Goal: Task Accomplishment & Management: Manage account settings

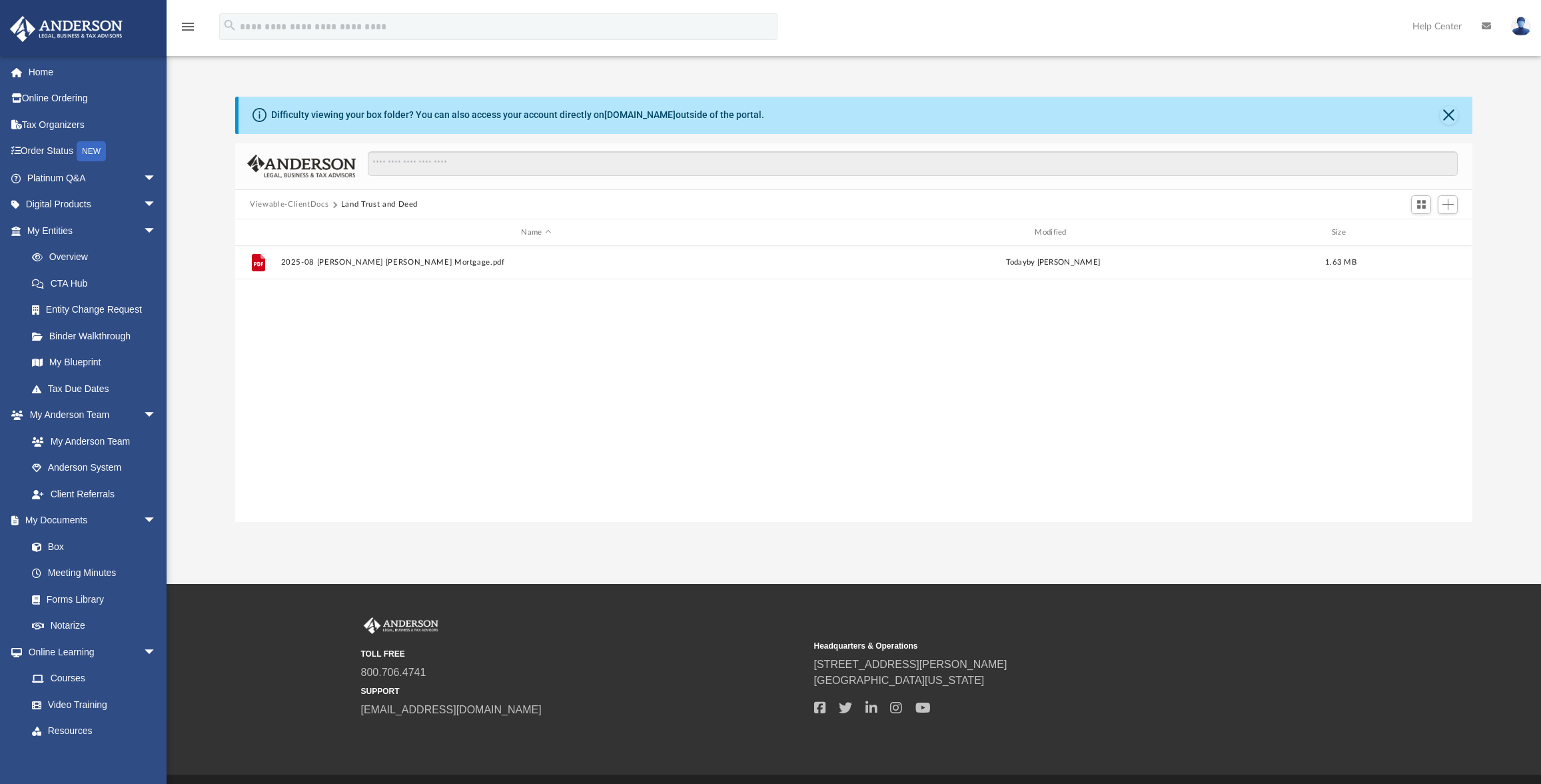
scroll to position [293, 1227]
click at [143, 178] on span "arrow_drop_down" at bounding box center [156, 178] width 27 height 27
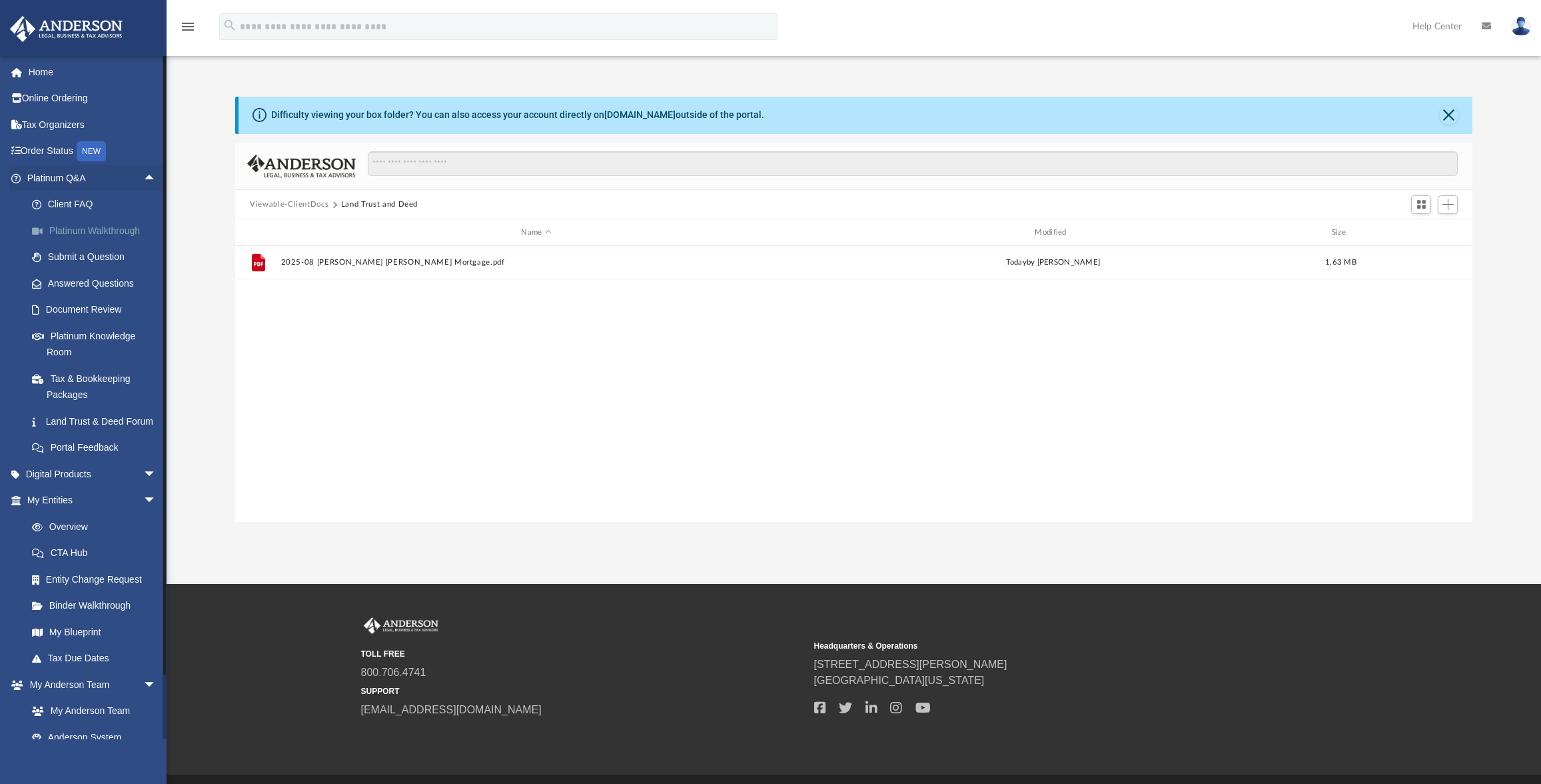
click at [68, 236] on link "Platinum Walkthrough" at bounding box center [97, 230] width 158 height 27
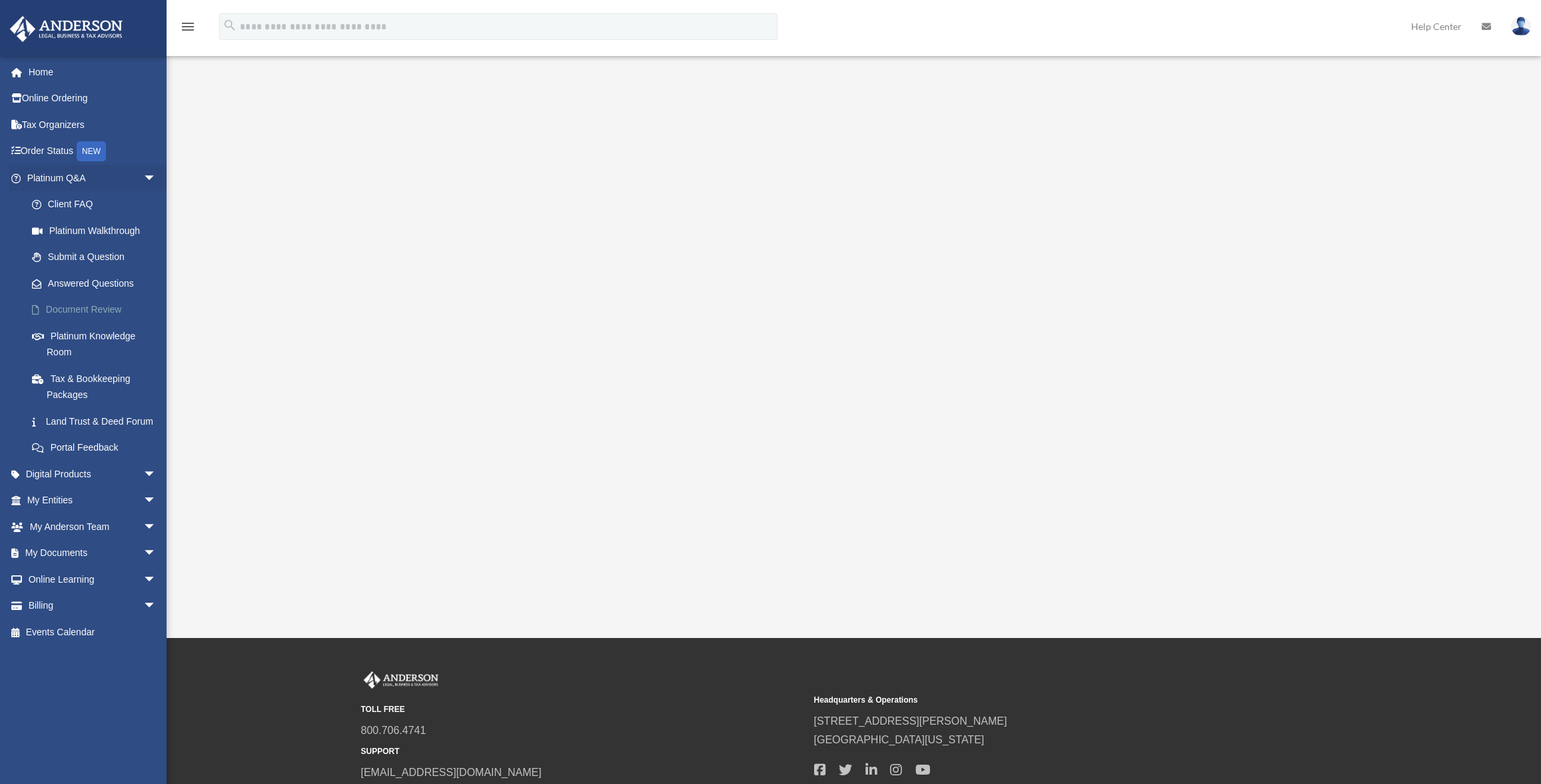
click at [92, 307] on link "Document Review" at bounding box center [97, 309] width 158 height 27
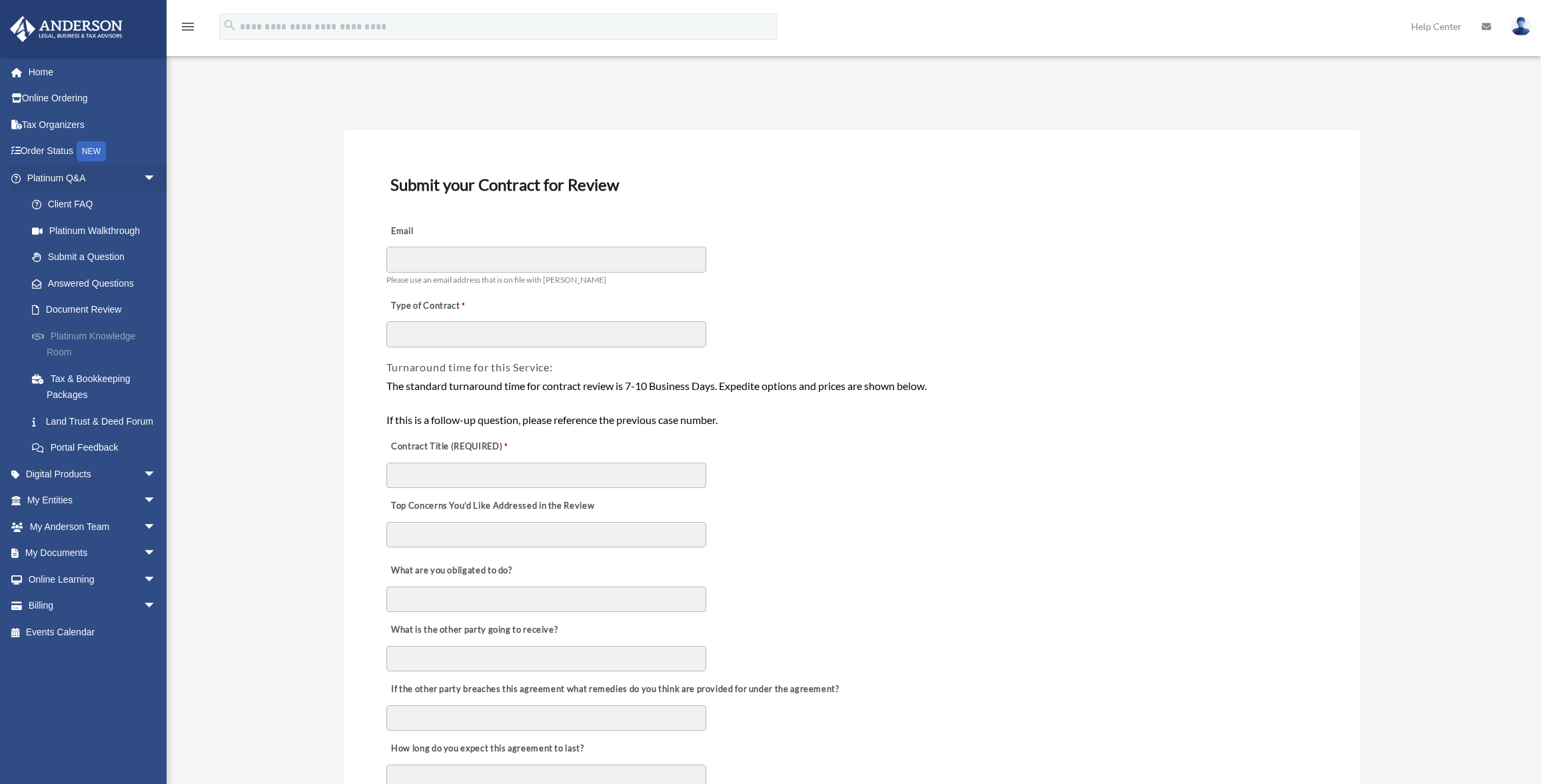
click at [93, 334] on link "Platinum Knowledge Room" at bounding box center [97, 344] width 158 height 43
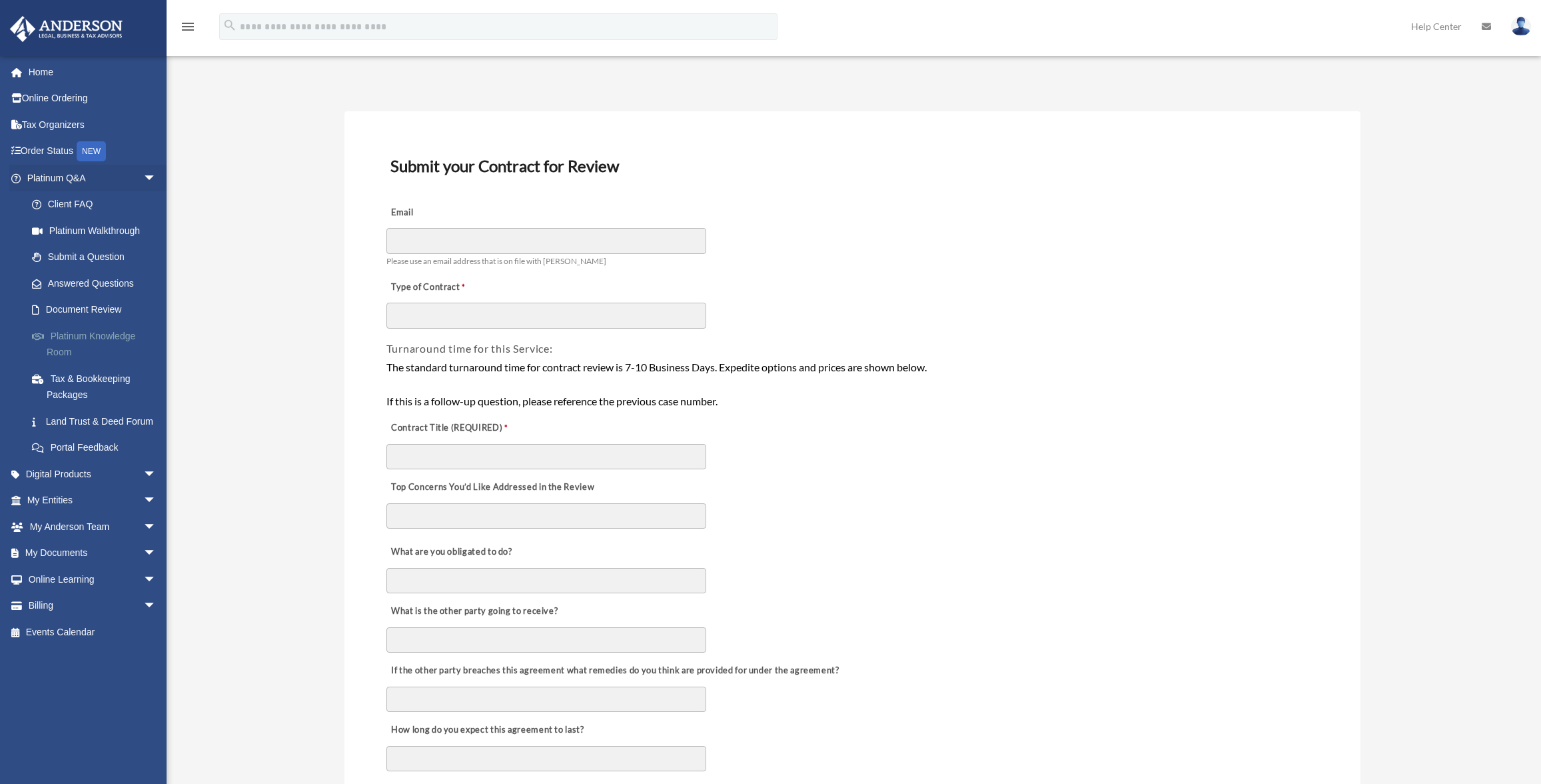
scroll to position [18, 0]
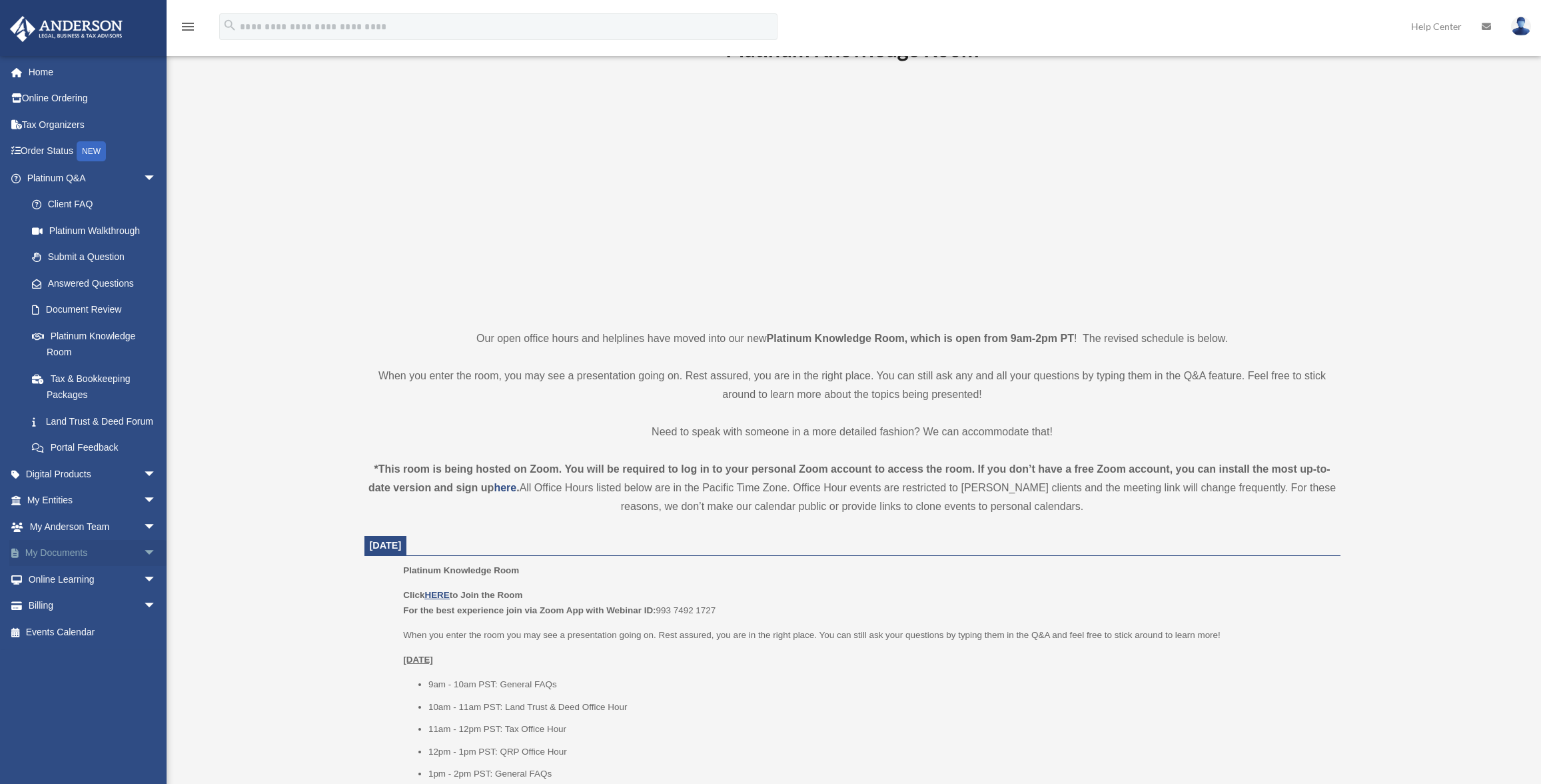
scroll to position [66, 0]
click at [55, 566] on link "My Documents arrow_drop_down" at bounding box center [93, 553] width 167 height 27
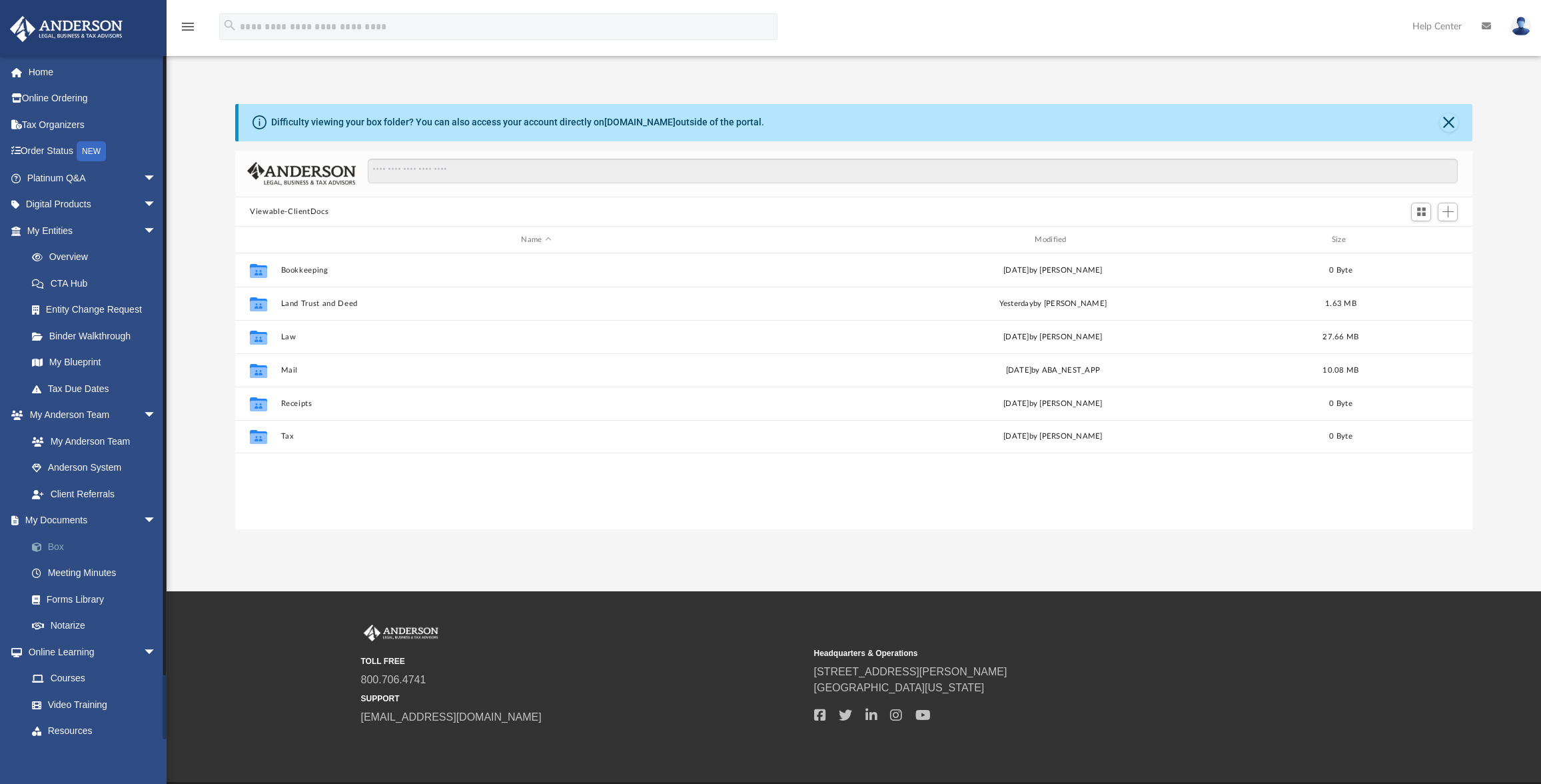
scroll to position [293, 1227]
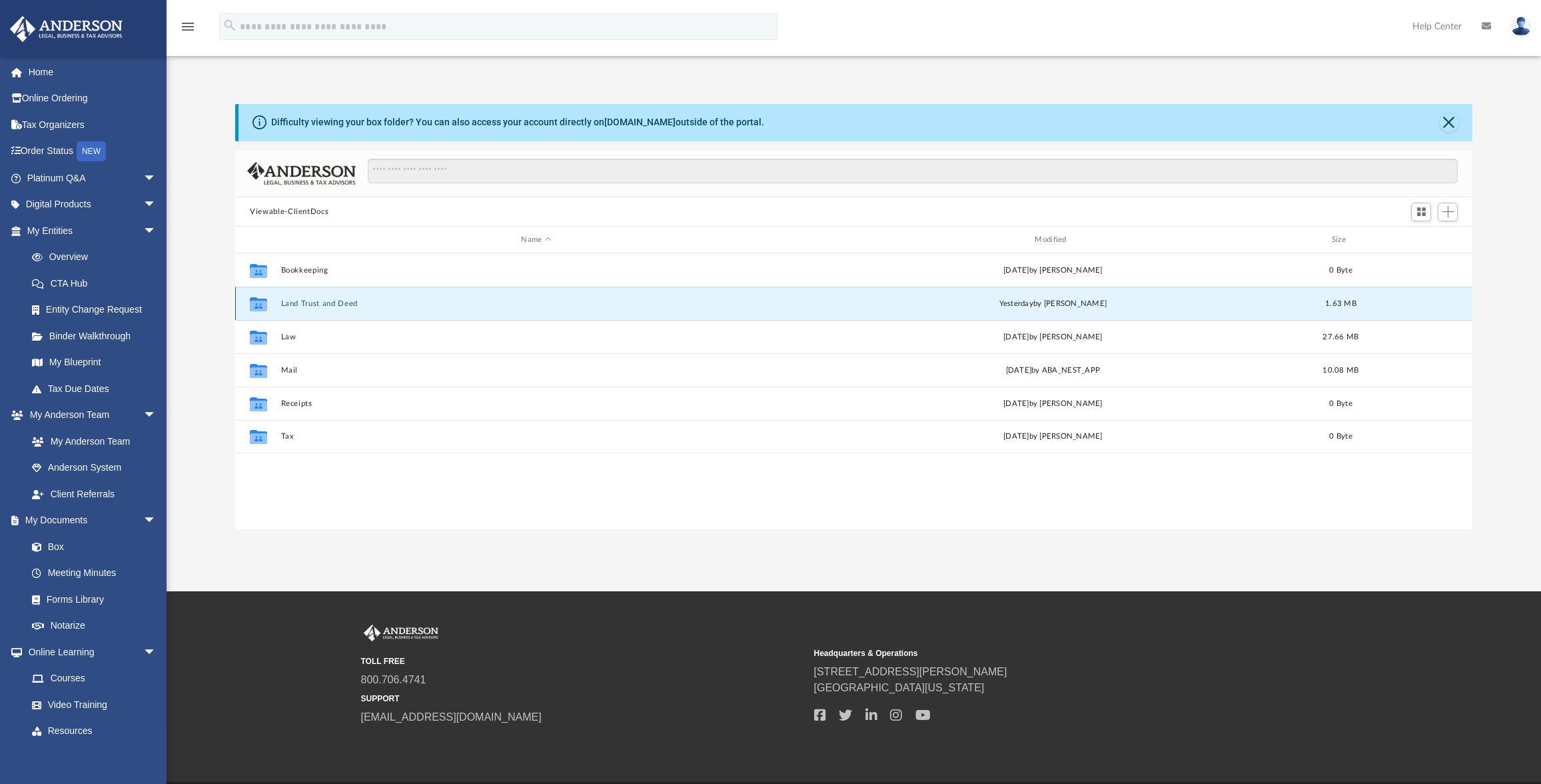
click at [321, 306] on button "Land Trust and Deed" at bounding box center [536, 303] width 511 height 8
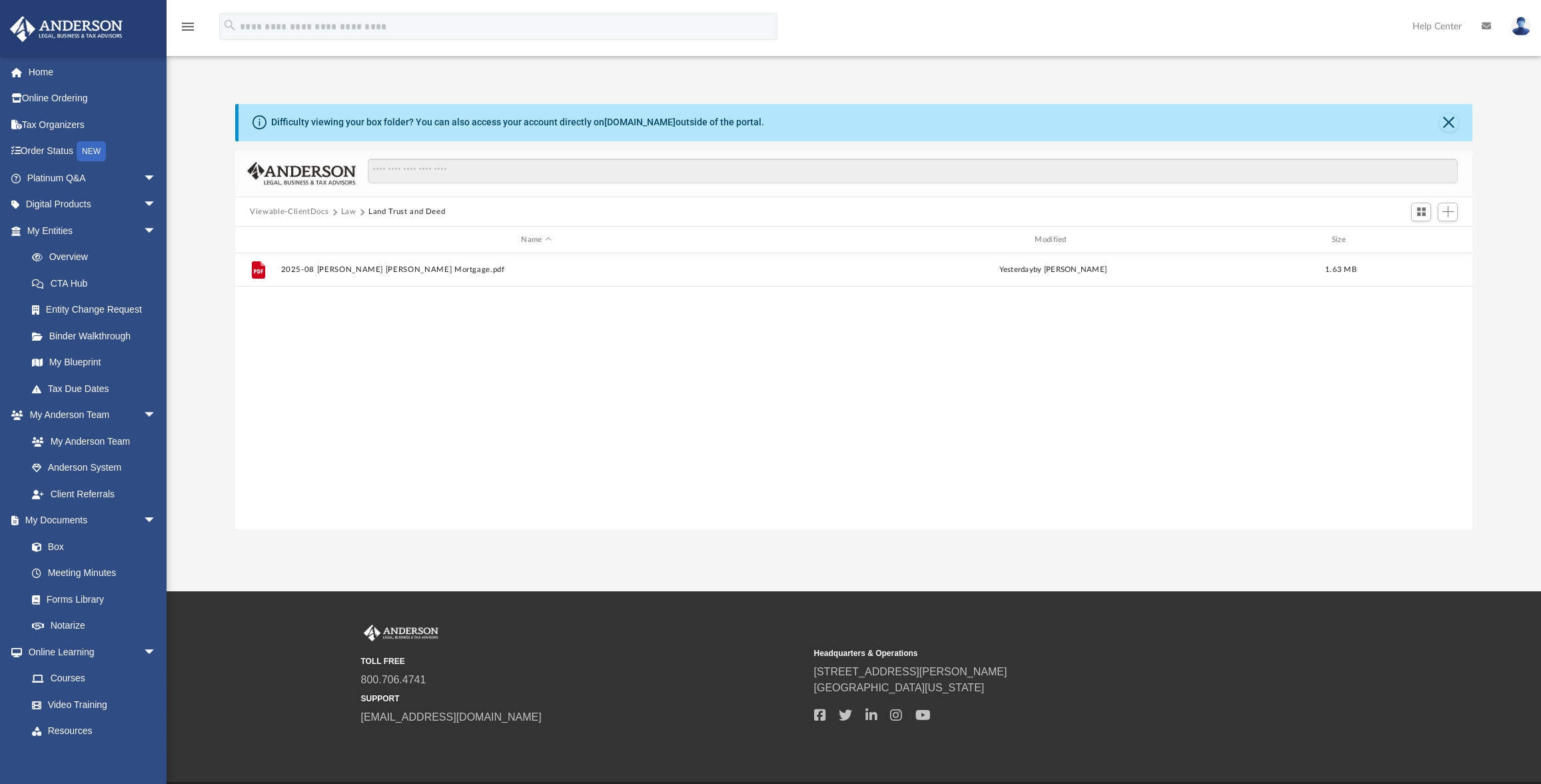
click at [287, 214] on button "Viewable-ClientDocs" at bounding box center [289, 211] width 78 height 12
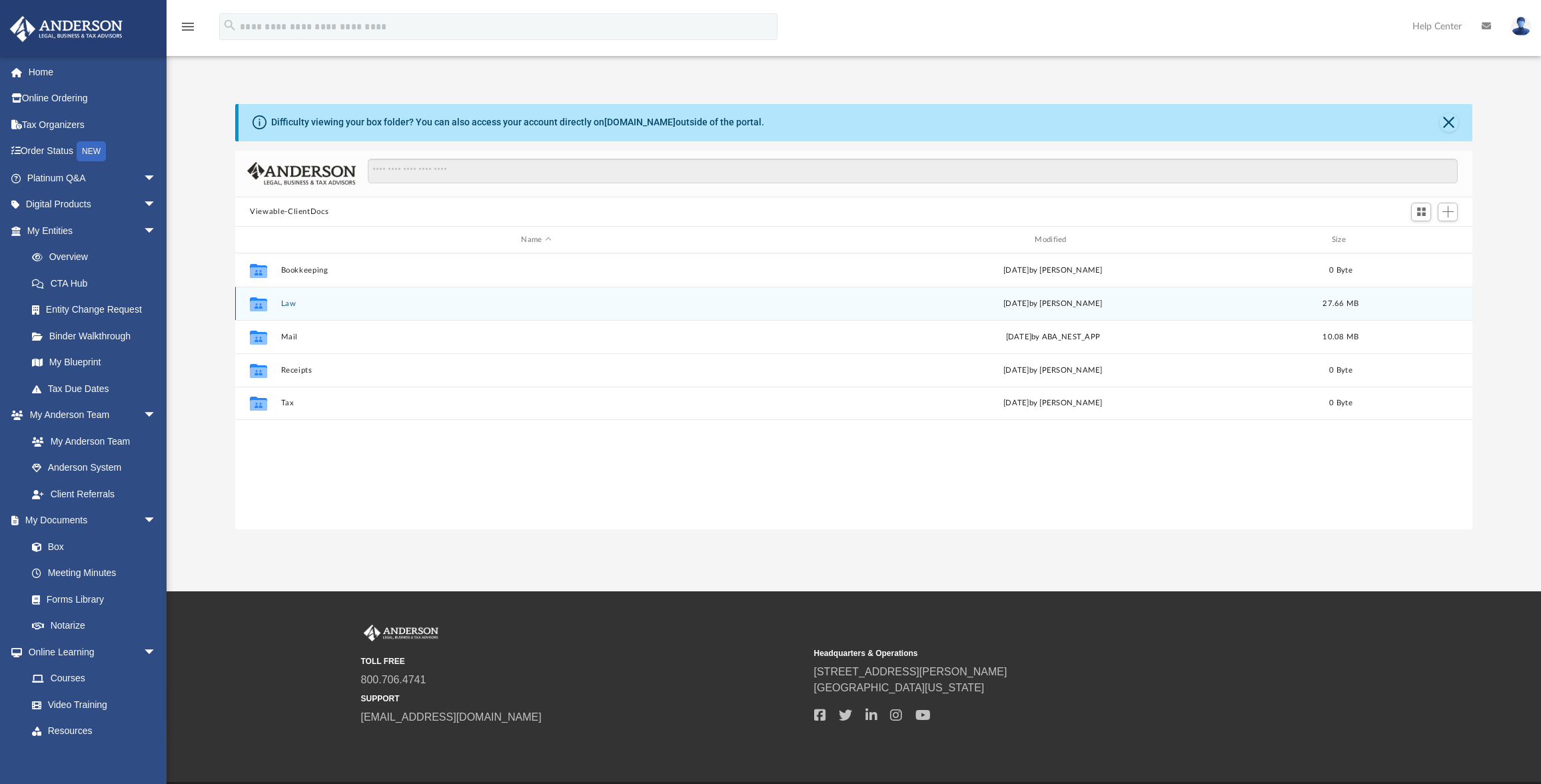
click at [261, 304] on icon "grid" at bounding box center [258, 304] width 18 height 14
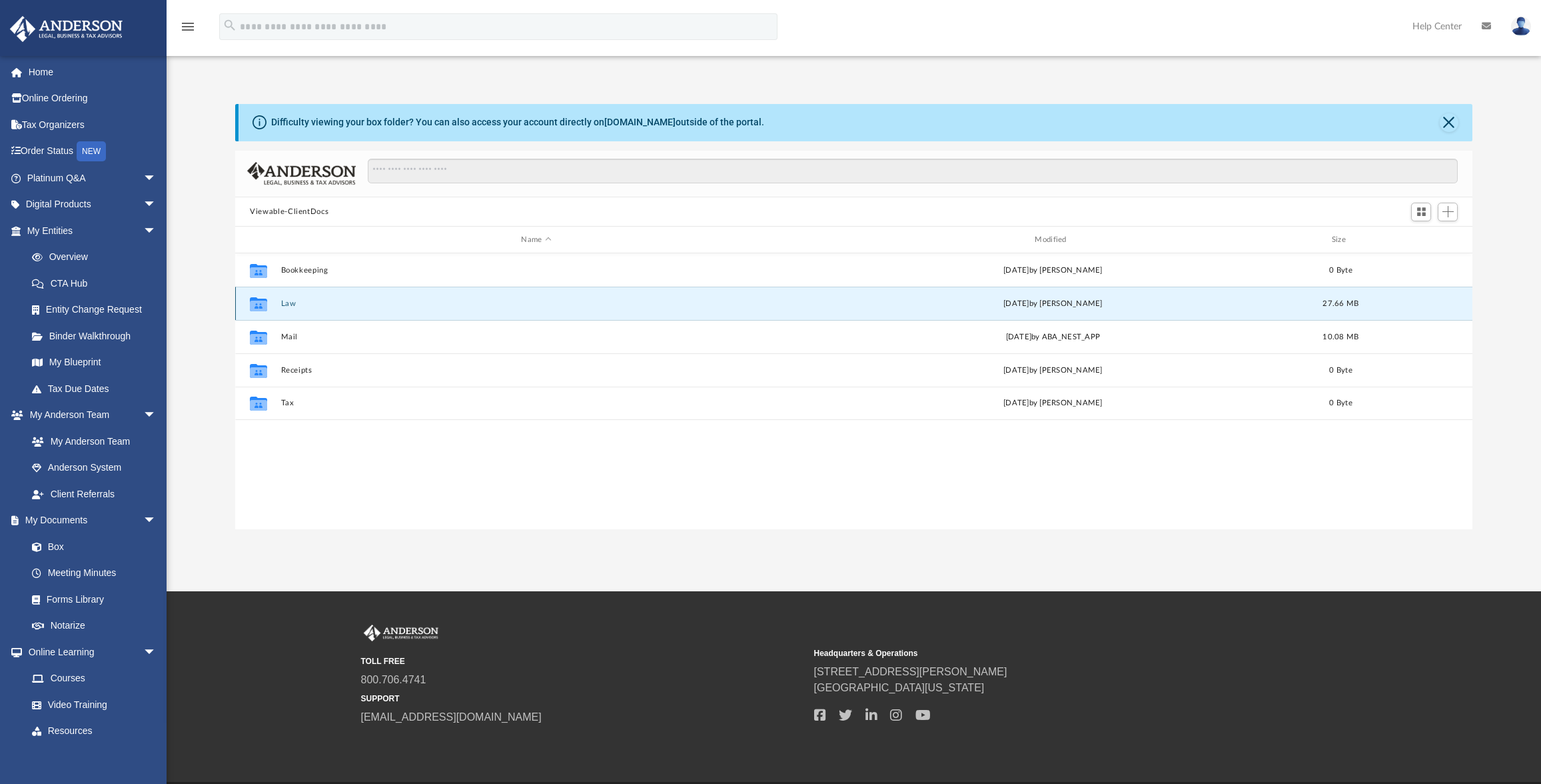
click at [289, 303] on button "Law" at bounding box center [536, 303] width 511 height 8
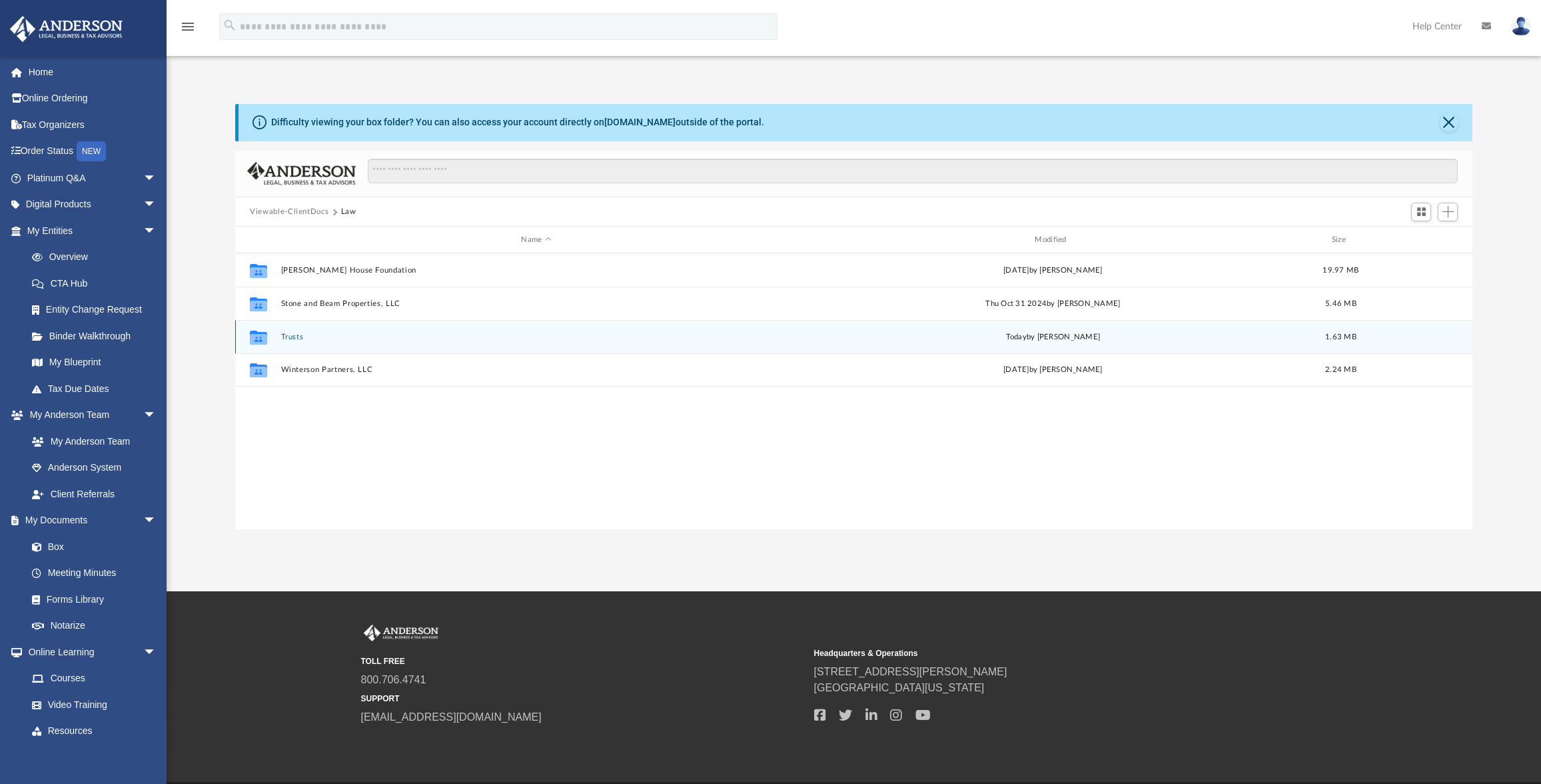
click at [293, 337] on button "Trusts" at bounding box center [536, 336] width 511 height 8
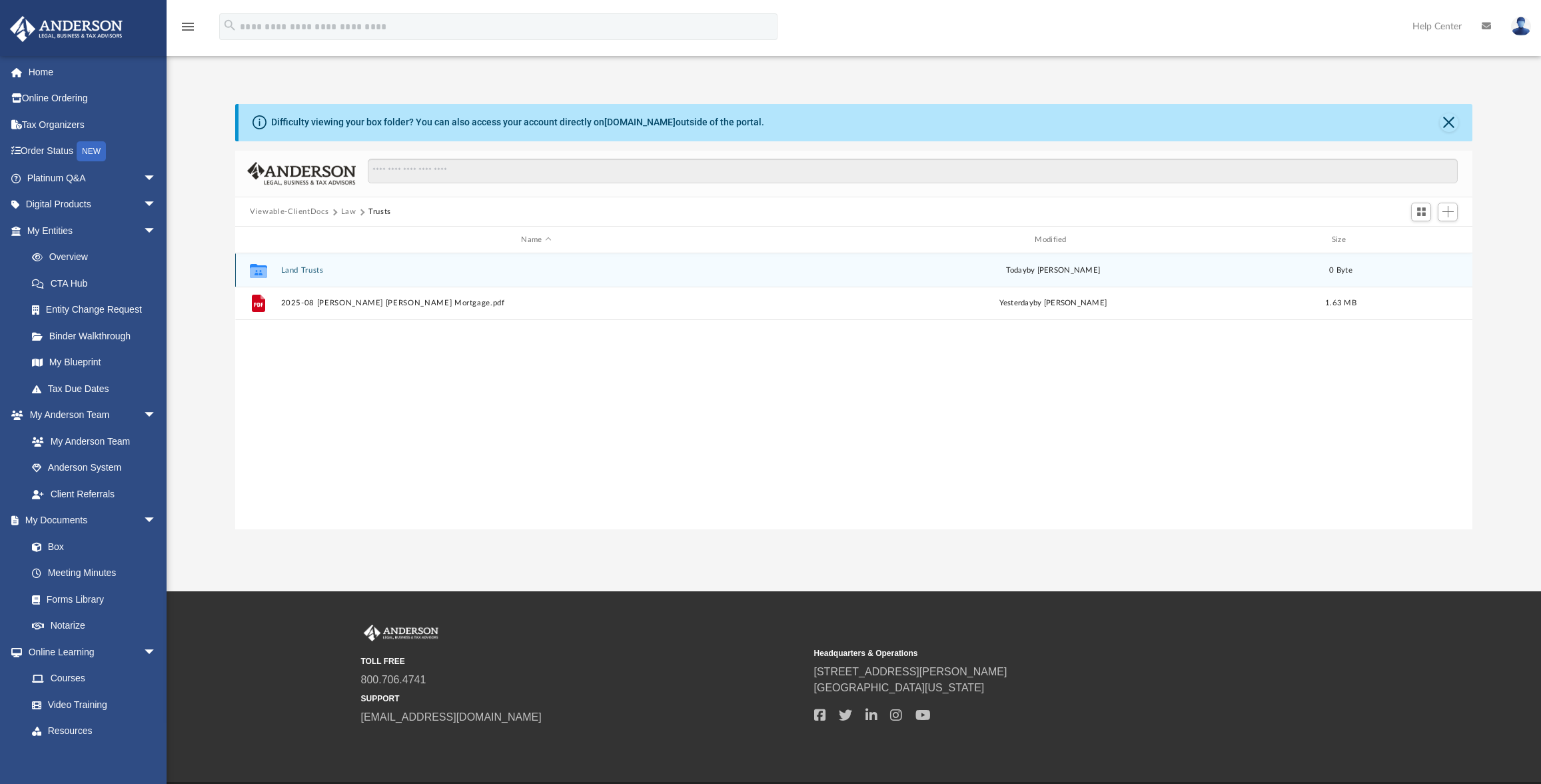
click at [296, 269] on button "Land Trusts" at bounding box center [536, 270] width 511 height 8
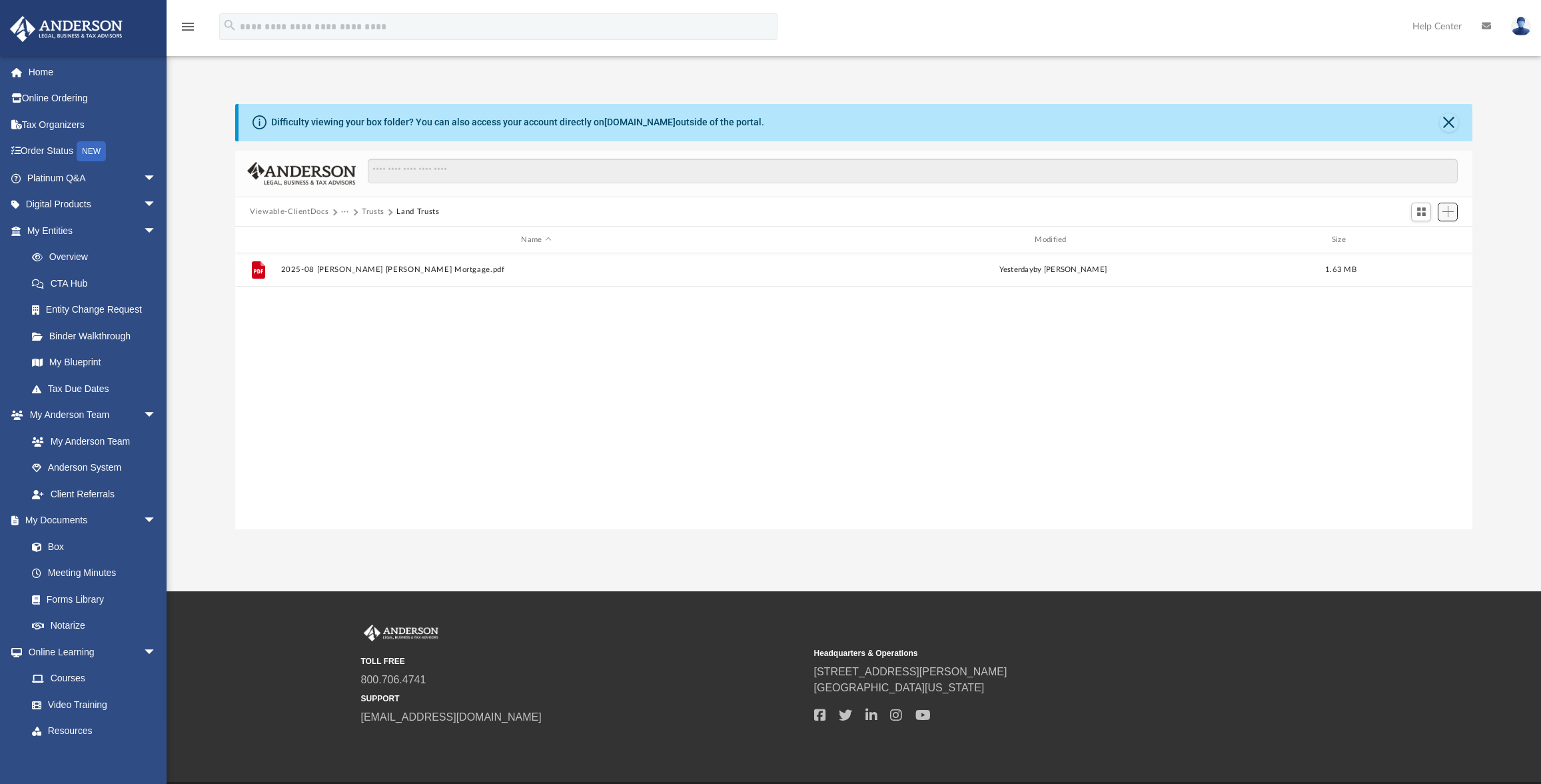
click at [1448, 216] on span "Add" at bounding box center [1448, 211] width 11 height 11
click at [1413, 245] on li "Upload" at bounding box center [1430, 238] width 43 height 14
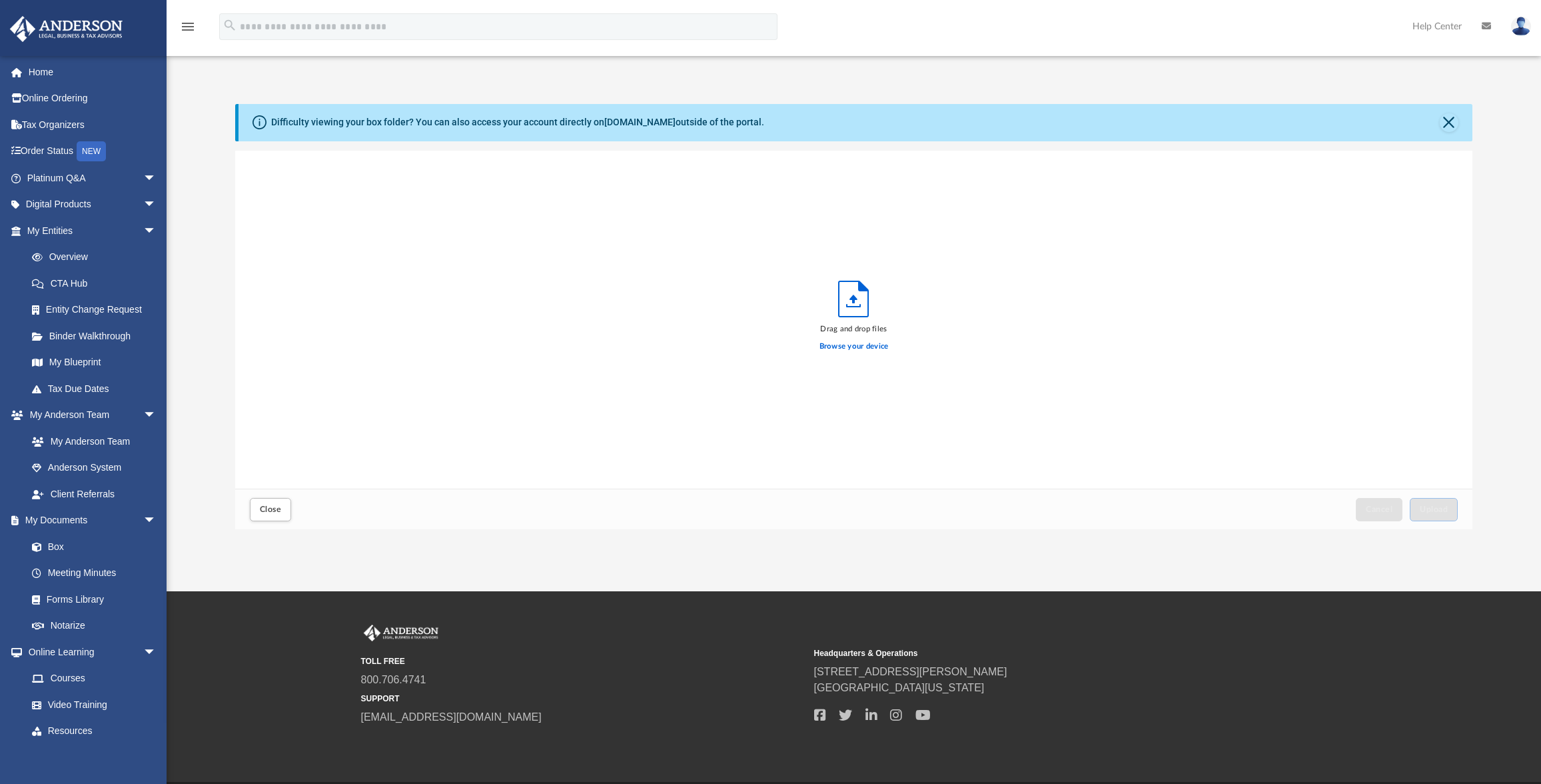
scroll to position [328, 1227]
click at [1443, 510] on span "Upload" at bounding box center [1434, 509] width 28 height 8
click at [254, 511] on button "Close" at bounding box center [270, 509] width 41 height 23
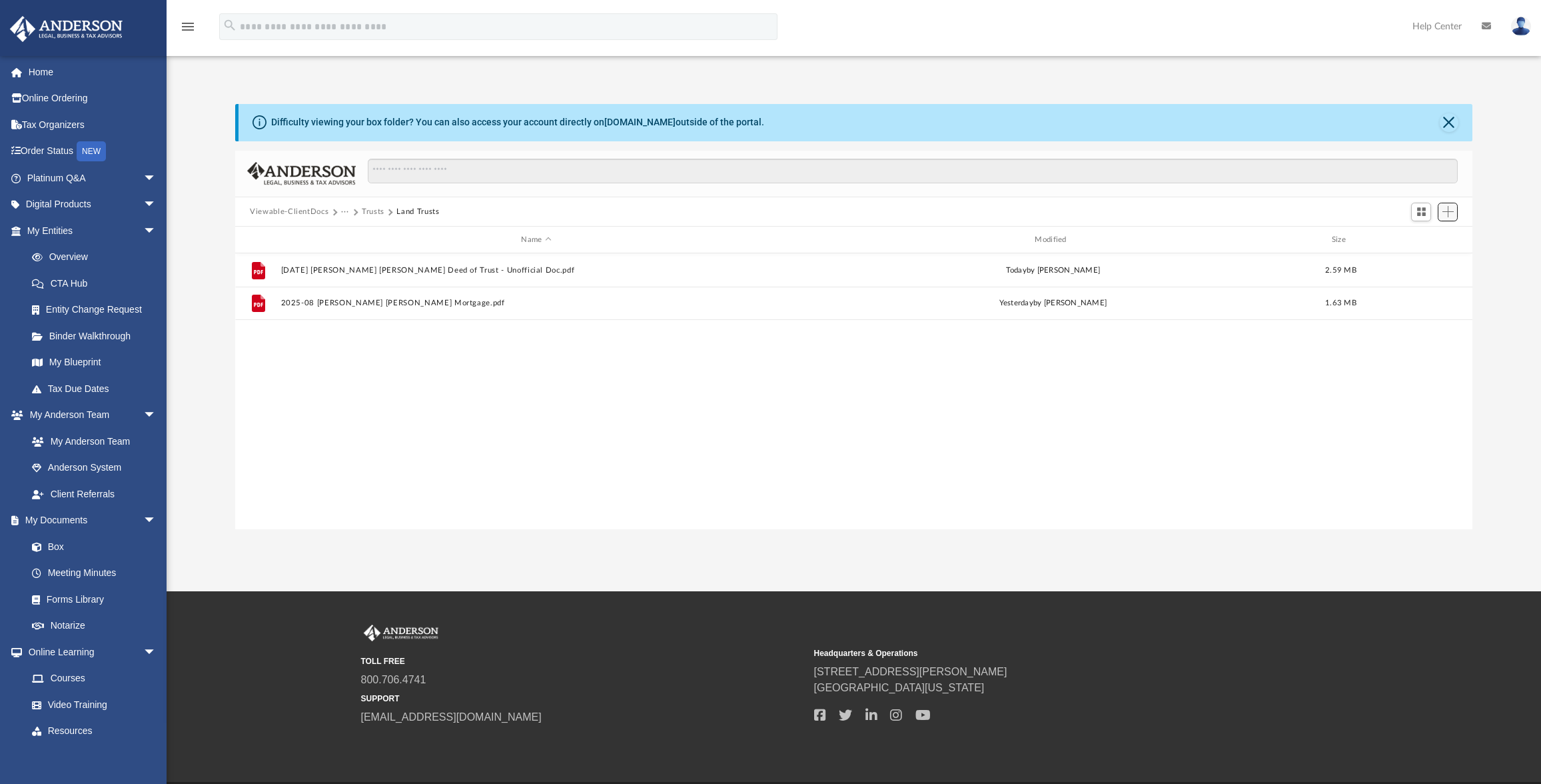
click at [1455, 215] on button "Add" at bounding box center [1448, 212] width 20 height 19
click at [1439, 246] on ul "Upload New Folder" at bounding box center [1429, 252] width 58 height 57
click at [1424, 240] on li "Upload" at bounding box center [1430, 238] width 43 height 14
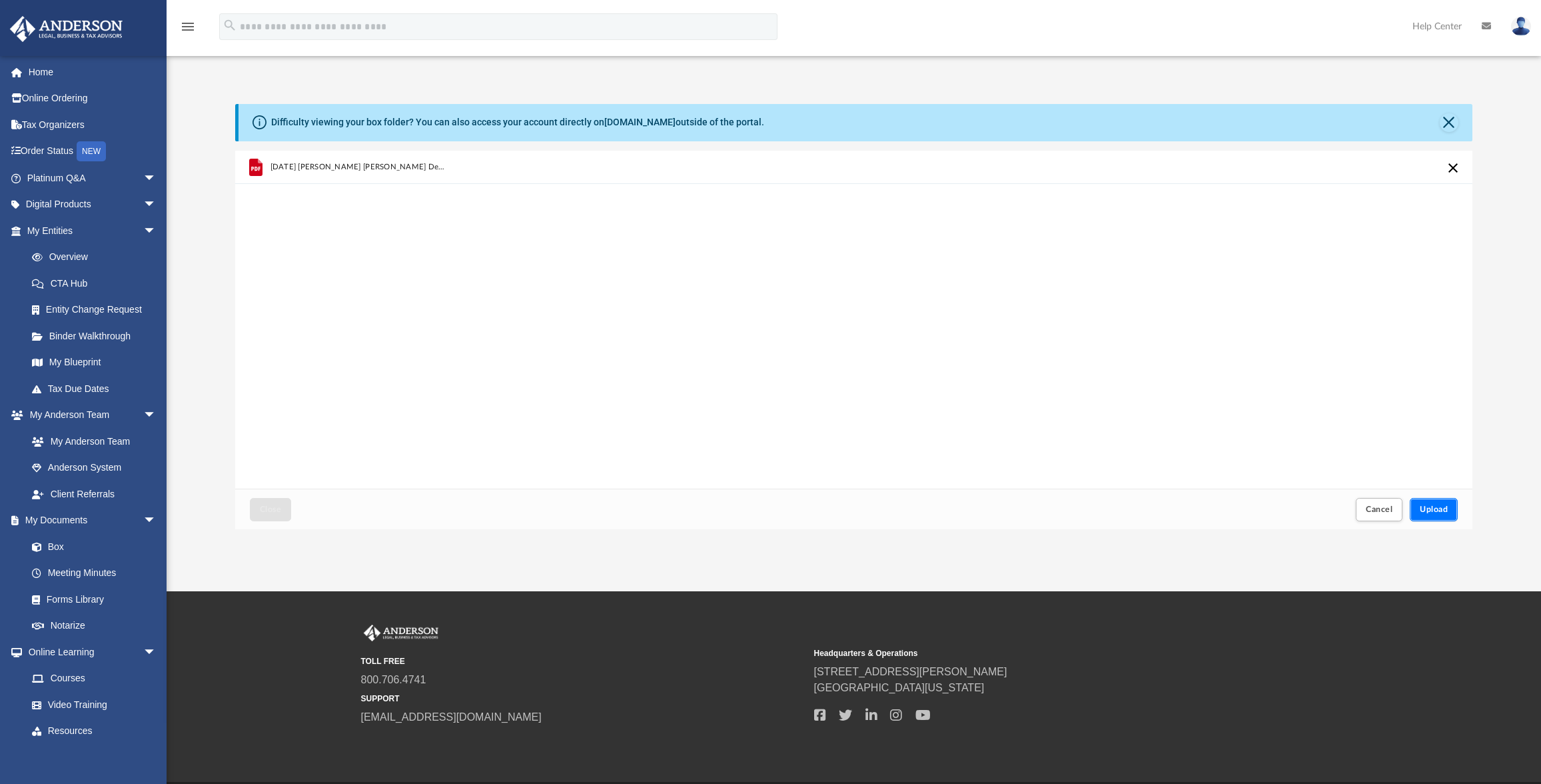
click at [1449, 509] on button "Upload" at bounding box center [1434, 509] width 48 height 23
click at [259, 509] on button "Close" at bounding box center [270, 509] width 41 height 23
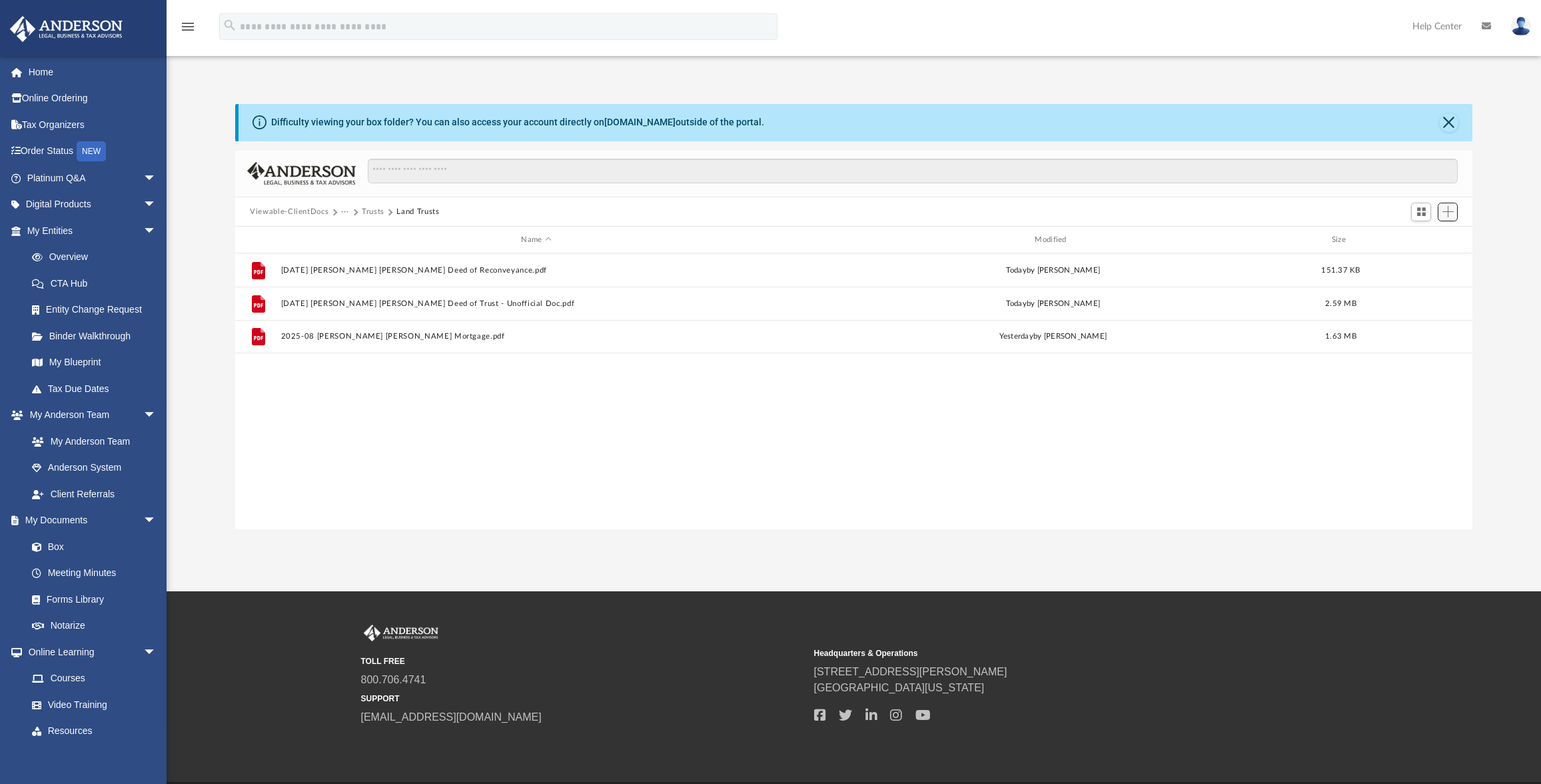
click at [1442, 218] on button "Add" at bounding box center [1448, 212] width 20 height 19
click at [1415, 241] on li "Upload" at bounding box center [1430, 238] width 43 height 14
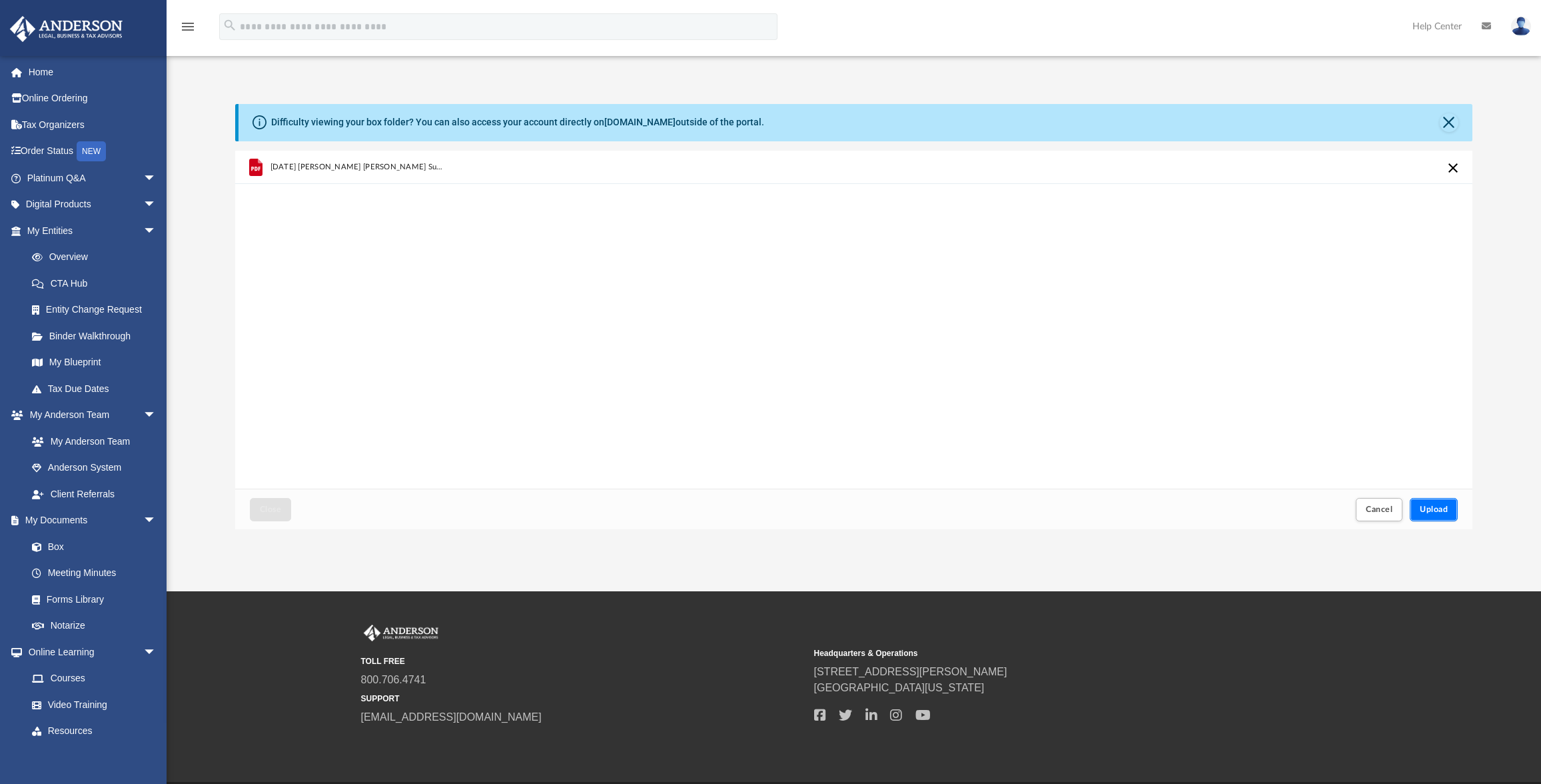
click at [1418, 506] on button "Upload" at bounding box center [1434, 509] width 48 height 23
click at [271, 506] on span "Close" at bounding box center [270, 509] width 21 height 8
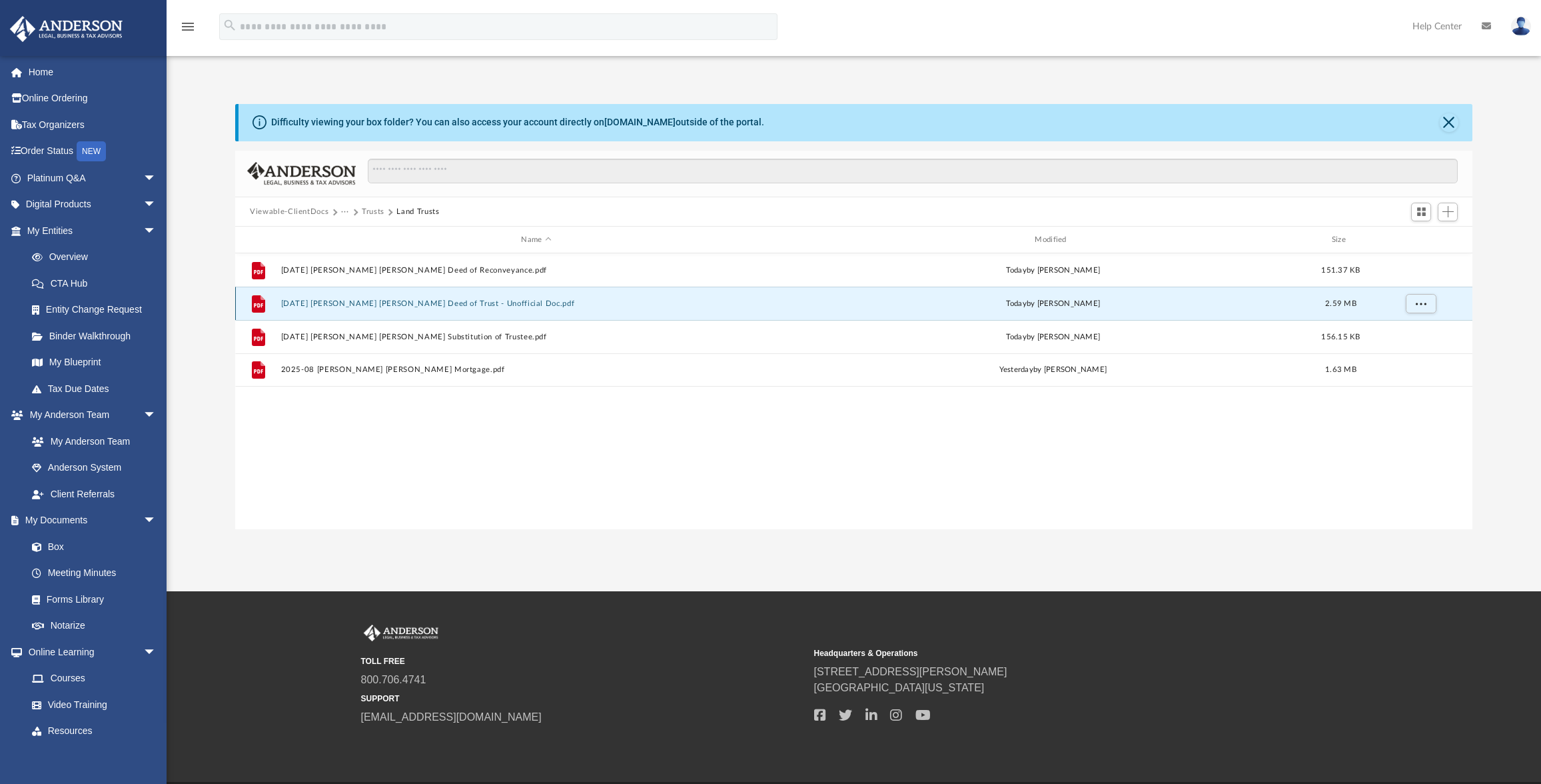
click at [363, 301] on button "[DATE] [PERSON_NAME] [PERSON_NAME] Deed of Trust - Unofficial Doc.pdf" at bounding box center [536, 303] width 511 height 8
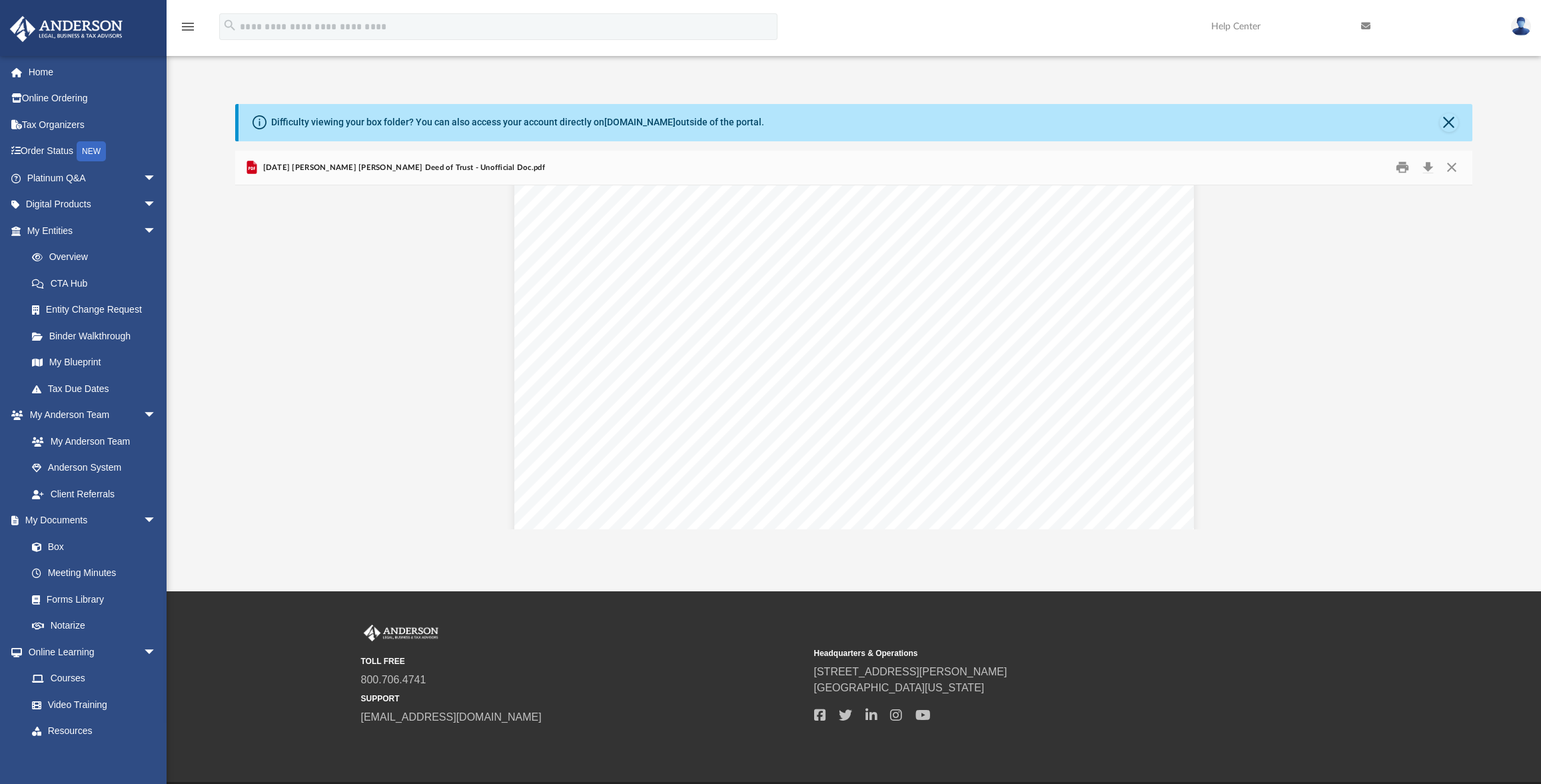
scroll to position [0, 0]
click at [1448, 168] on button "Close" at bounding box center [1451, 167] width 24 height 21
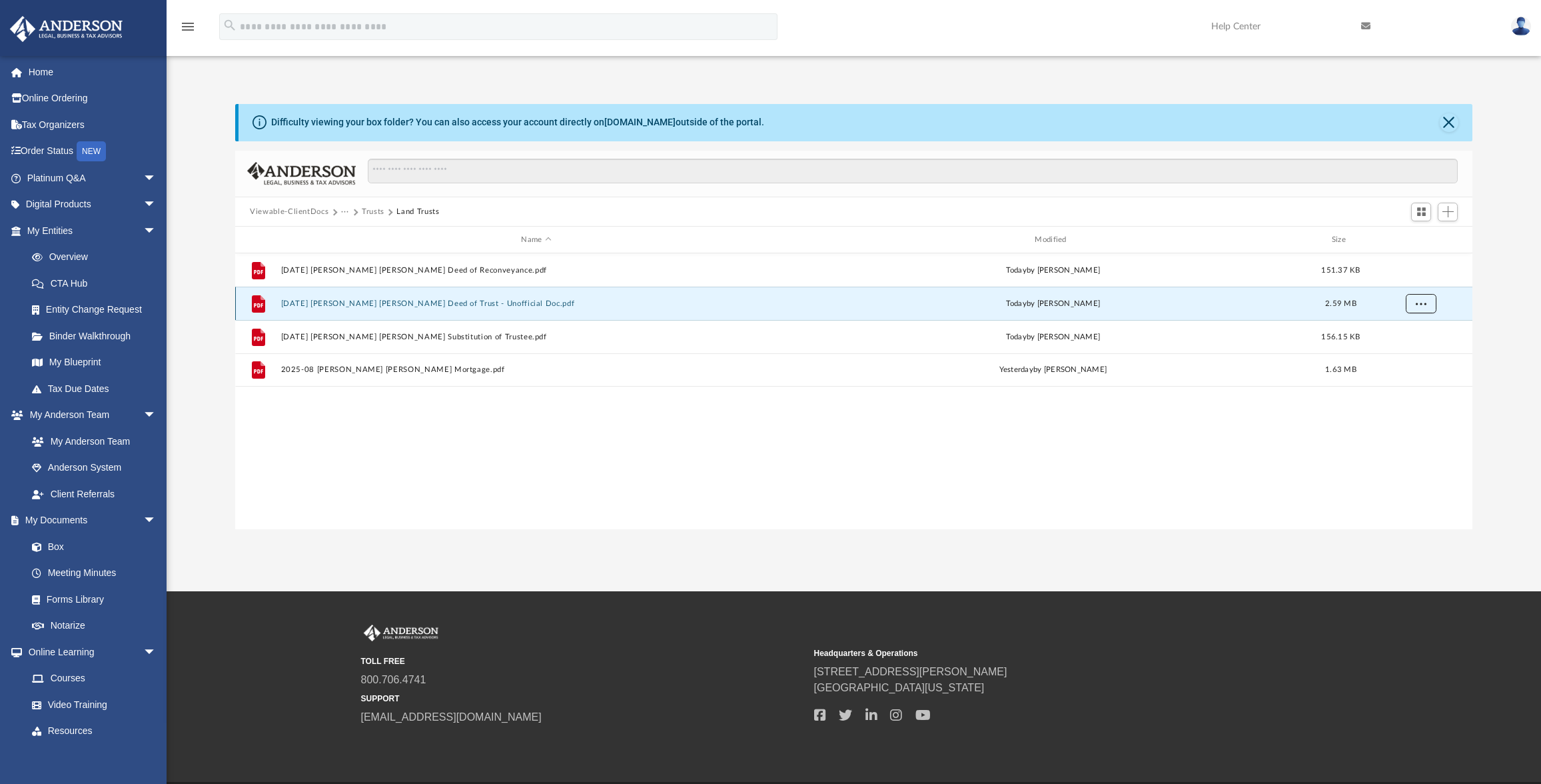
click at [1427, 303] on button "More options" at bounding box center [1421, 303] width 31 height 20
drag, startPoint x: 292, startPoint y: 306, endPoint x: 326, endPoint y: 296, distance: 35.4
click at [326, 296] on div "File [DATE] [PERSON_NAME] [PERSON_NAME] Deed of Trust - Unofficial Doc.pdf [DAT…" at bounding box center [854, 304] width 1237 height 34
click at [1420, 308] on button "More options" at bounding box center [1421, 303] width 31 height 20
click at [871, 475] on div "File [DATE] [PERSON_NAME] [PERSON_NAME] Deed of Reconveyance.pdf [DATE] by [PER…" at bounding box center [854, 391] width 1237 height 276
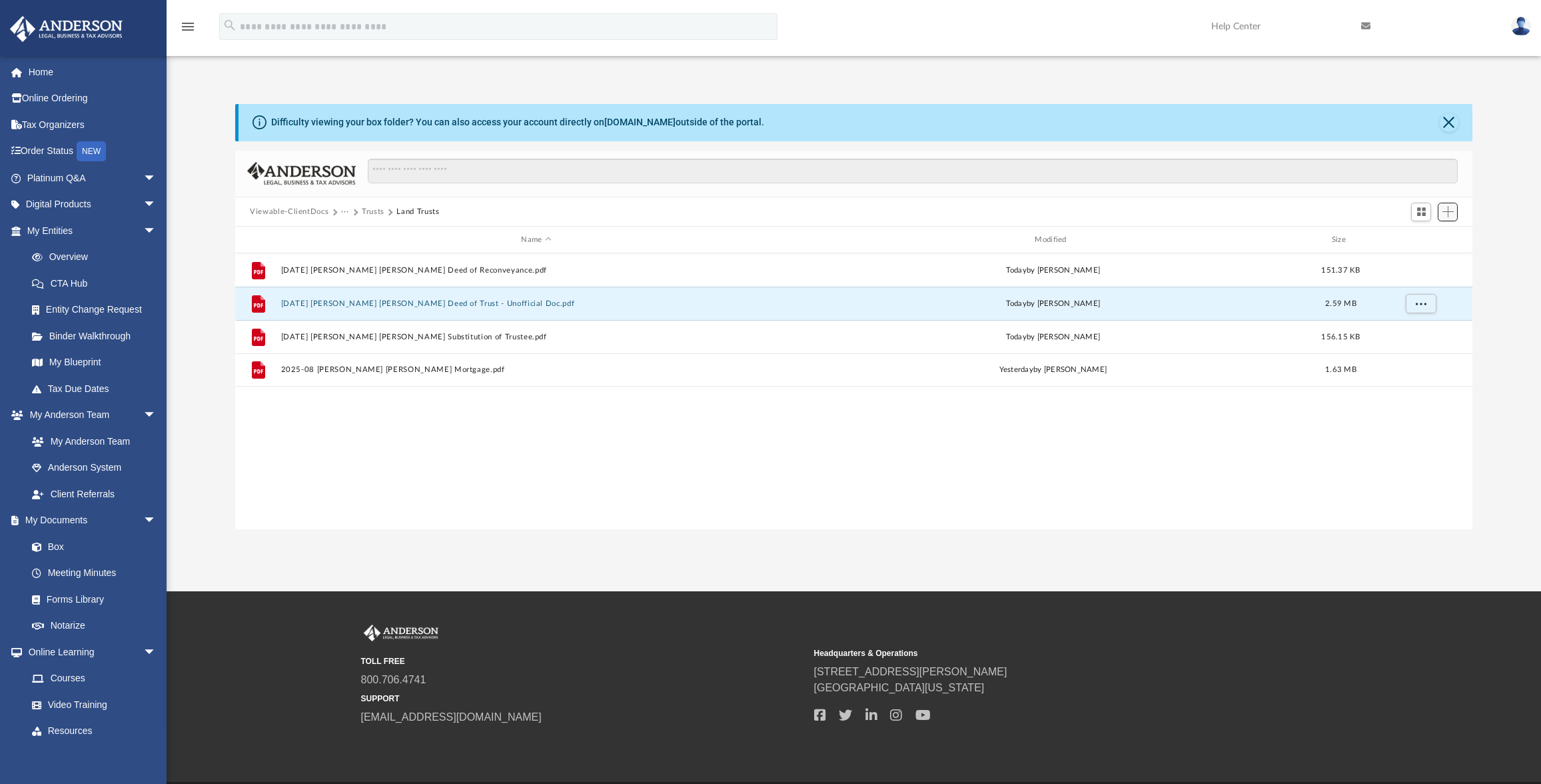
click at [1450, 213] on span "Add" at bounding box center [1448, 211] width 11 height 11
click at [1425, 242] on li "Upload" at bounding box center [1430, 238] width 43 height 14
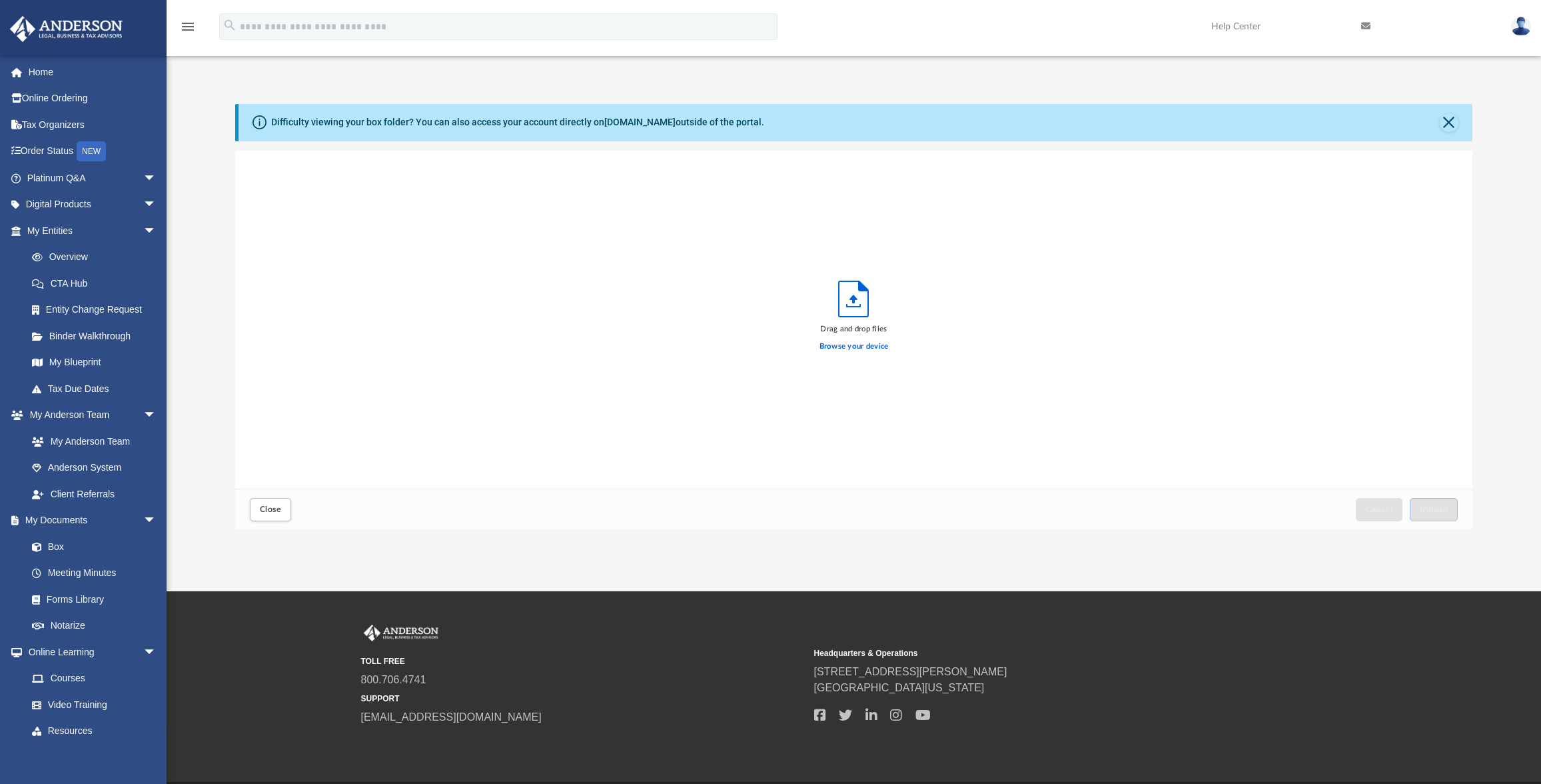
scroll to position [328, 1227]
click at [1438, 506] on span "Upload" at bounding box center [1434, 509] width 28 height 8
click at [276, 509] on span "Close" at bounding box center [270, 509] width 21 height 8
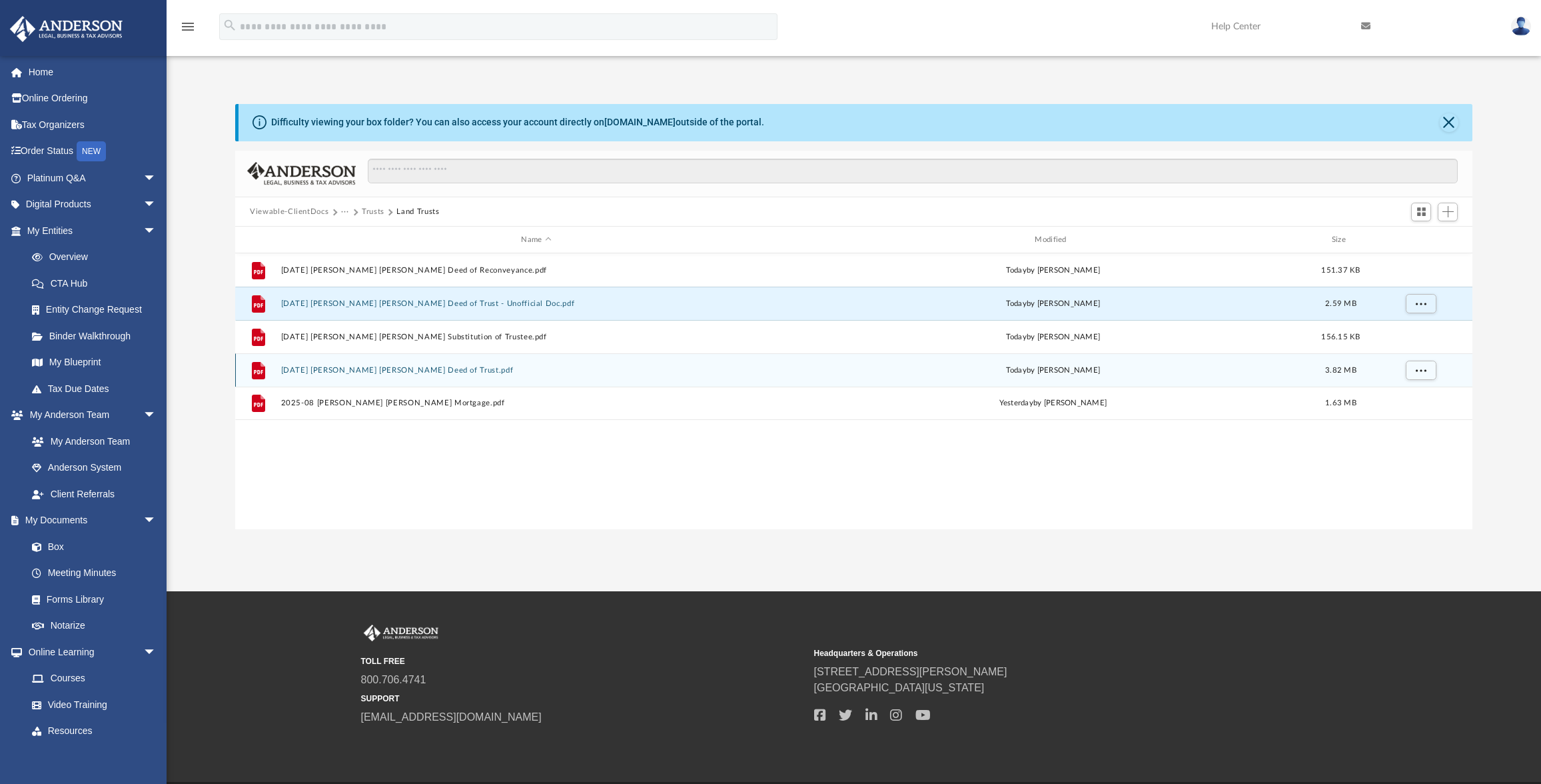
click at [370, 370] on button "[DATE] [PERSON_NAME] [PERSON_NAME] Deed of Trust.pdf" at bounding box center [536, 369] width 511 height 8
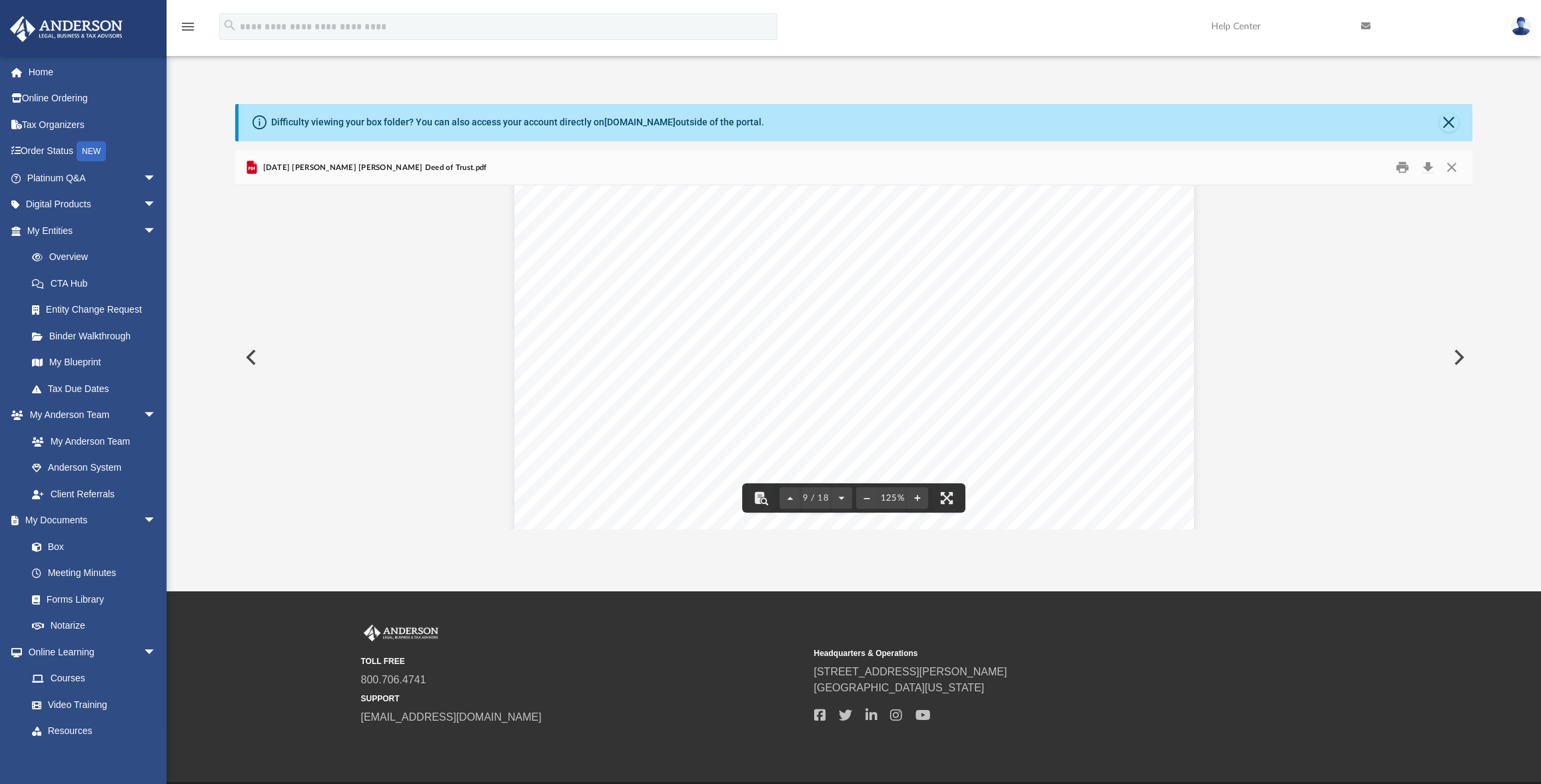
scroll to position [6904, 0]
click at [1451, 164] on button "Close" at bounding box center [1451, 167] width 24 height 21
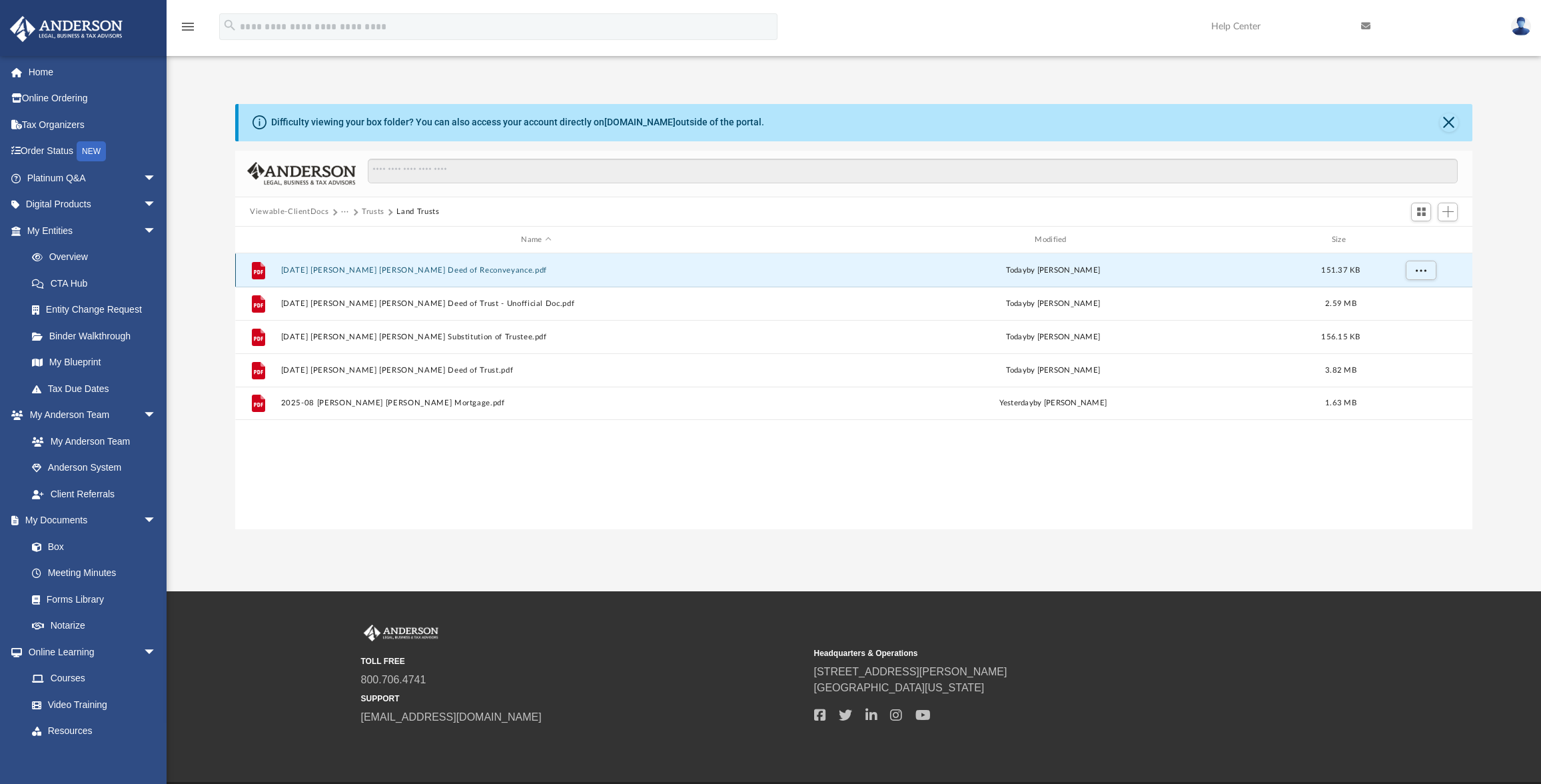
click at [408, 274] on button "[DATE] [PERSON_NAME] [PERSON_NAME] Deed of Reconveyance.pdf" at bounding box center [536, 270] width 511 height 8
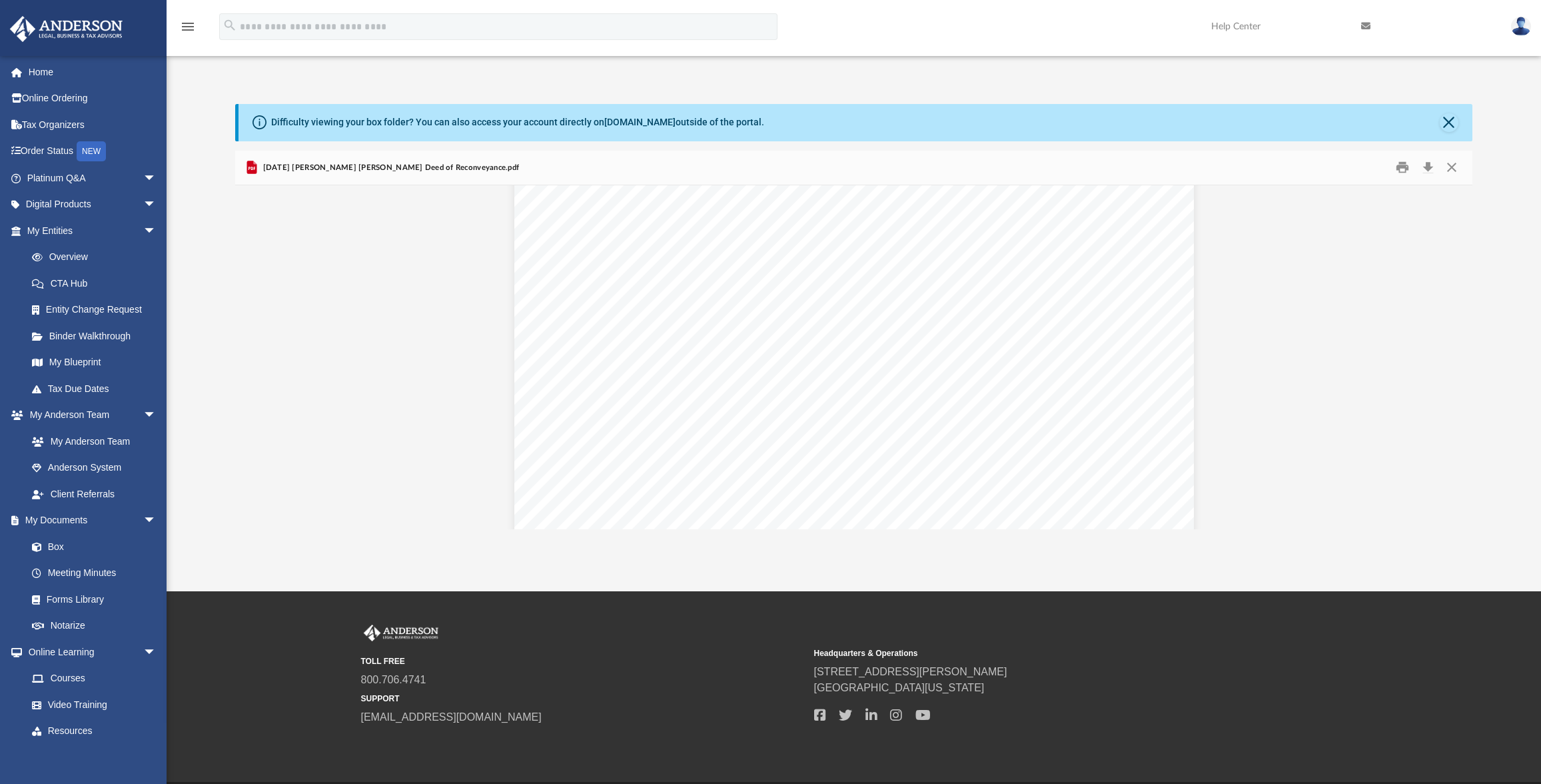
scroll to position [0, 0]
click at [1452, 169] on button "Close" at bounding box center [1451, 167] width 24 height 21
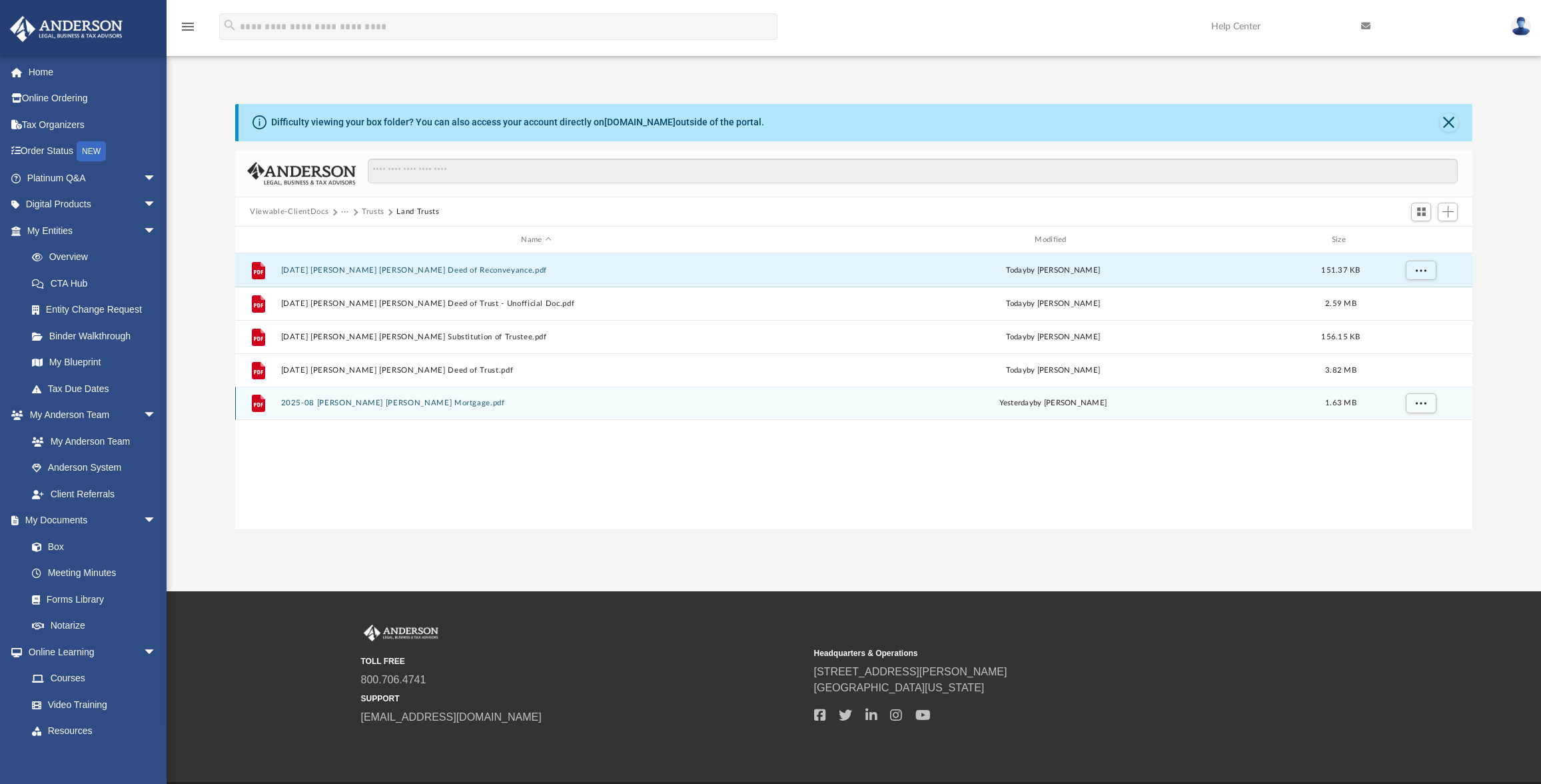
click at [376, 406] on button "2025-08 [PERSON_NAME] [PERSON_NAME] Mortgage.pdf" at bounding box center [536, 402] width 511 height 8
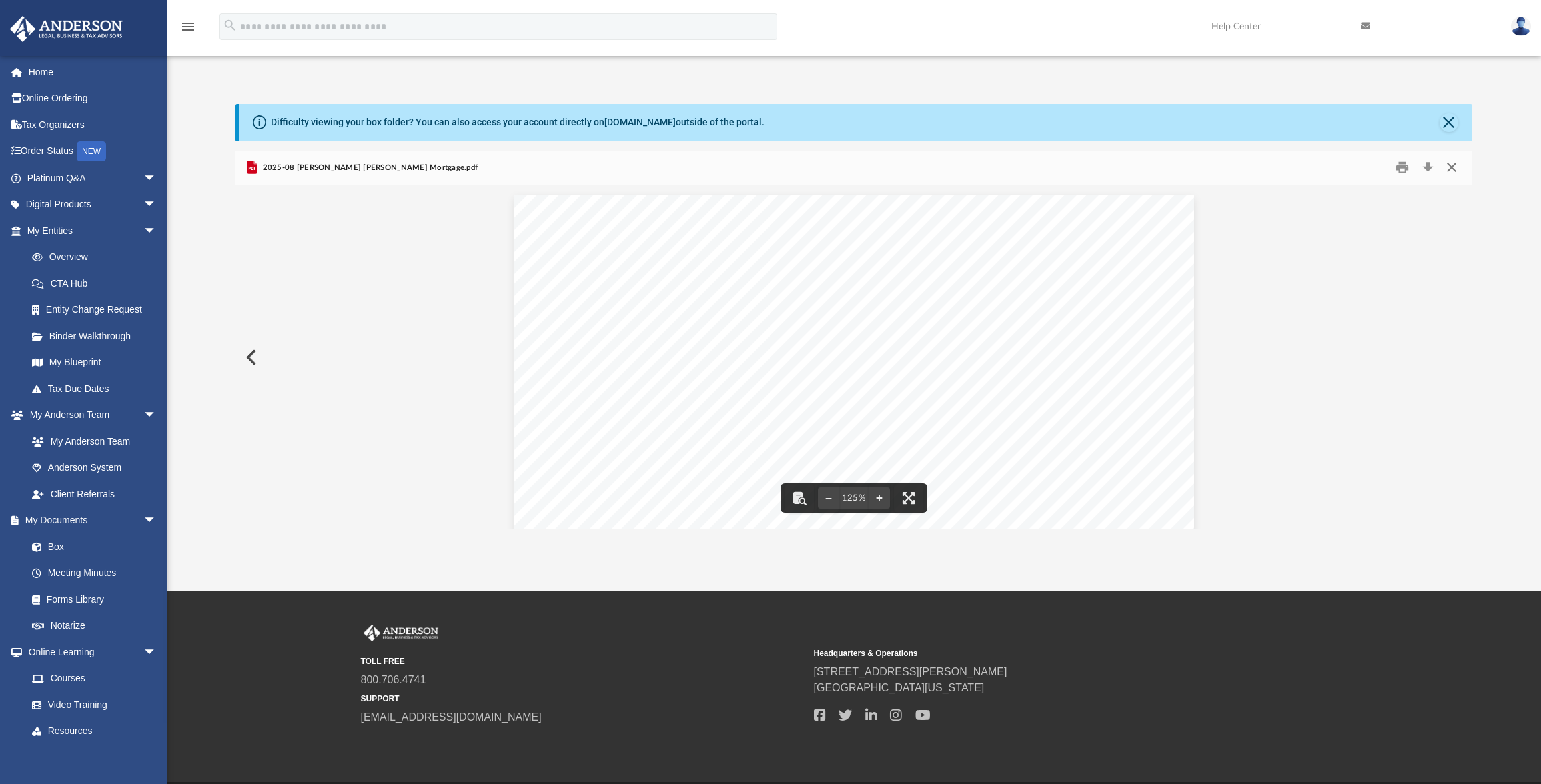
click at [1452, 171] on button "Close" at bounding box center [1451, 167] width 24 height 21
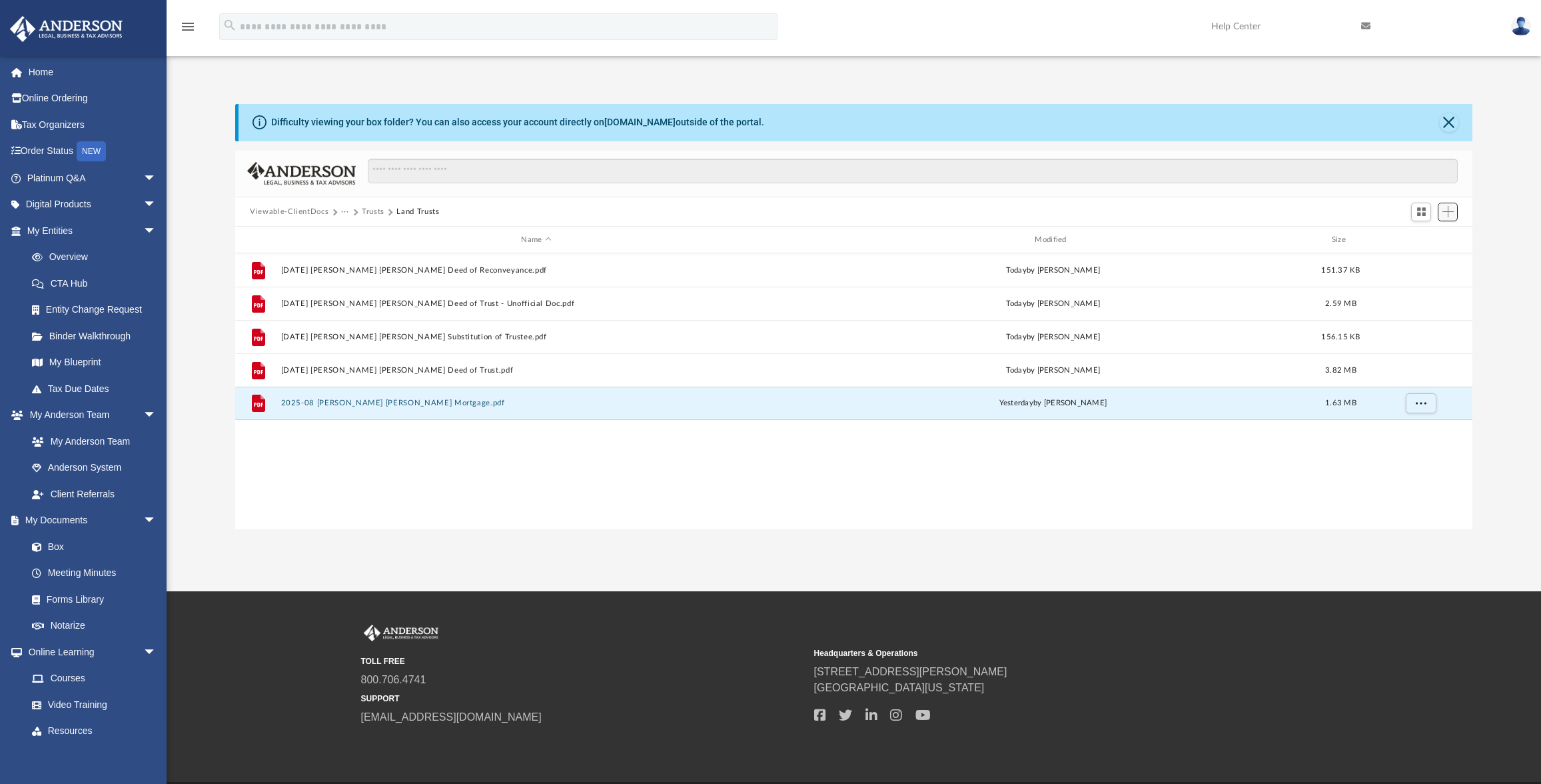
click at [1452, 212] on span "Add" at bounding box center [1448, 211] width 11 height 11
click at [1422, 263] on li "New Folder" at bounding box center [1430, 259] width 43 height 14
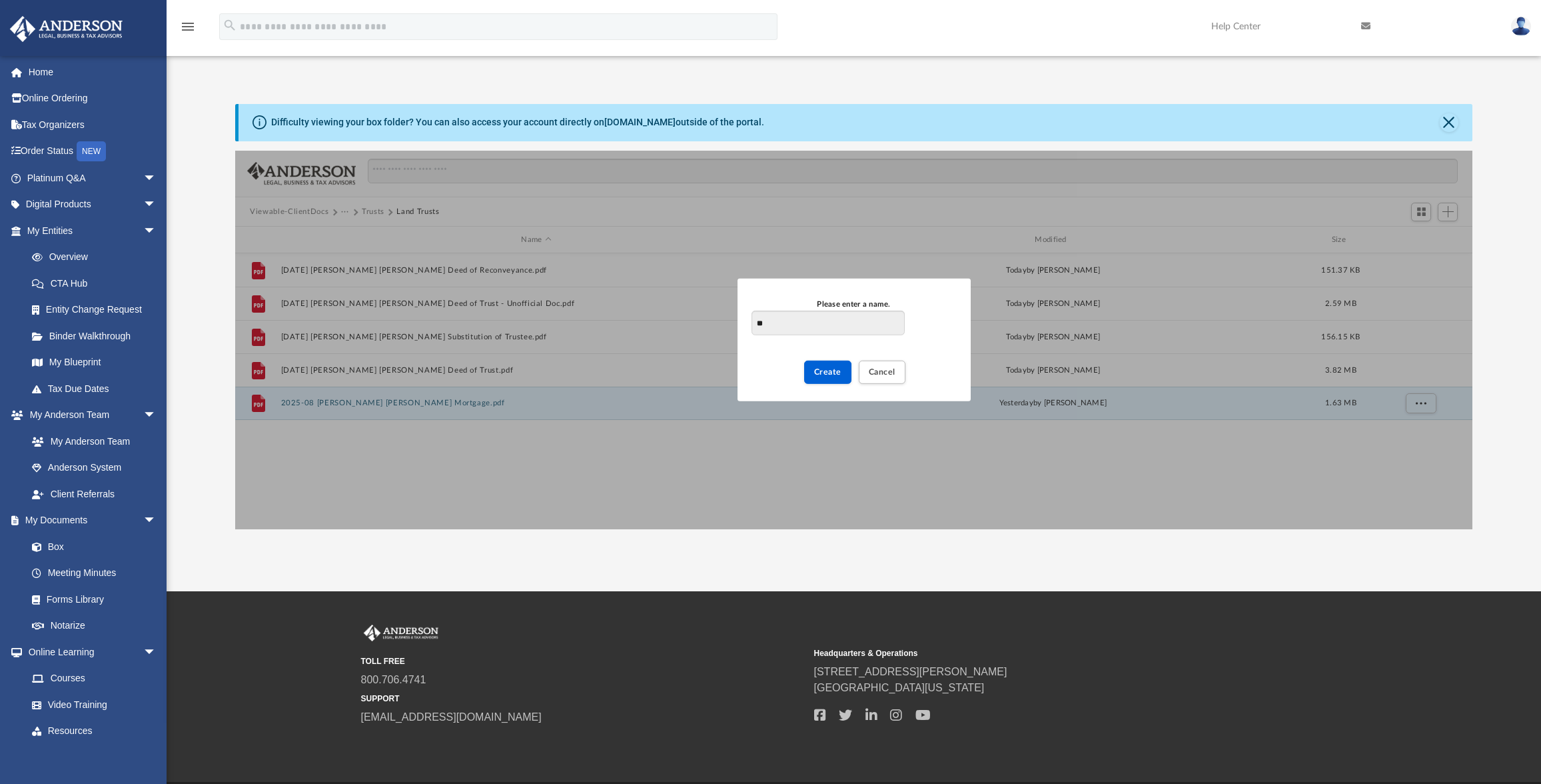
type input "*"
type input "**********"
click at [823, 371] on span "Create" at bounding box center [827, 372] width 27 height 8
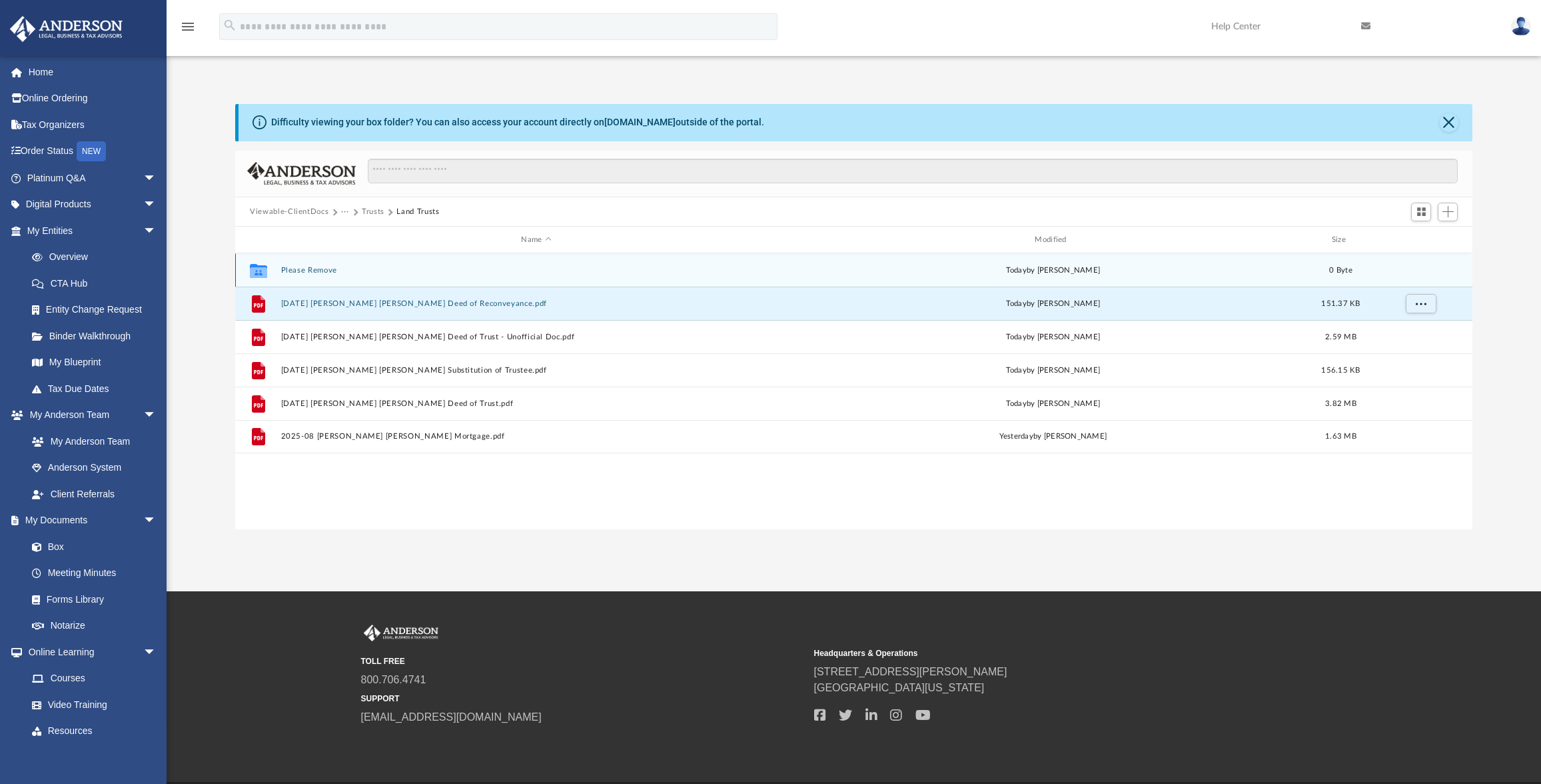
drag, startPoint x: 324, startPoint y: 303, endPoint x: 306, endPoint y: 273, distance: 35.0
click at [306, 273] on div "Collaborated Folder Please Remove [DATE] by [PERSON_NAME] 0 Byte File [DATE] [P…" at bounding box center [854, 353] width 1237 height 200
drag, startPoint x: 262, startPoint y: 306, endPoint x: 279, endPoint y: 266, distance: 43.5
click at [279, 266] on div "Collaborated Folder Please Remove [DATE] by [PERSON_NAME] 0 Byte File [DATE] [P…" at bounding box center [854, 353] width 1237 height 200
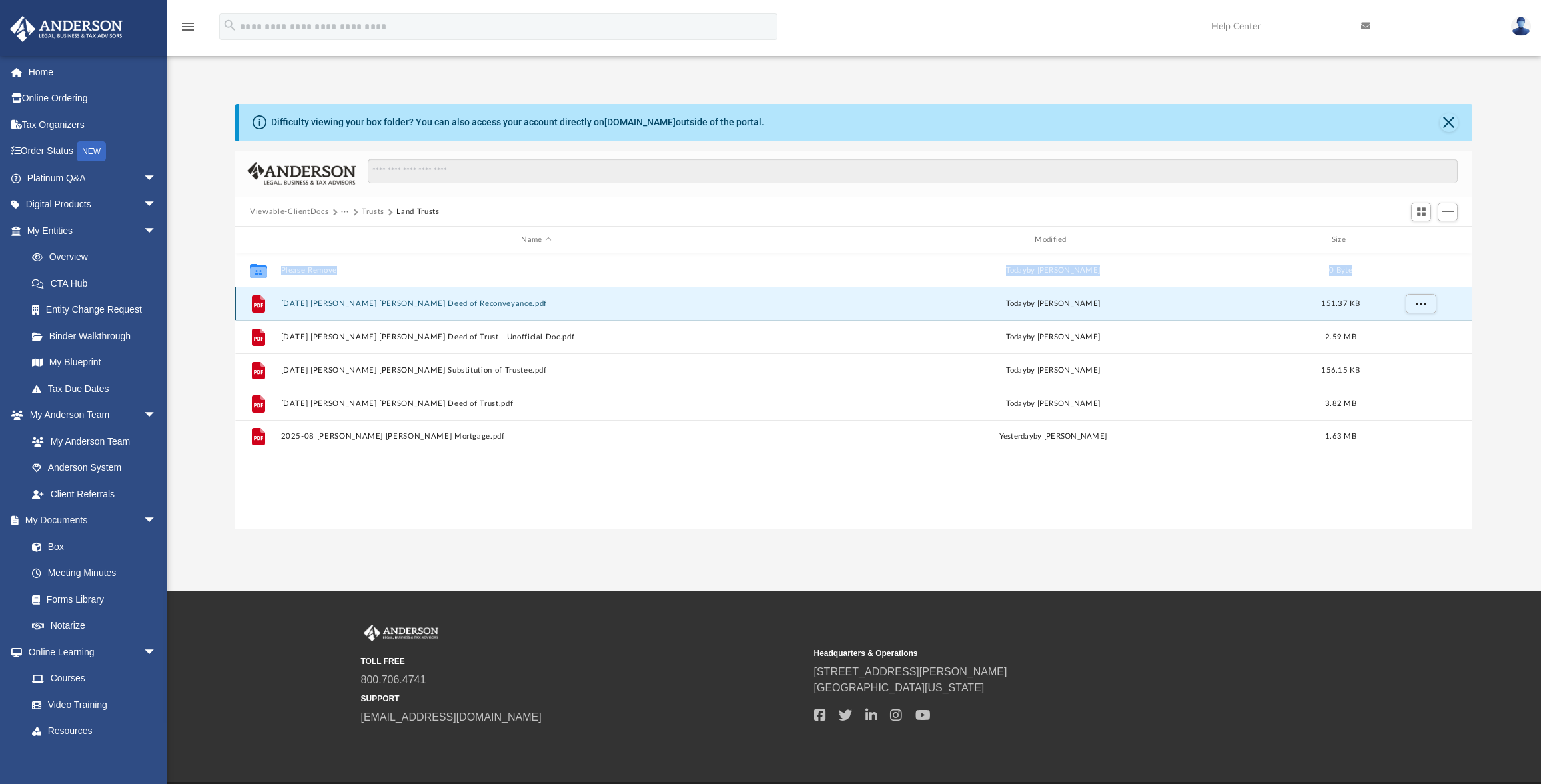
click at [254, 312] on icon "grid" at bounding box center [259, 304] width 13 height 18
drag, startPoint x: 1034, startPoint y: 307, endPoint x: 980, endPoint y: 294, distance: 55.5
click at [980, 294] on div "File [DATE] [PERSON_NAME] [PERSON_NAME] Deed of Reconveyance.pdf [DATE] by [PER…" at bounding box center [854, 304] width 1237 height 34
click at [460, 303] on button "[DATE] [PERSON_NAME] [PERSON_NAME] Deed of Reconveyance.pdf" at bounding box center [536, 303] width 511 height 8
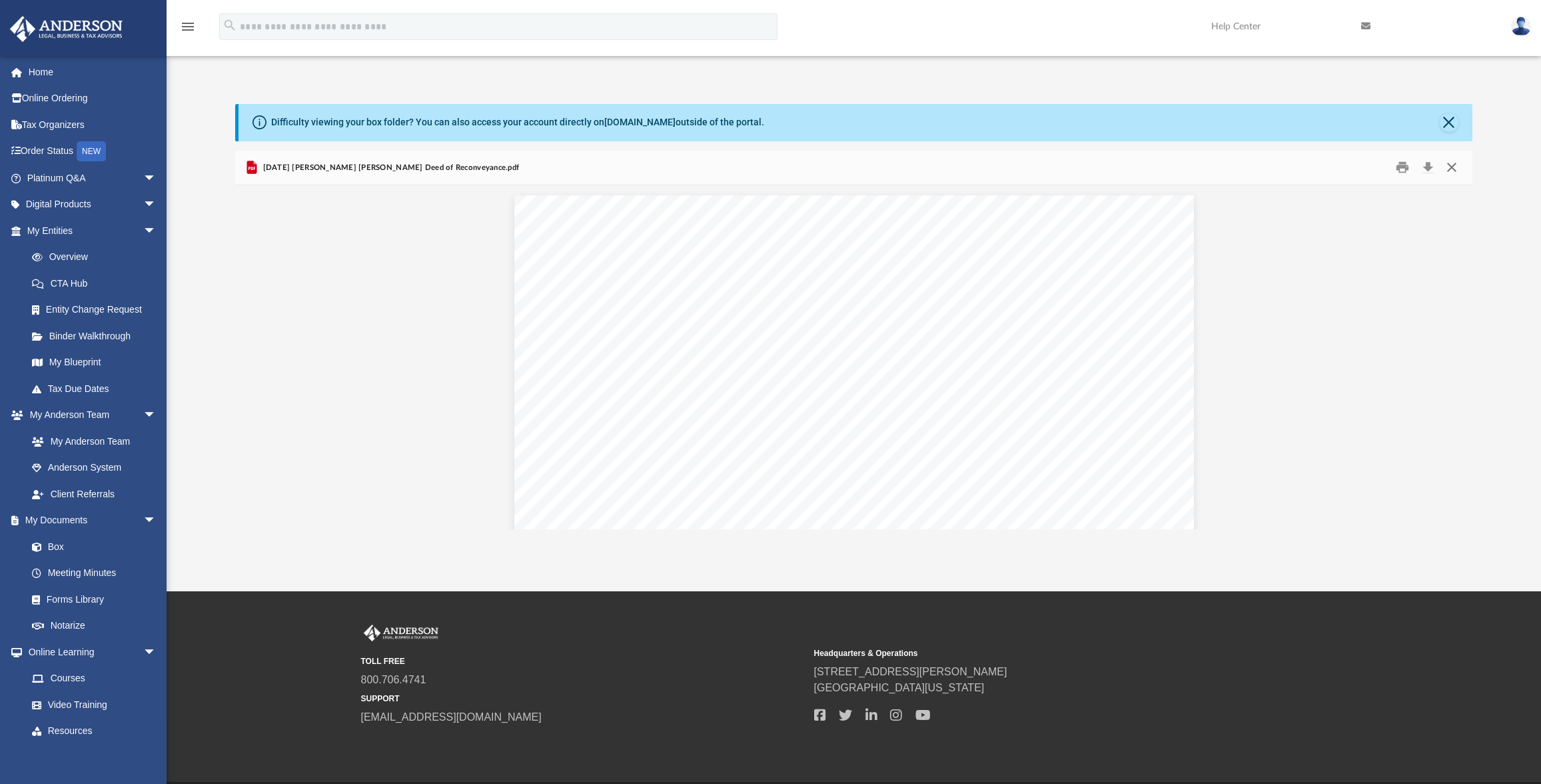
click at [1452, 175] on button "Close" at bounding box center [1451, 167] width 24 height 21
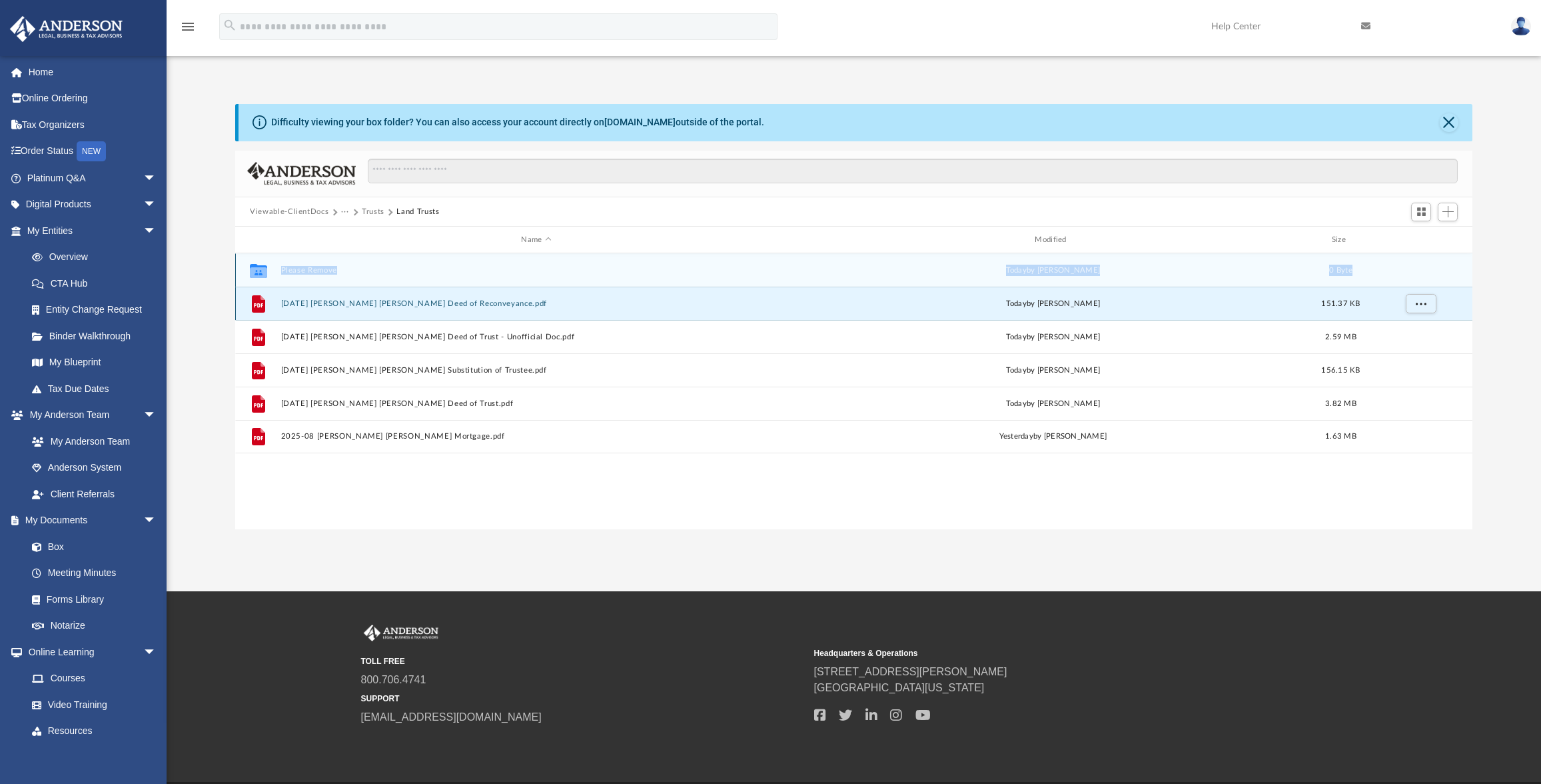
drag, startPoint x: 258, startPoint y: 303, endPoint x: 265, endPoint y: 274, distance: 29.8
click at [265, 274] on div "Collaborated Folder Please Remove [DATE] by [PERSON_NAME] 0 Byte File [DATE] [P…" at bounding box center [854, 353] width 1237 height 200
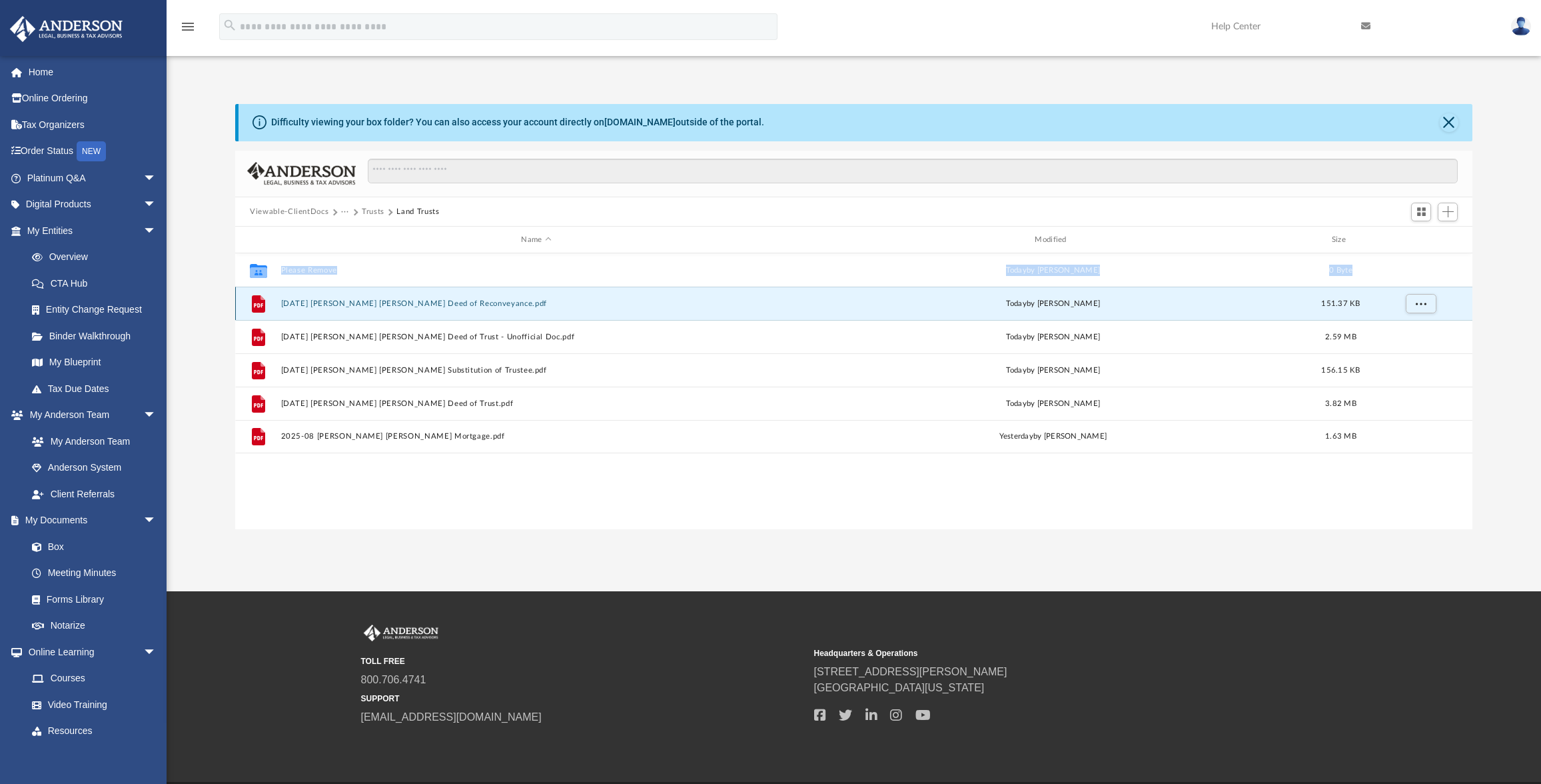
click at [347, 306] on button "[DATE] [PERSON_NAME] [PERSON_NAME] Deed of Reconveyance.pdf" at bounding box center [536, 303] width 511 height 8
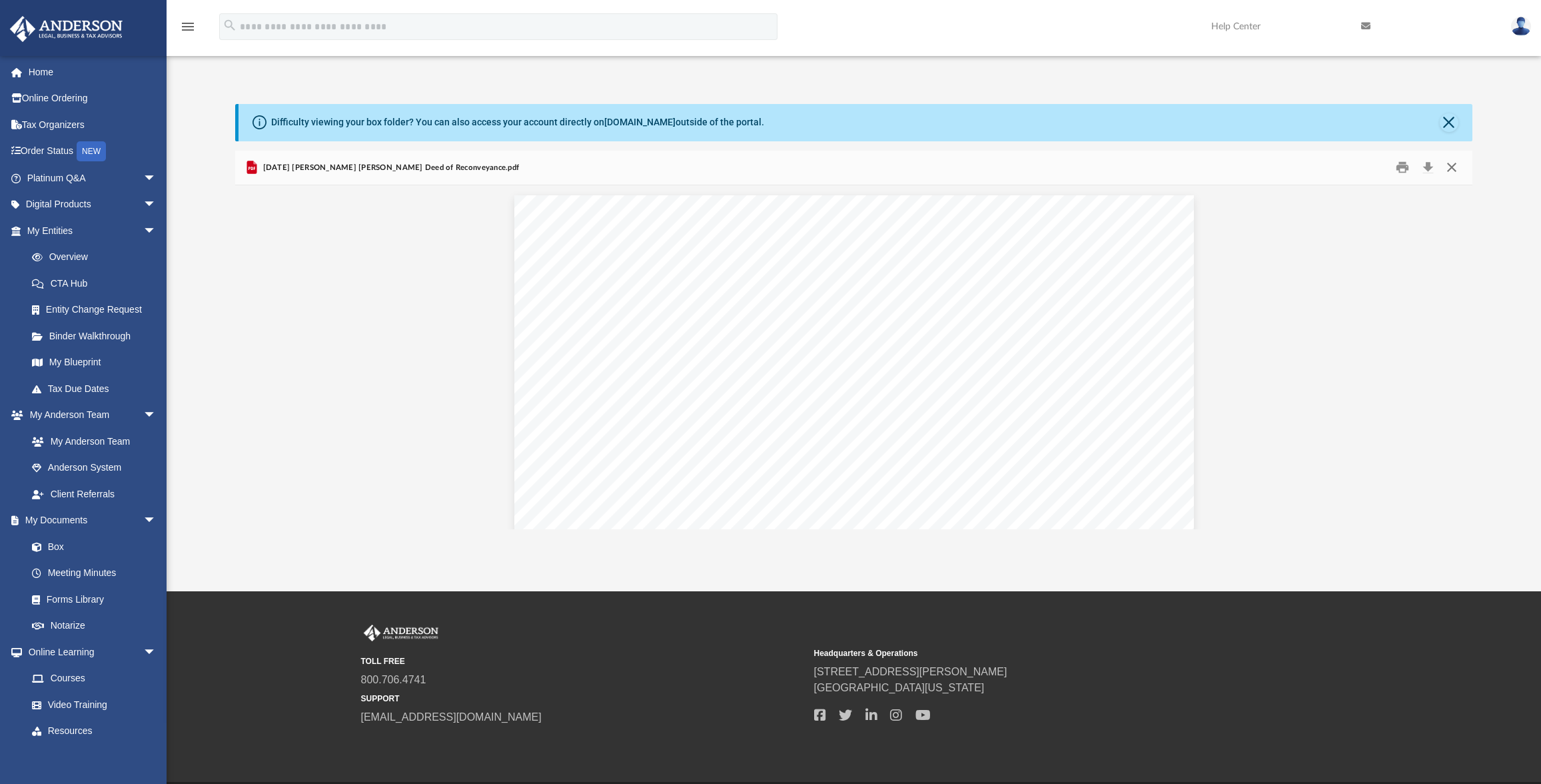
click at [1457, 168] on button "Close" at bounding box center [1451, 167] width 24 height 21
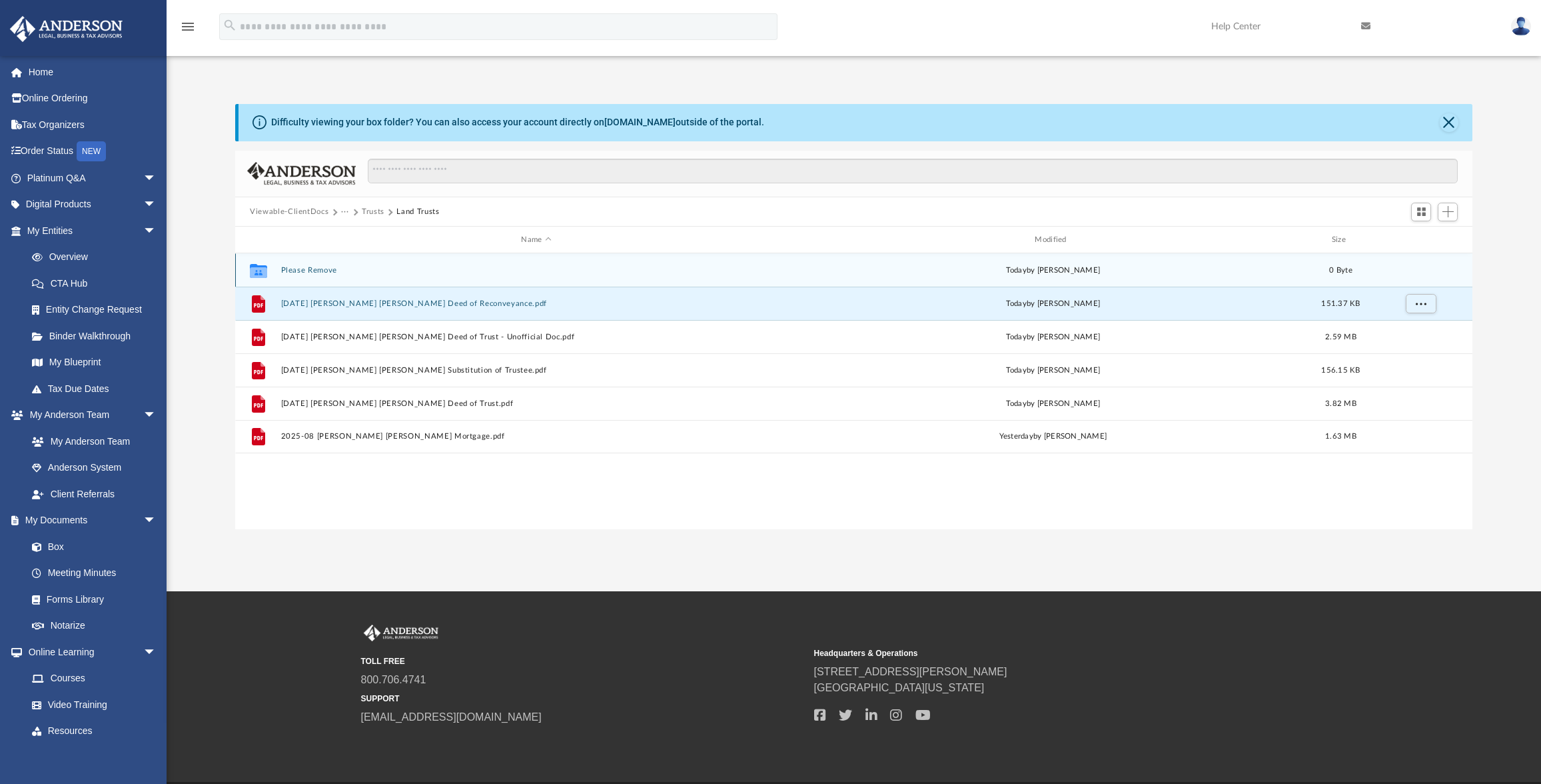
click at [259, 274] on icon "grid" at bounding box center [258, 270] width 18 height 14
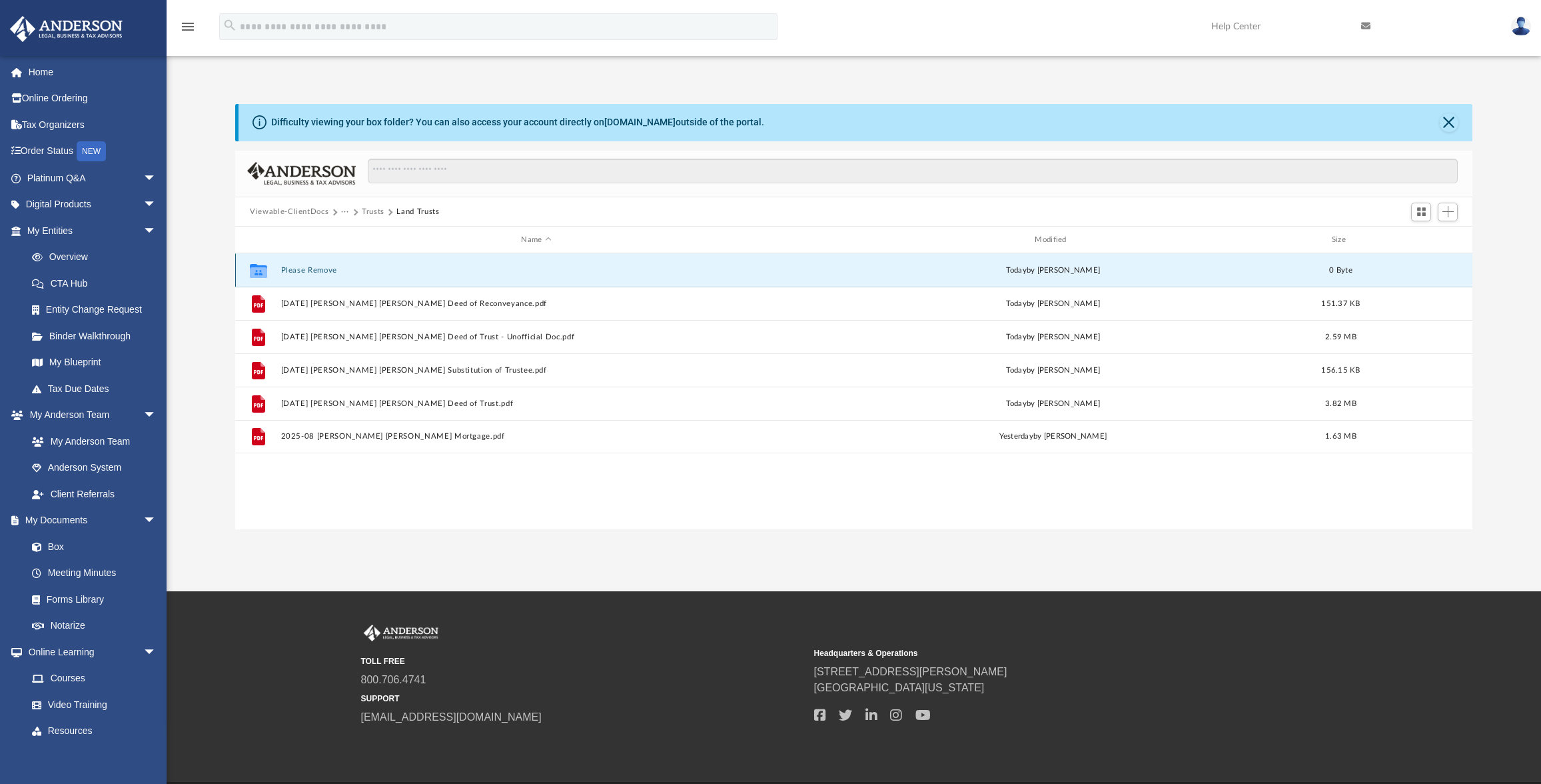
click at [284, 271] on button "Please Remove" at bounding box center [536, 270] width 511 height 8
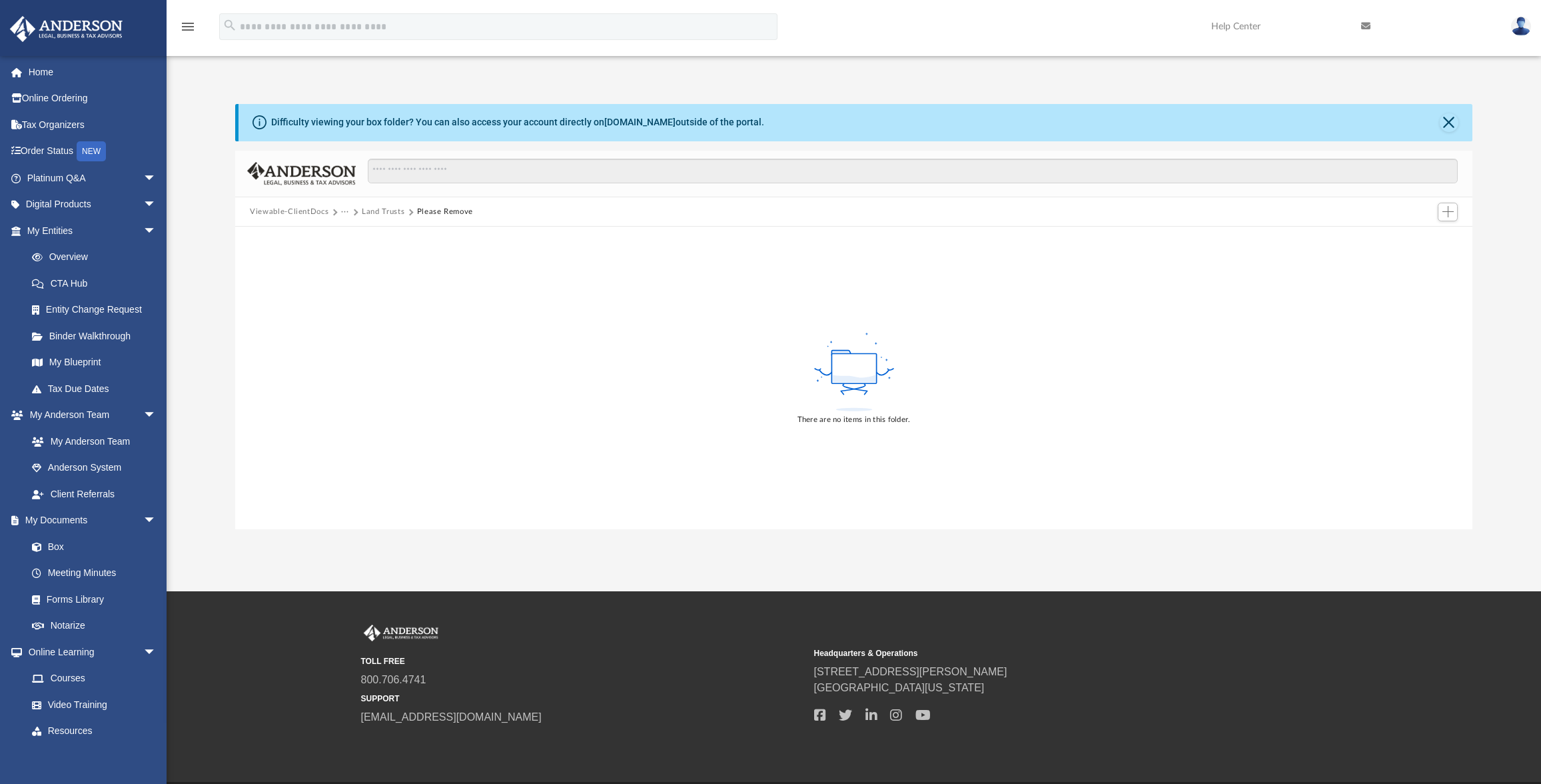
click at [379, 213] on button "Land Trusts" at bounding box center [383, 211] width 43 height 12
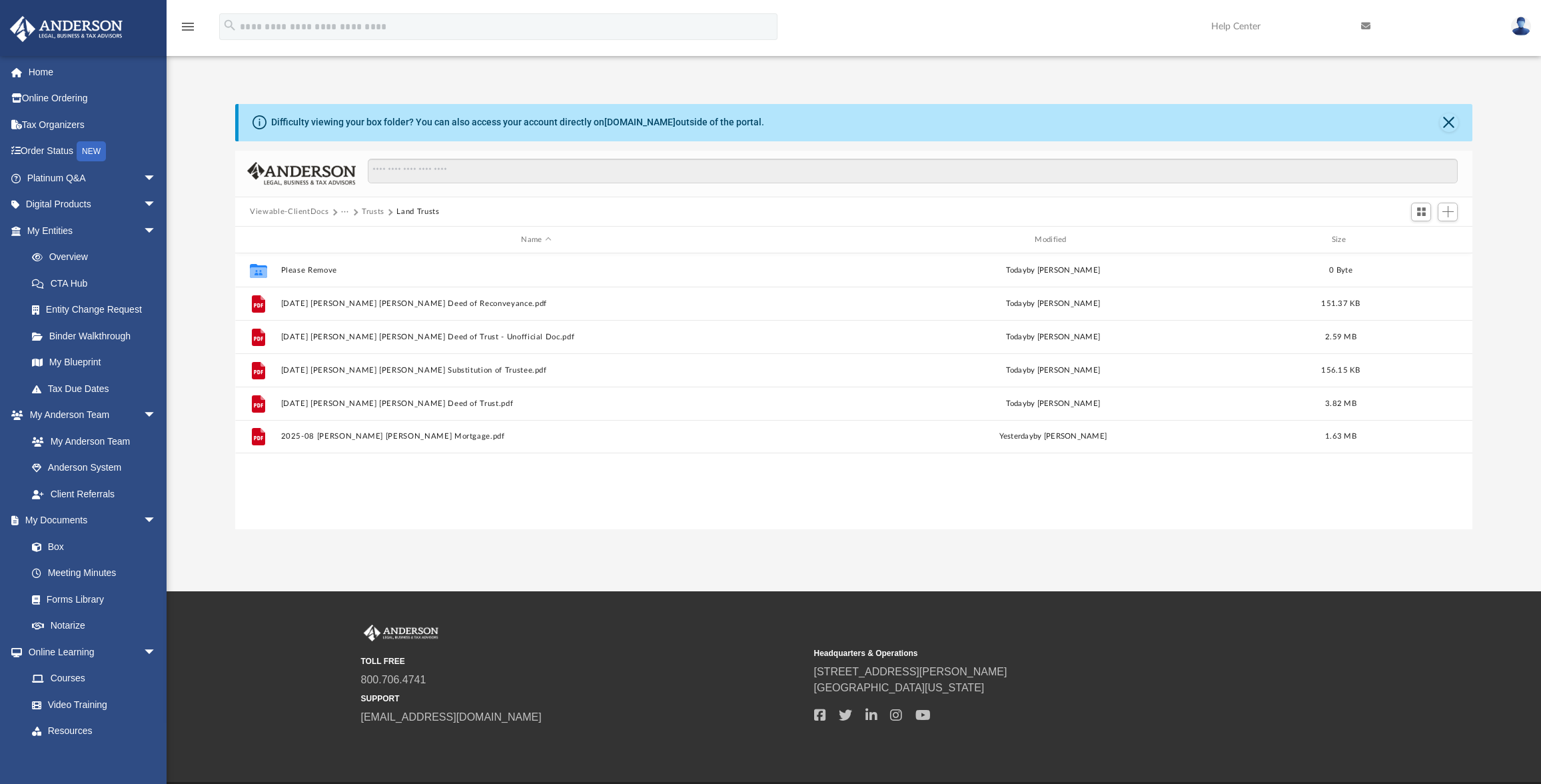
scroll to position [293, 1227]
click at [1420, 213] on span "Switch to Grid View" at bounding box center [1421, 211] width 11 height 11
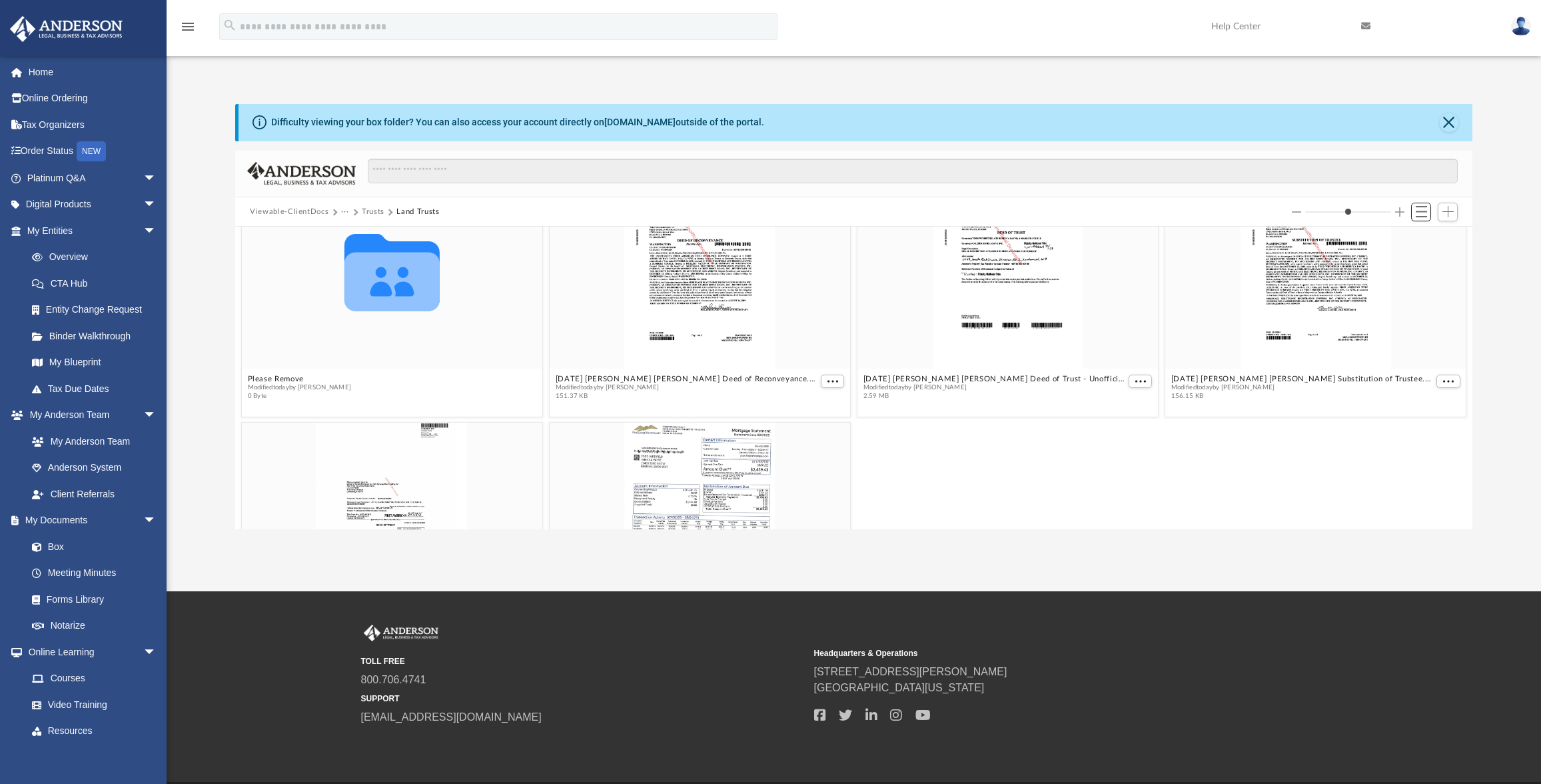
scroll to position [48, 0]
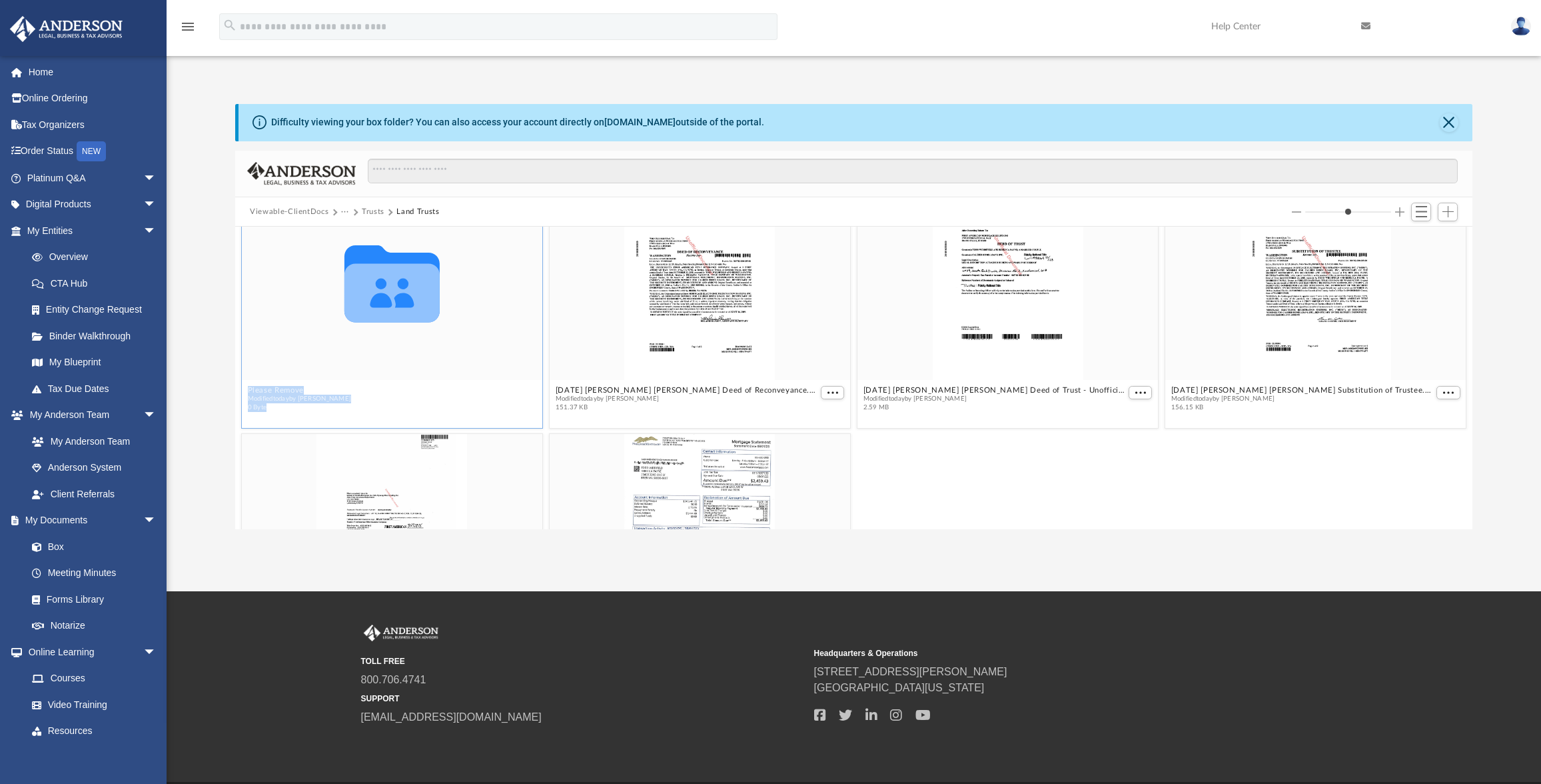
drag, startPoint x: 682, startPoint y: 310, endPoint x: 344, endPoint y: 311, distance: 338.0
click at [344, 311] on div "Collaborated Folder Please Remove Modified [DATE] by [PERSON_NAME] 0 Byte [DATE…" at bounding box center [854, 306] width 1232 height 250
click at [719, 301] on div "grid" at bounding box center [700, 282] width 301 height 195
click at [839, 392] on button "More options" at bounding box center [833, 392] width 24 height 14
click at [983, 496] on div "[DATE] [PERSON_NAME] [PERSON_NAME] Deed of Trust.pdf Modified [DATE] by [PERSON…" at bounding box center [854, 555] width 1232 height 250
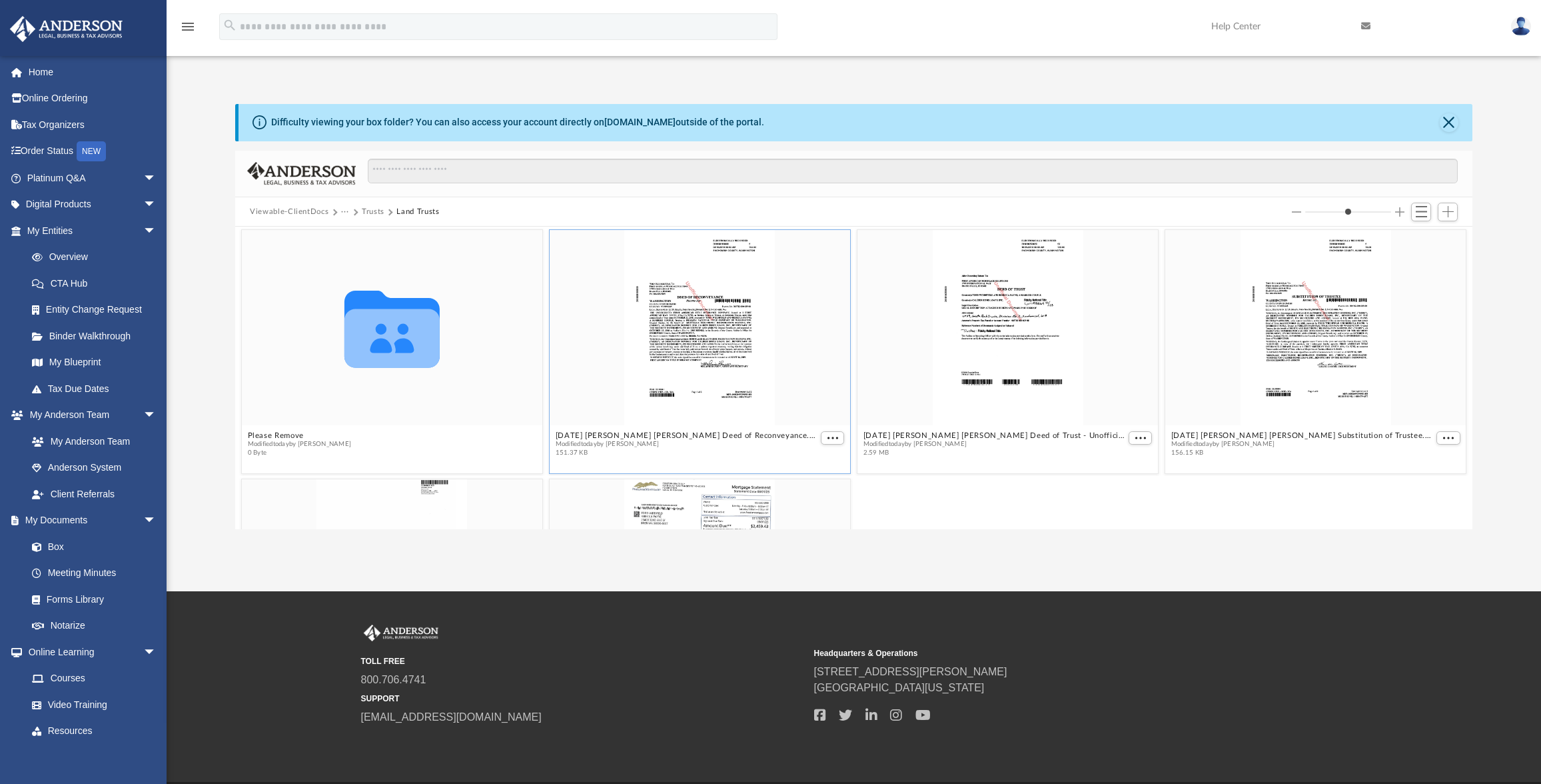
scroll to position [202, 0]
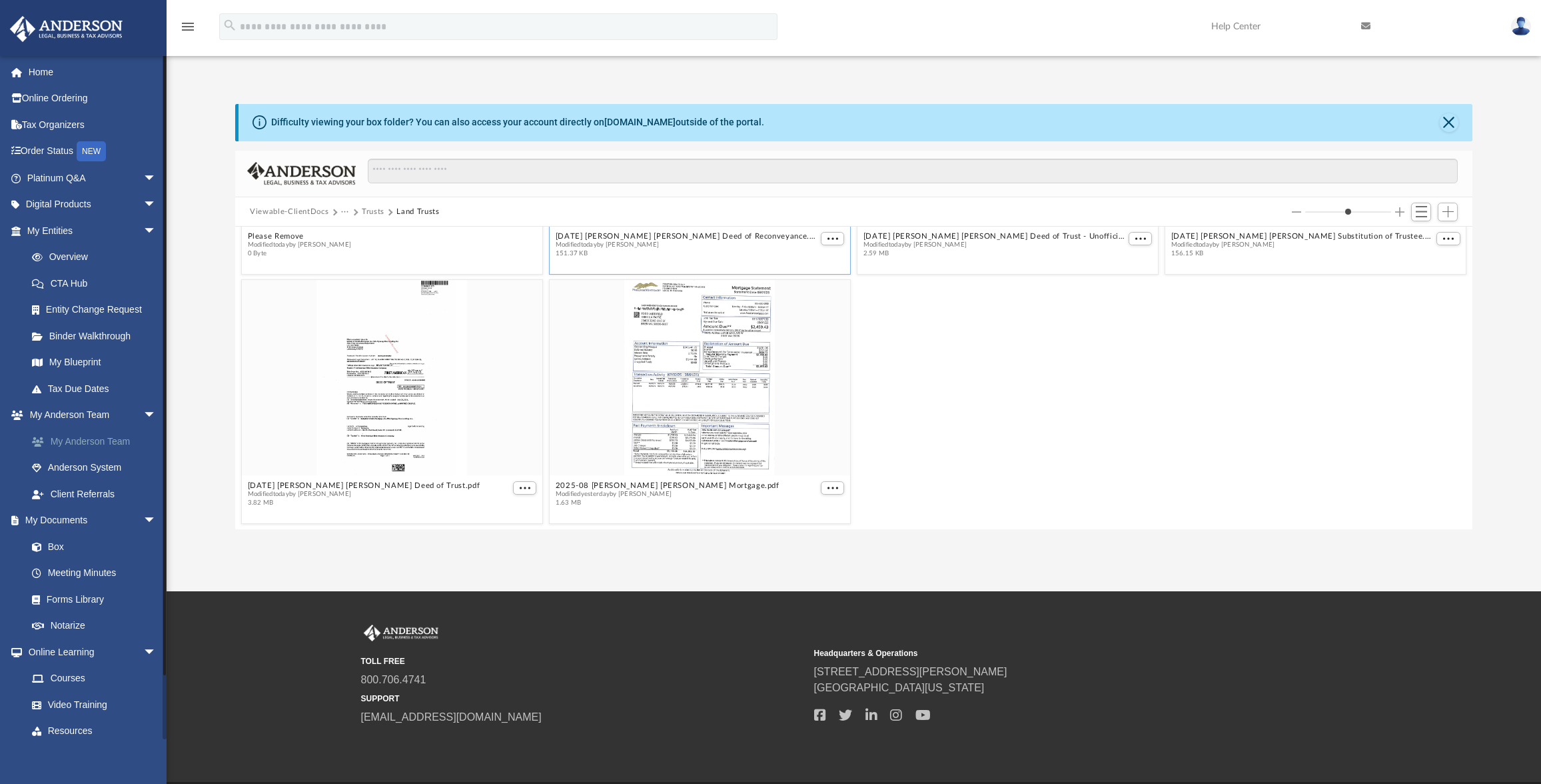
click at [78, 445] on link "My Anderson Team" at bounding box center [97, 441] width 158 height 27
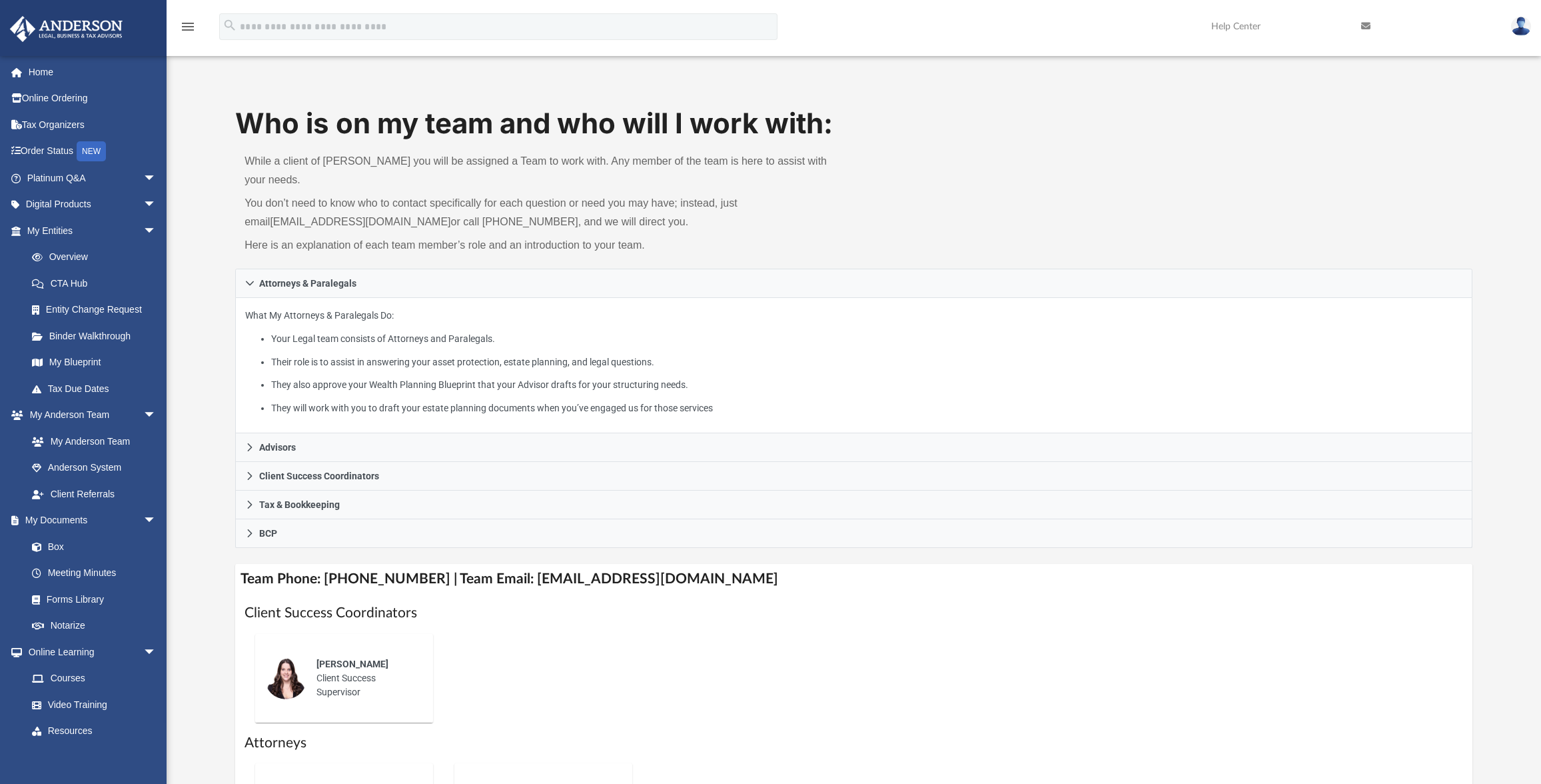
click at [588, 563] on h4 "Team Phone: [PHONE_NUMBER] | Team Email: [EMAIL_ADDRESS][DOMAIN_NAME]" at bounding box center [854, 578] width 1237 height 30
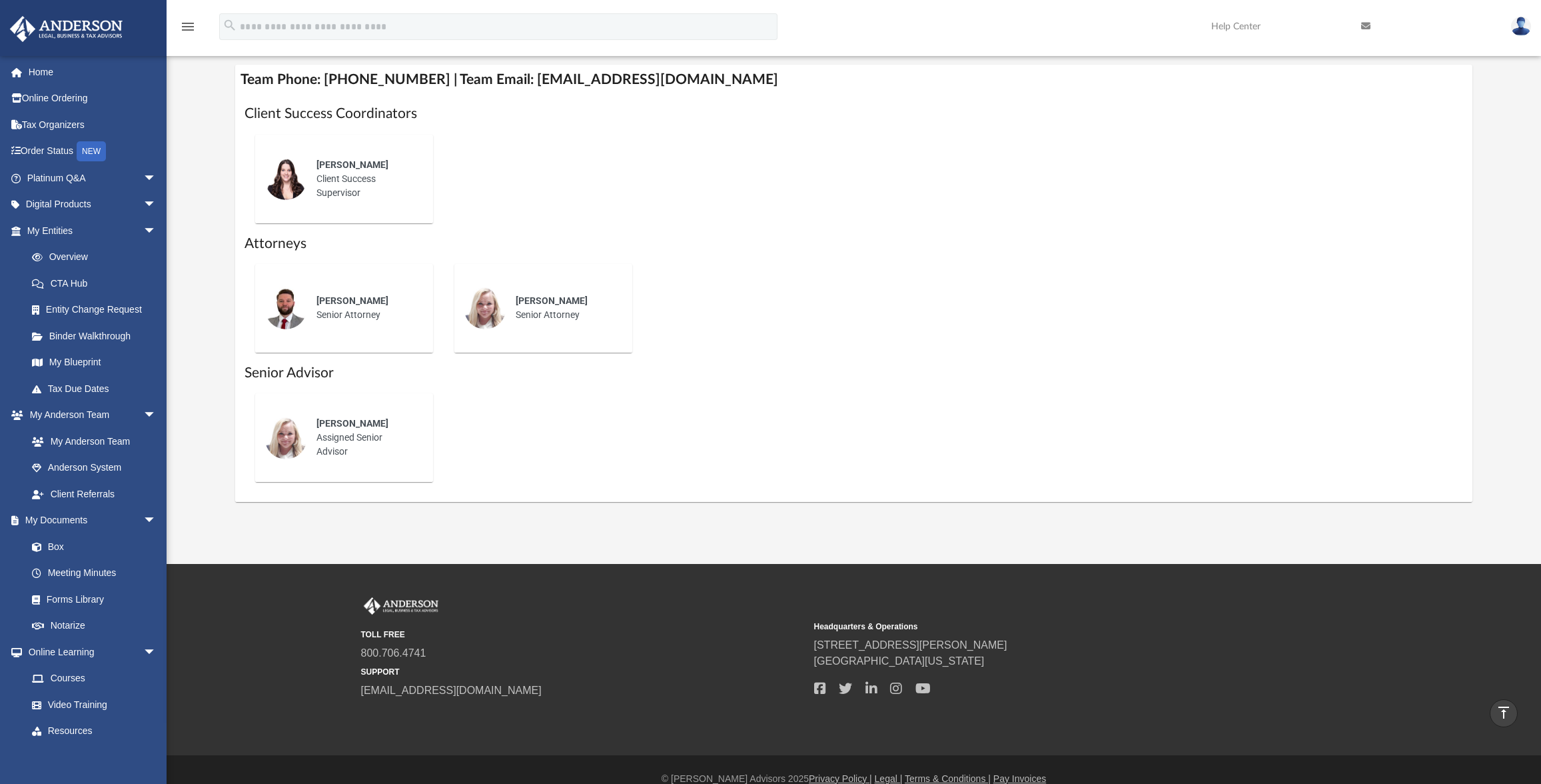
scroll to position [497, 0]
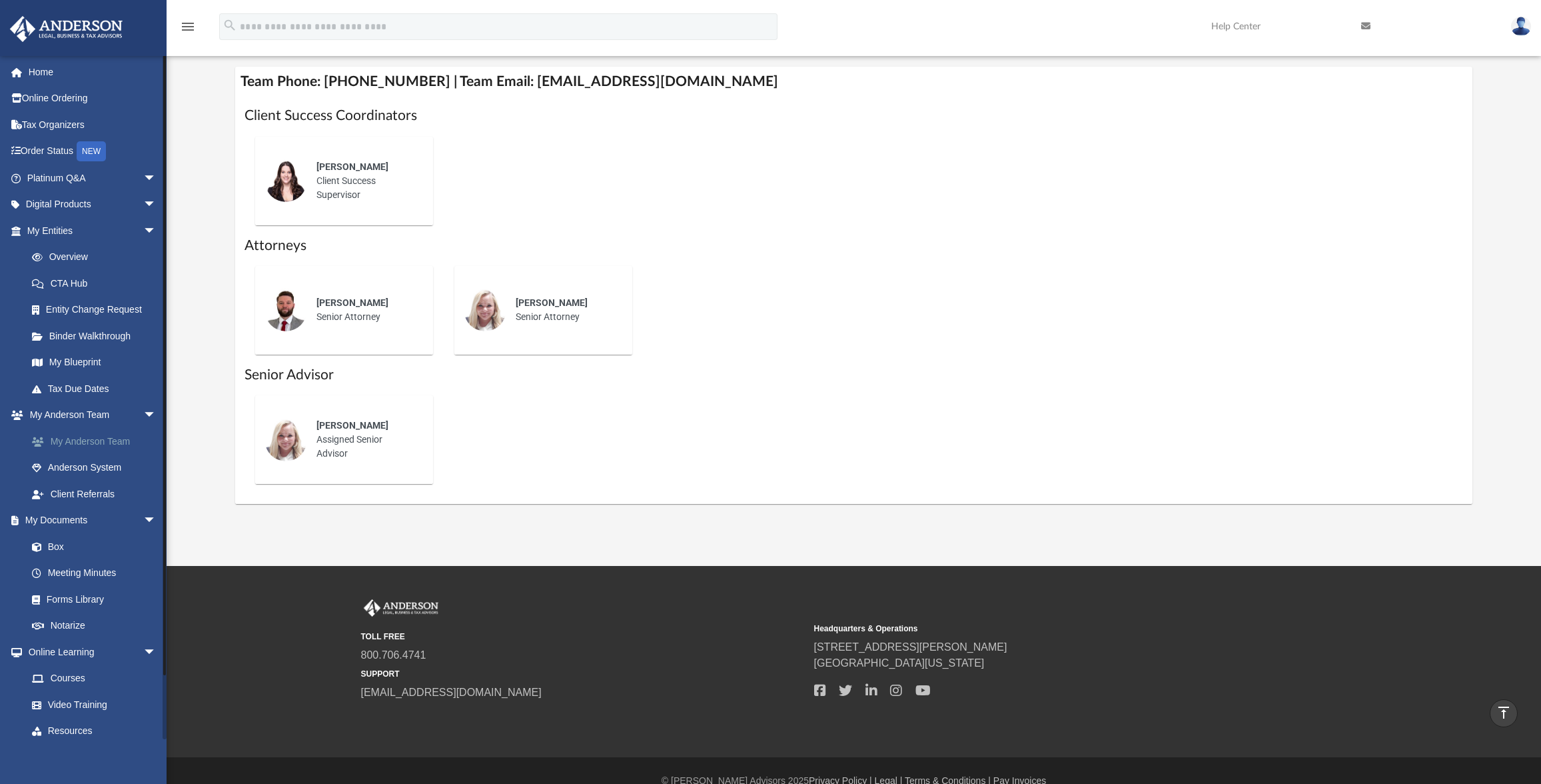
click at [62, 441] on link "My Anderson Team" at bounding box center [97, 441] width 158 height 27
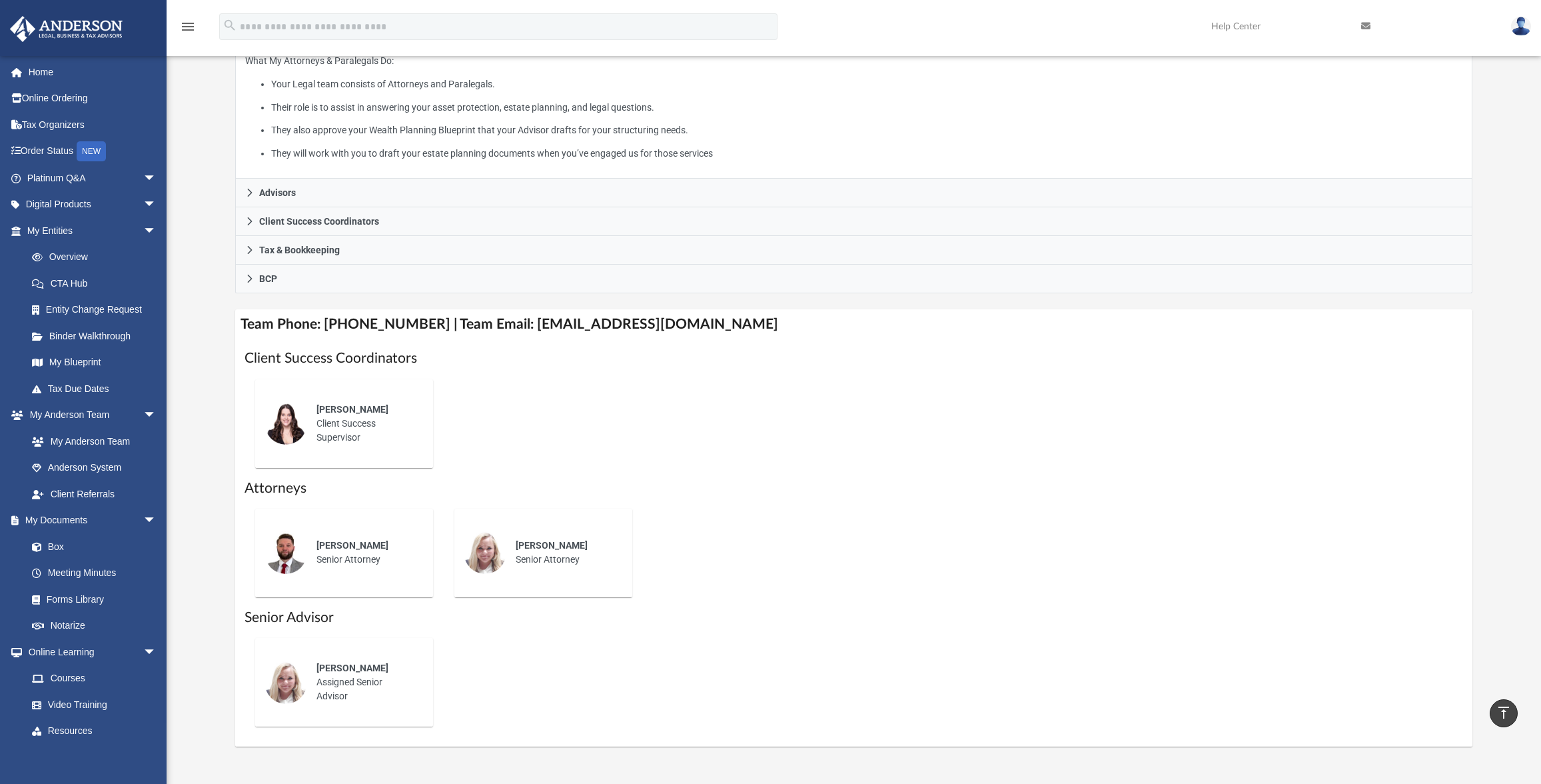
scroll to position [256, 0]
click at [689, 312] on h4 "Team Phone: [PHONE_NUMBER] | Team Email: [EMAIL_ADDRESS][DOMAIN_NAME]" at bounding box center [854, 322] width 1237 height 30
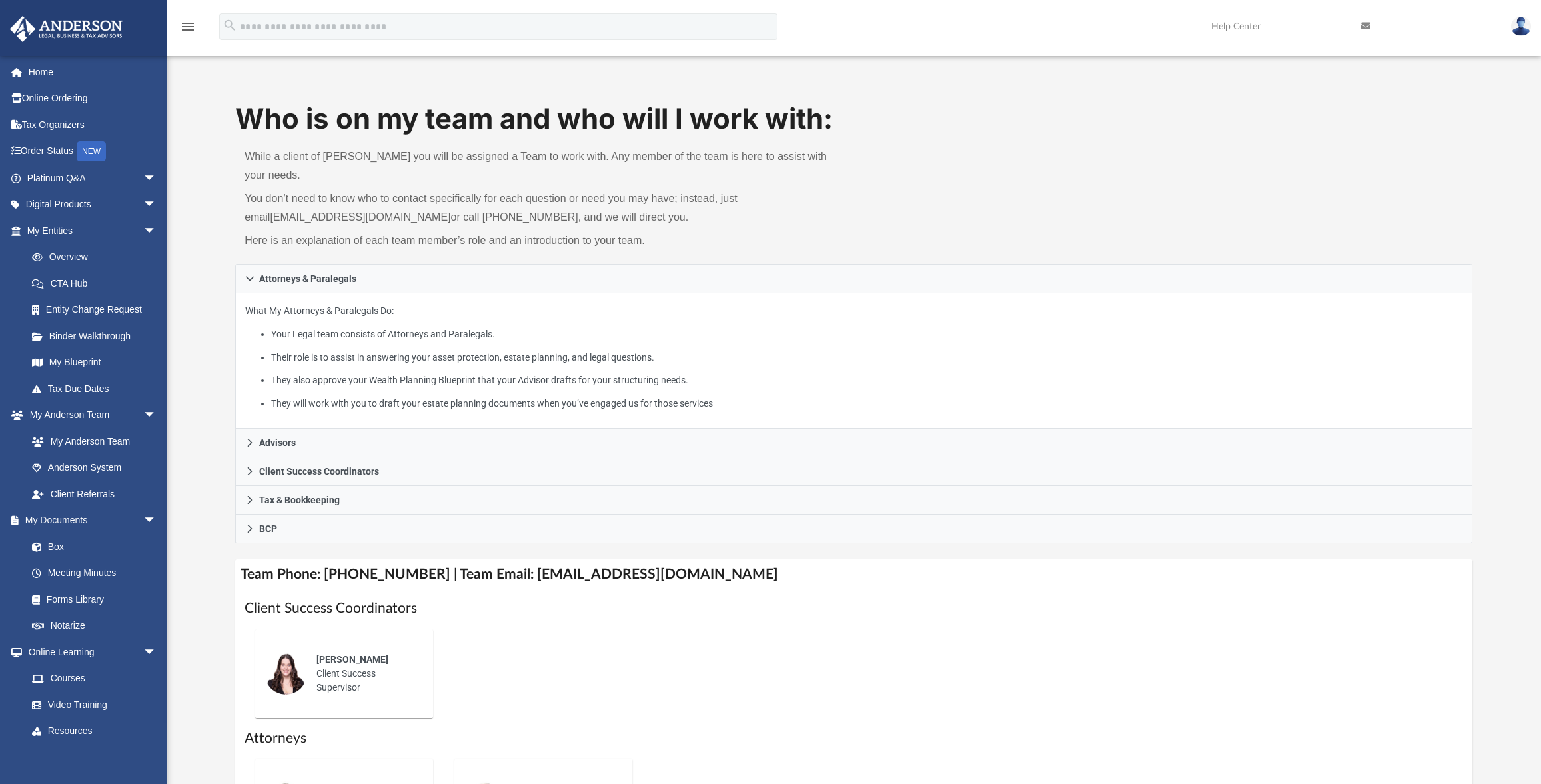
scroll to position [6, 0]
click at [66, 549] on link "Box" at bounding box center [97, 546] width 158 height 27
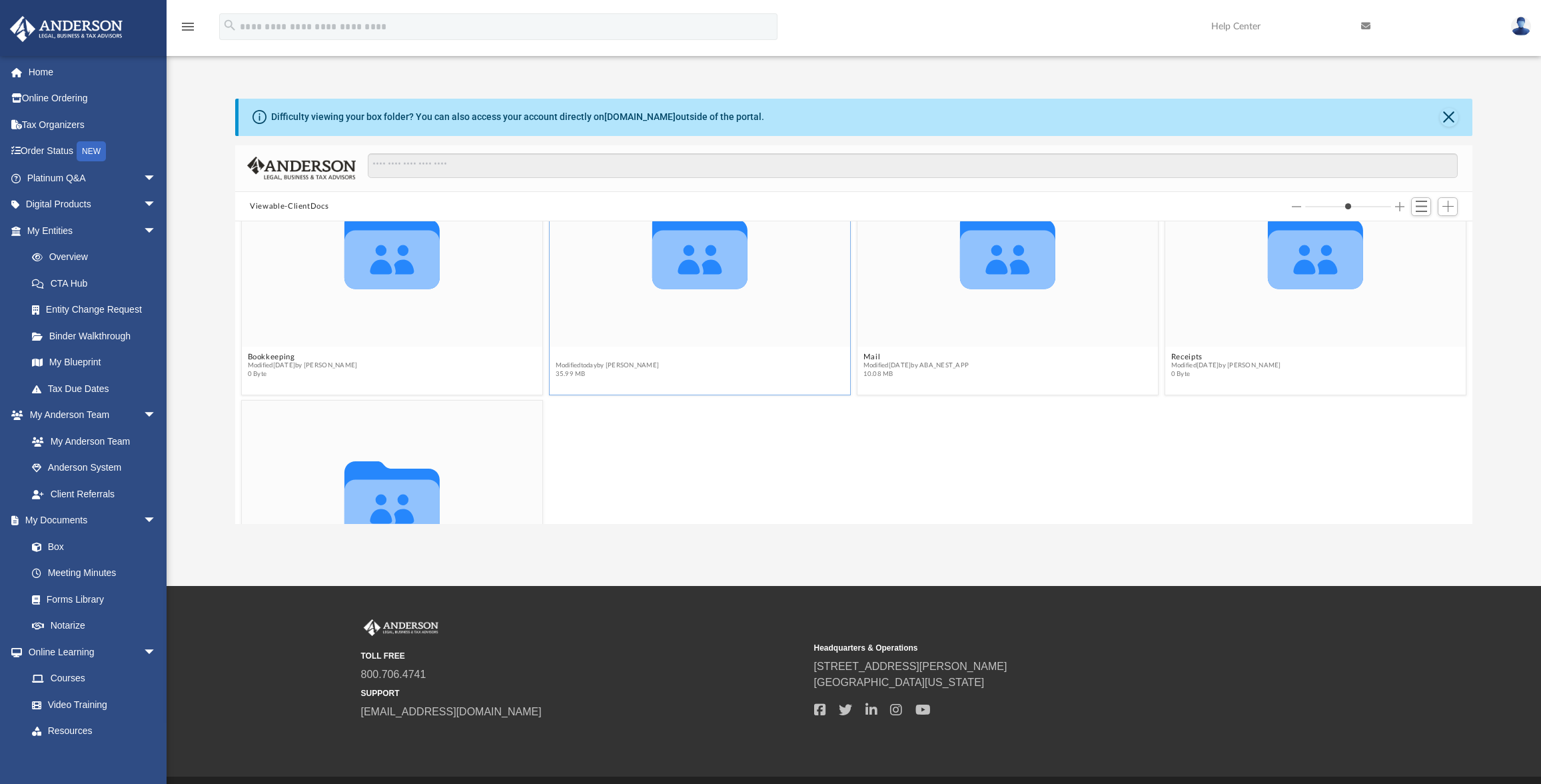
scroll to position [78, 0]
click at [1426, 210] on span "Switch to List View" at bounding box center [1421, 207] width 11 height 11
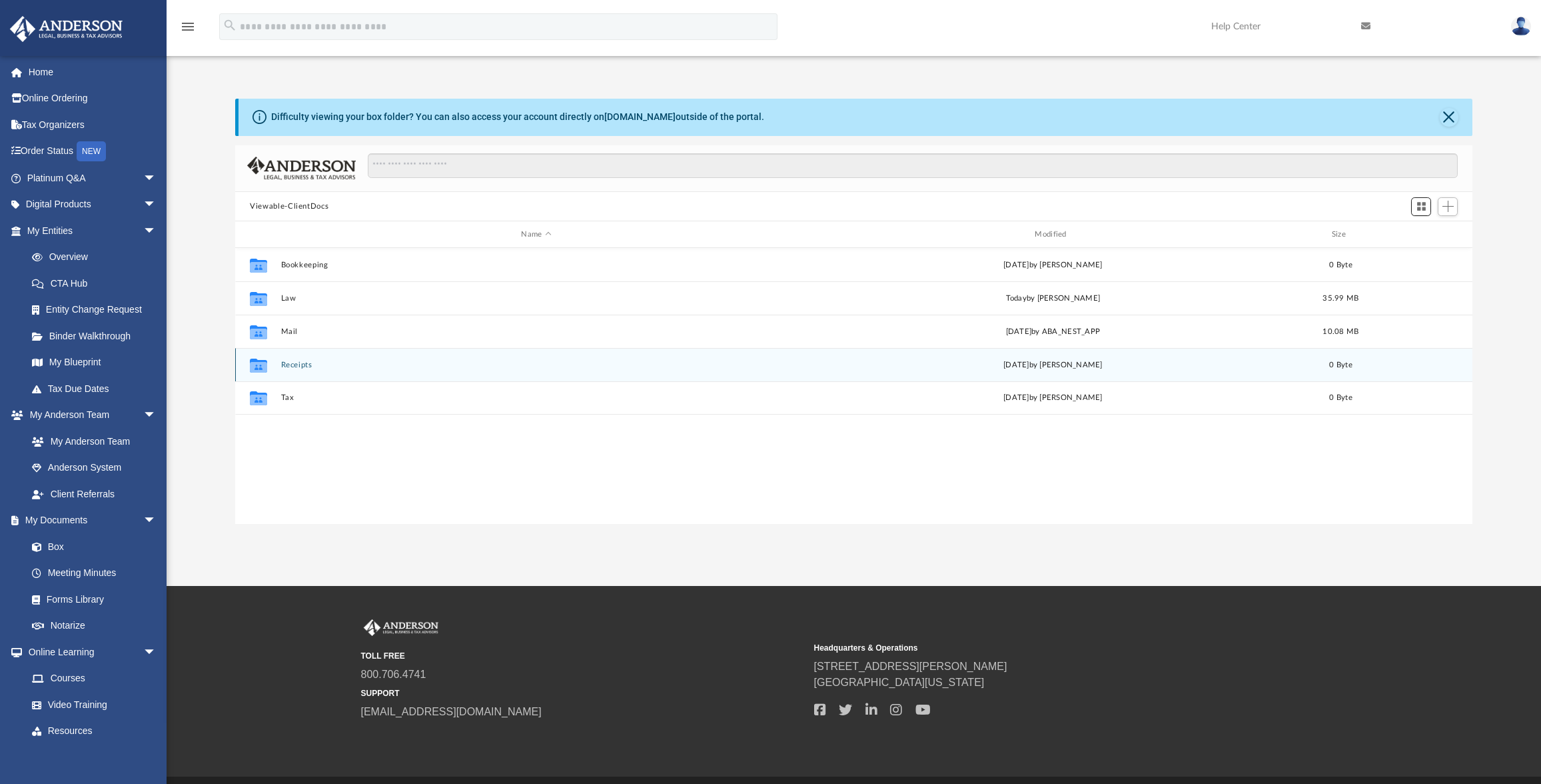
scroll to position [293, 1227]
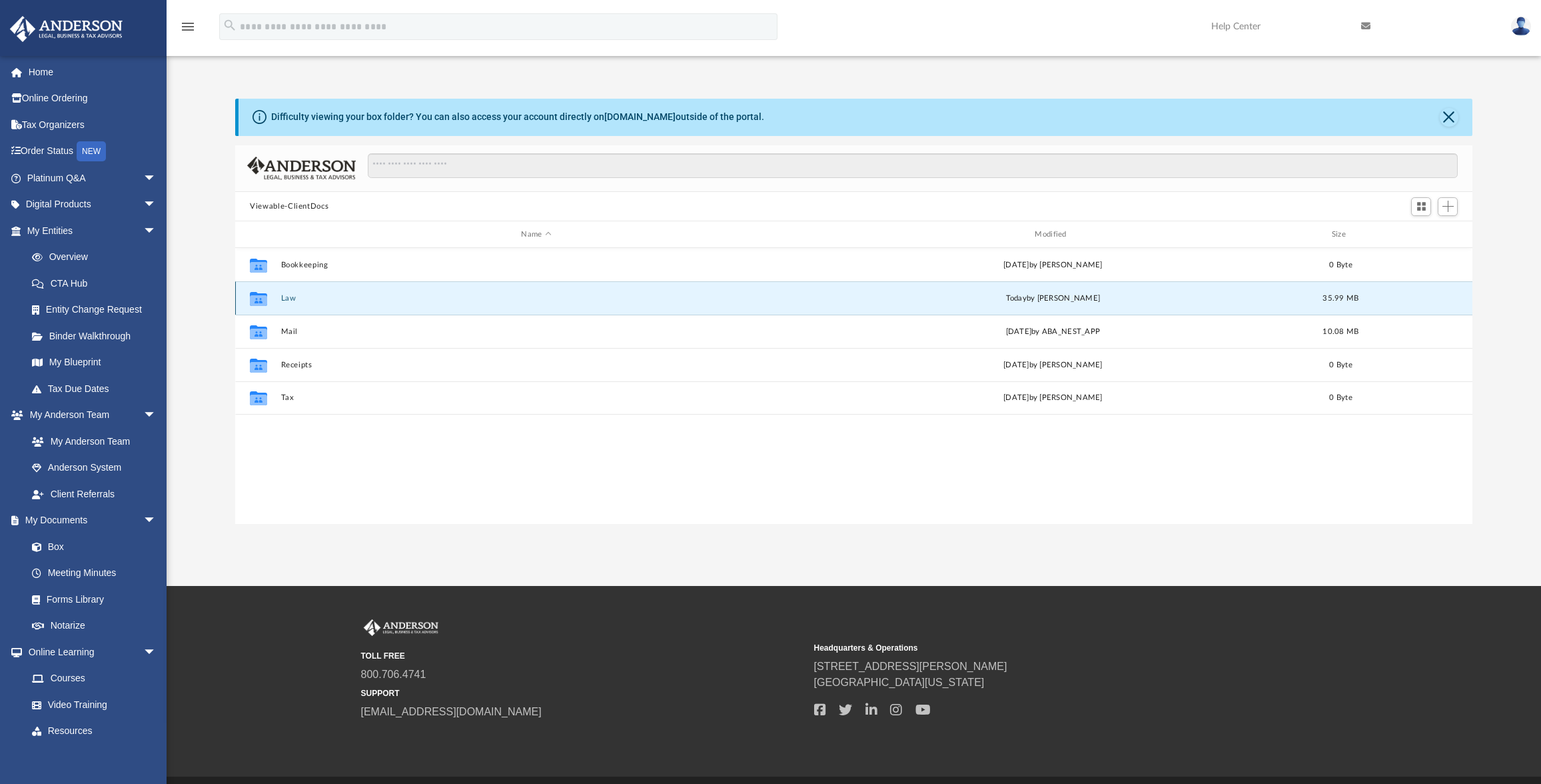
click at [284, 300] on button "Law" at bounding box center [536, 297] width 511 height 8
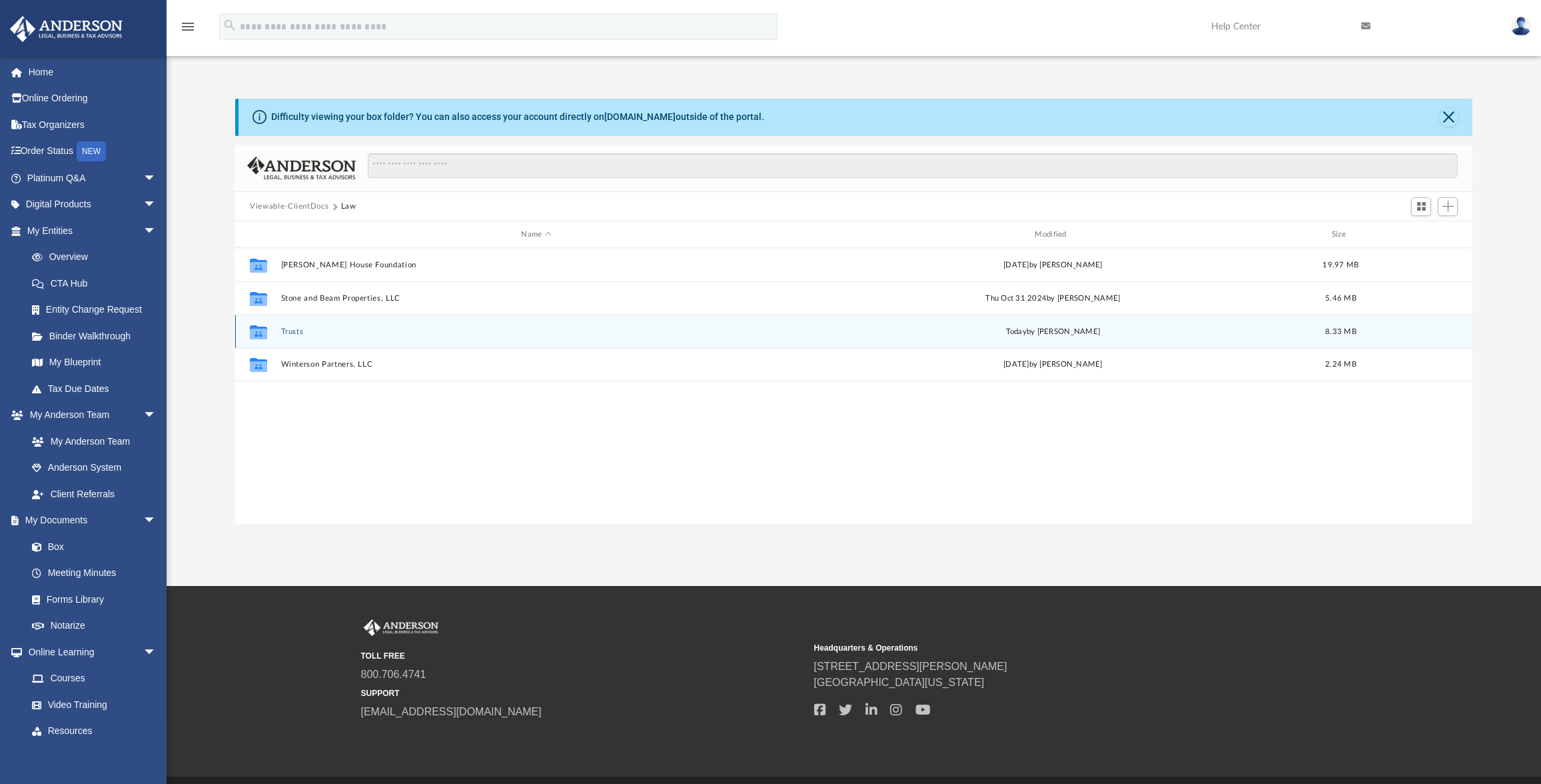
click at [254, 333] on icon "grid" at bounding box center [258, 334] width 18 height 10
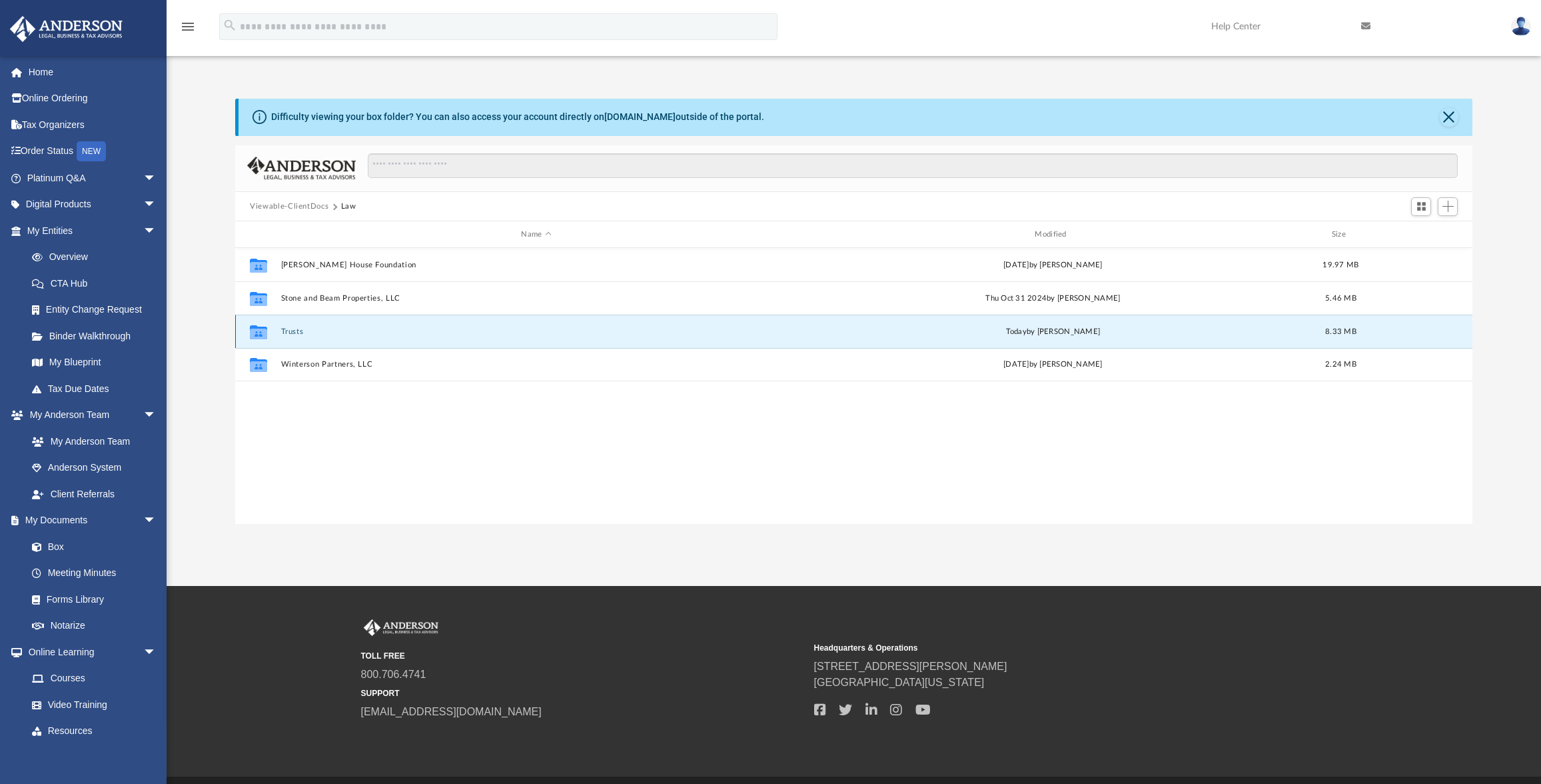
click at [287, 332] on button "Trusts" at bounding box center [536, 331] width 511 height 8
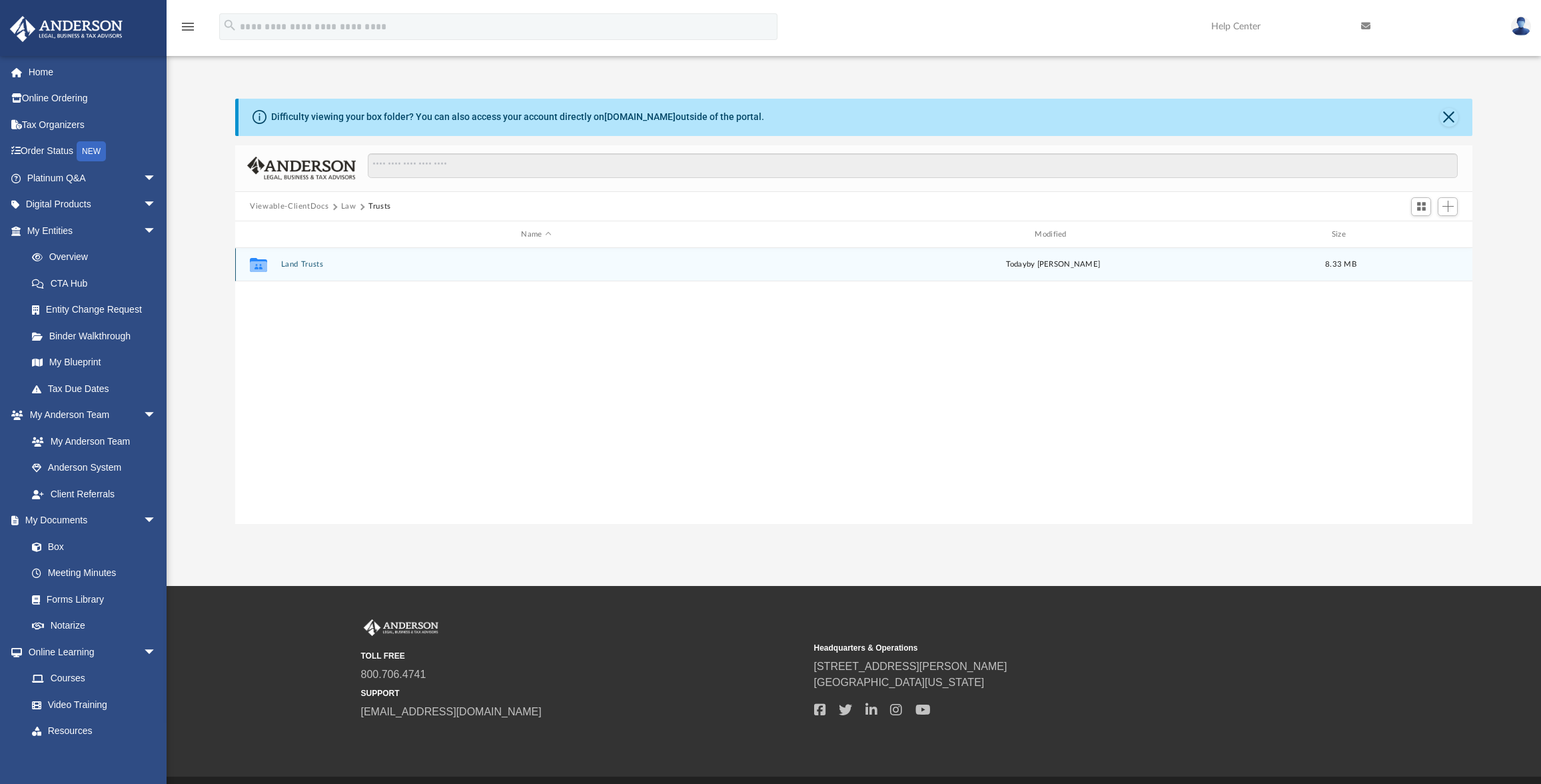
click at [308, 265] on button "Land Trusts" at bounding box center [536, 264] width 511 height 8
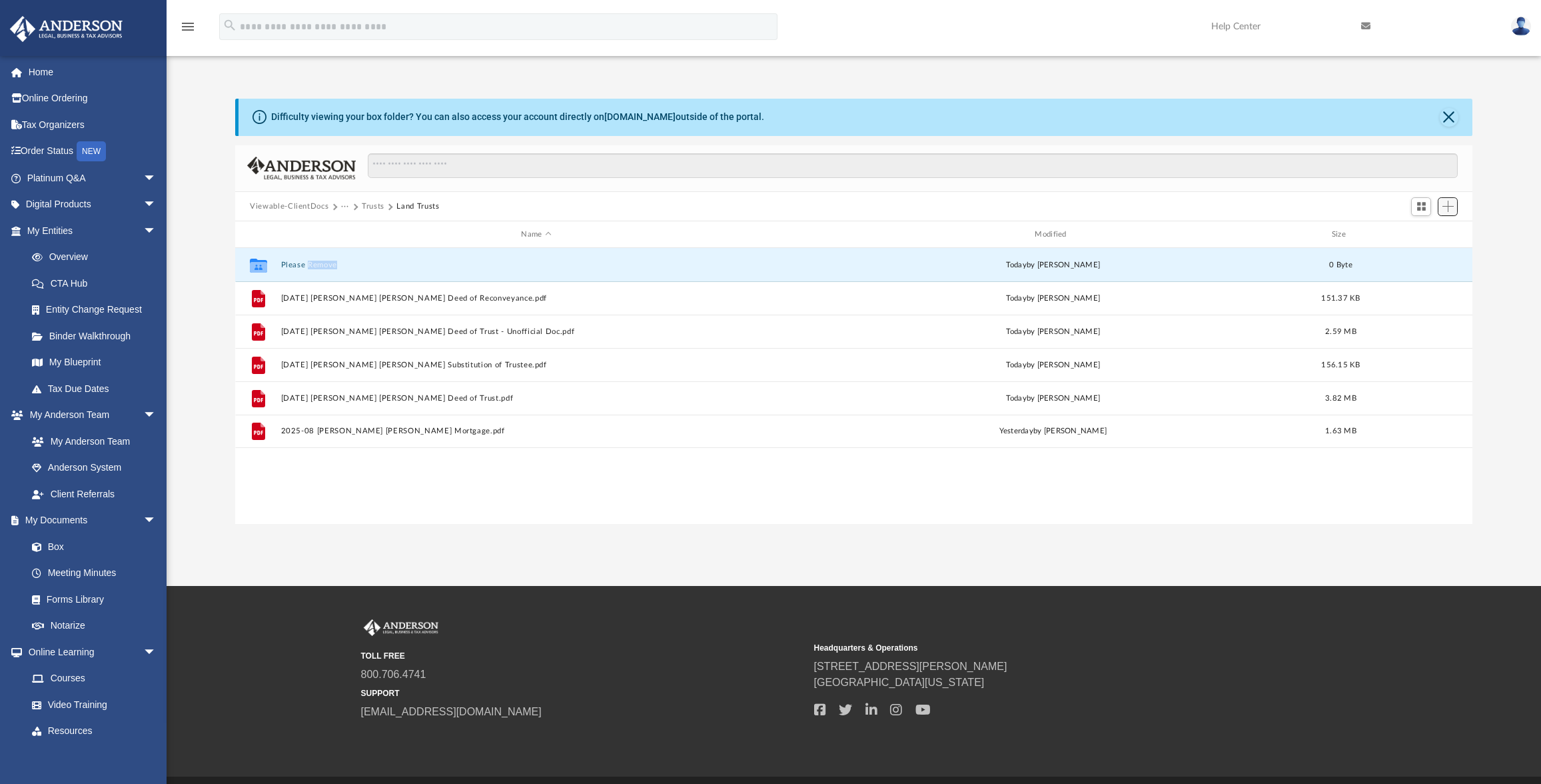
click at [1454, 213] on button "Add" at bounding box center [1448, 207] width 20 height 19
click at [1424, 235] on li "Upload" at bounding box center [1430, 233] width 43 height 14
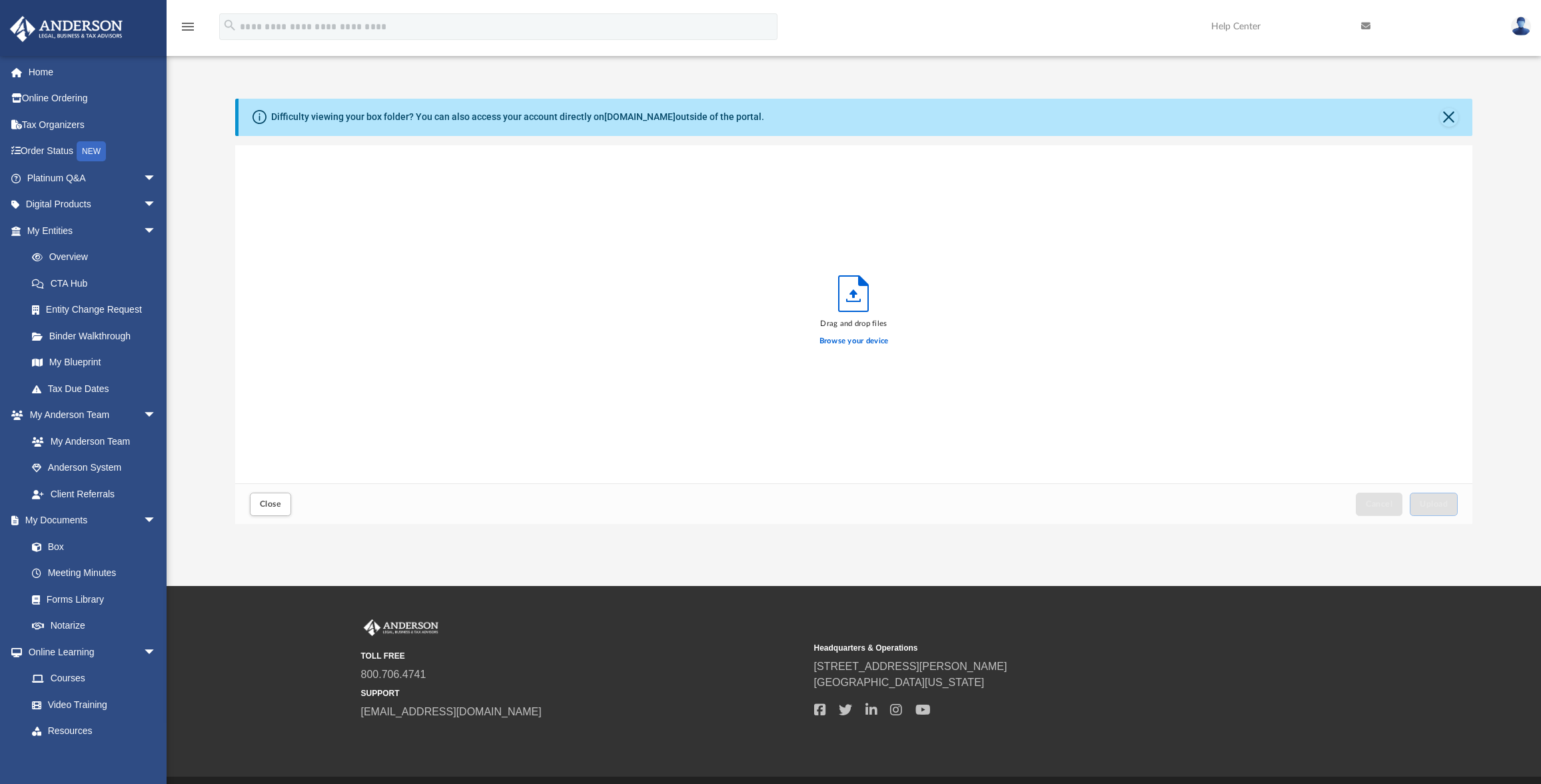
scroll to position [328, 1227]
click at [1419, 503] on button "Upload" at bounding box center [1434, 504] width 48 height 23
click at [284, 503] on button "Close" at bounding box center [270, 504] width 41 height 23
